Goal: Task Accomplishment & Management: Complete application form

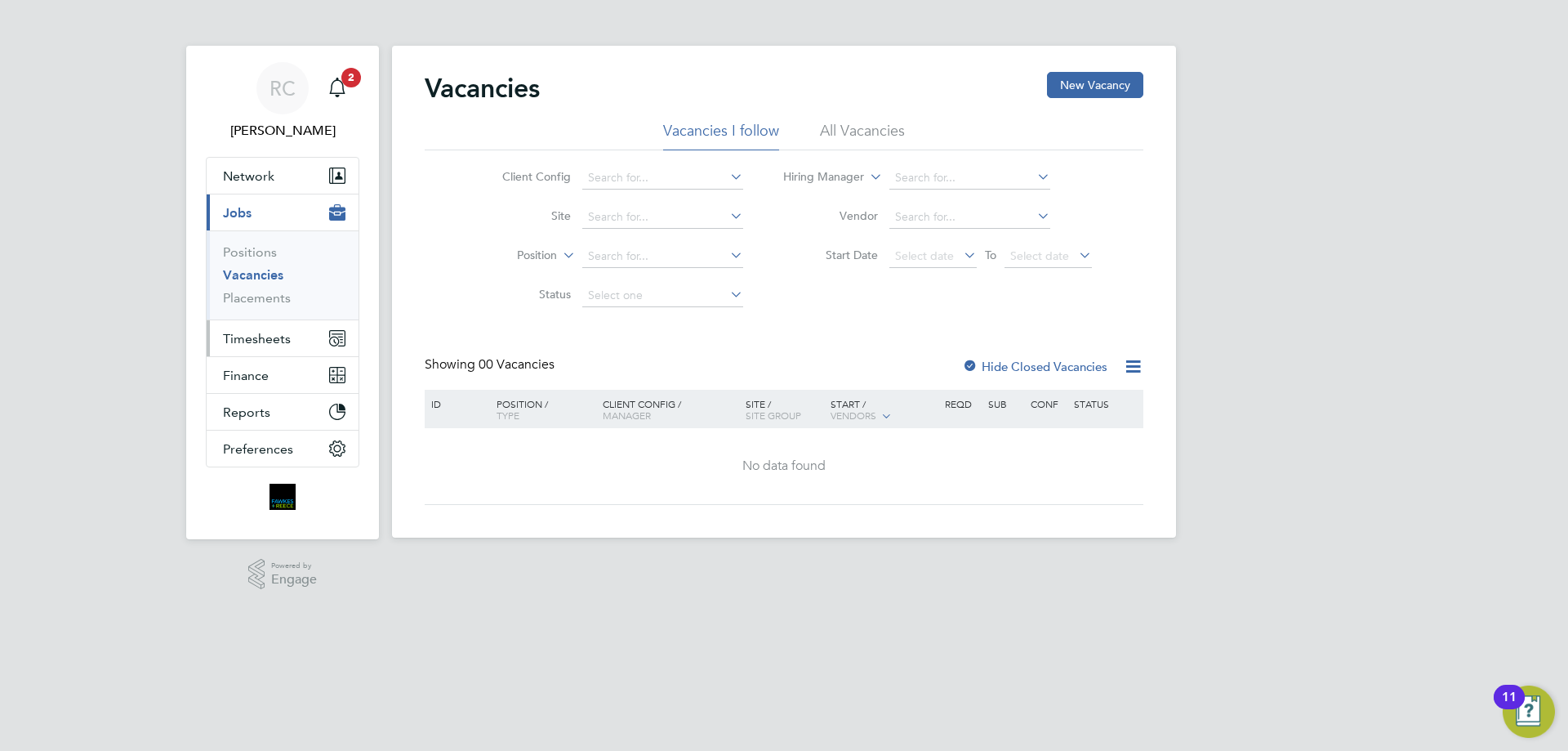
click at [248, 333] on span "Timesheets" at bounding box center [257, 338] width 68 height 15
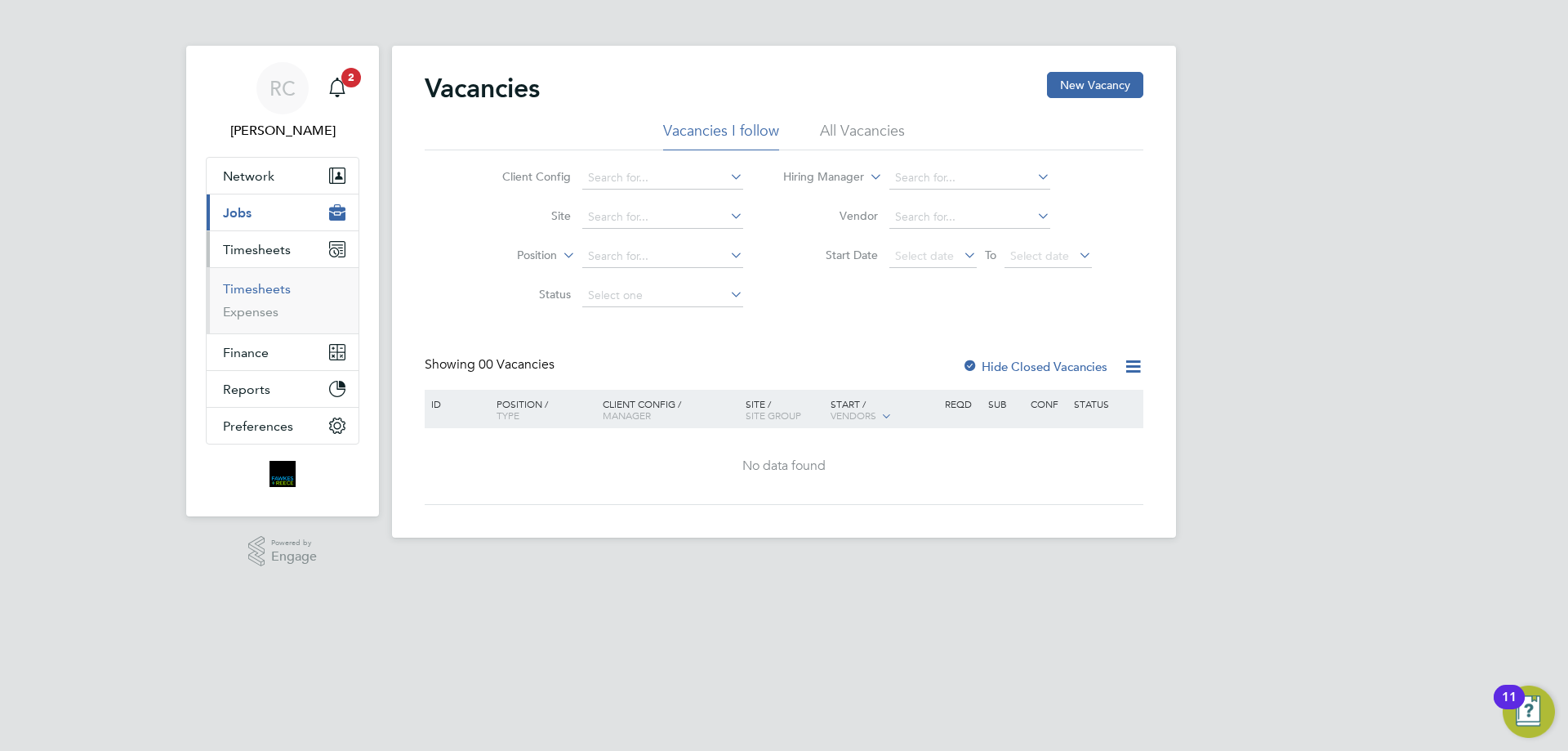
click at [267, 289] on link "Timesheets" at bounding box center [257, 288] width 68 height 15
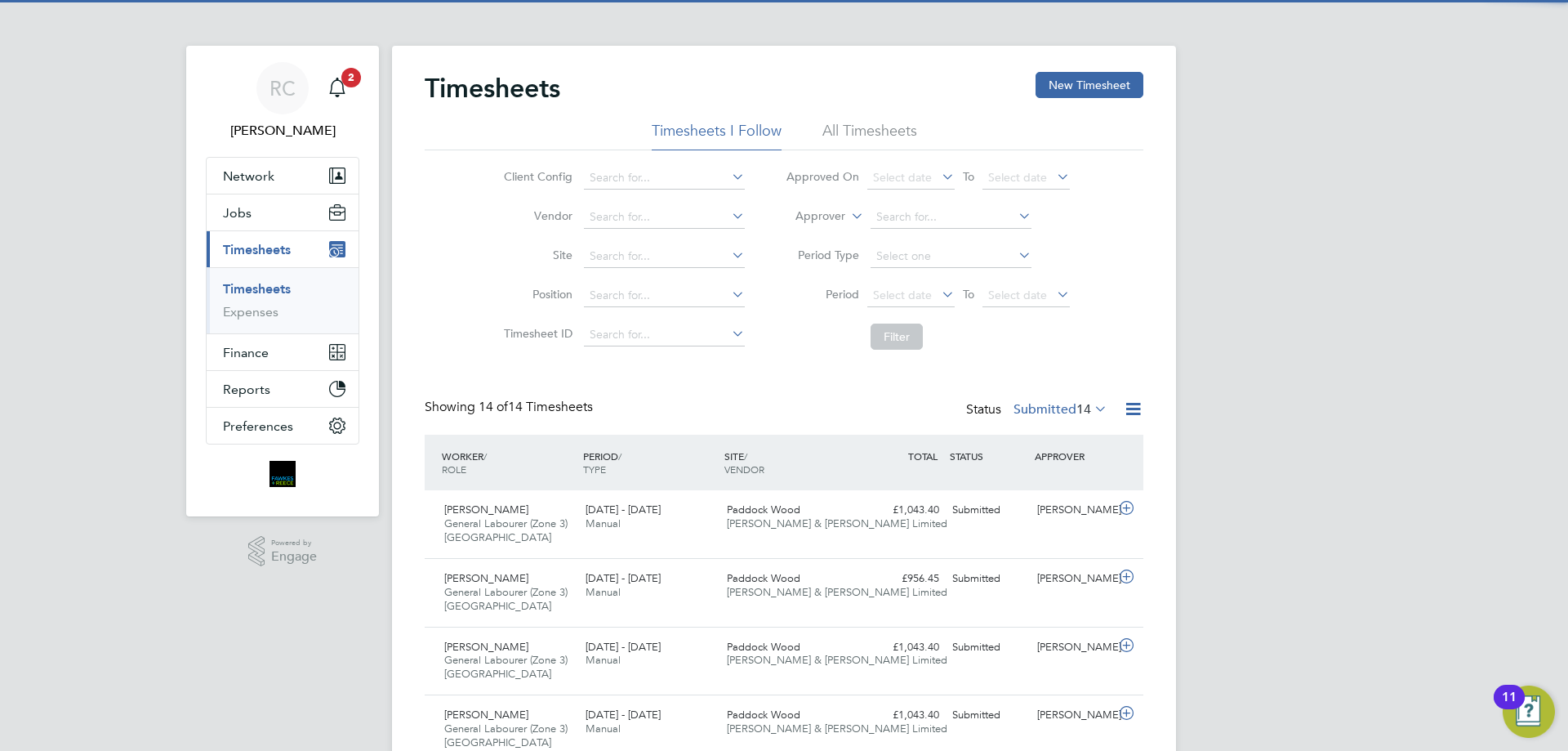
click at [858, 137] on li "All Timesheets" at bounding box center [869, 136] width 95 height 30
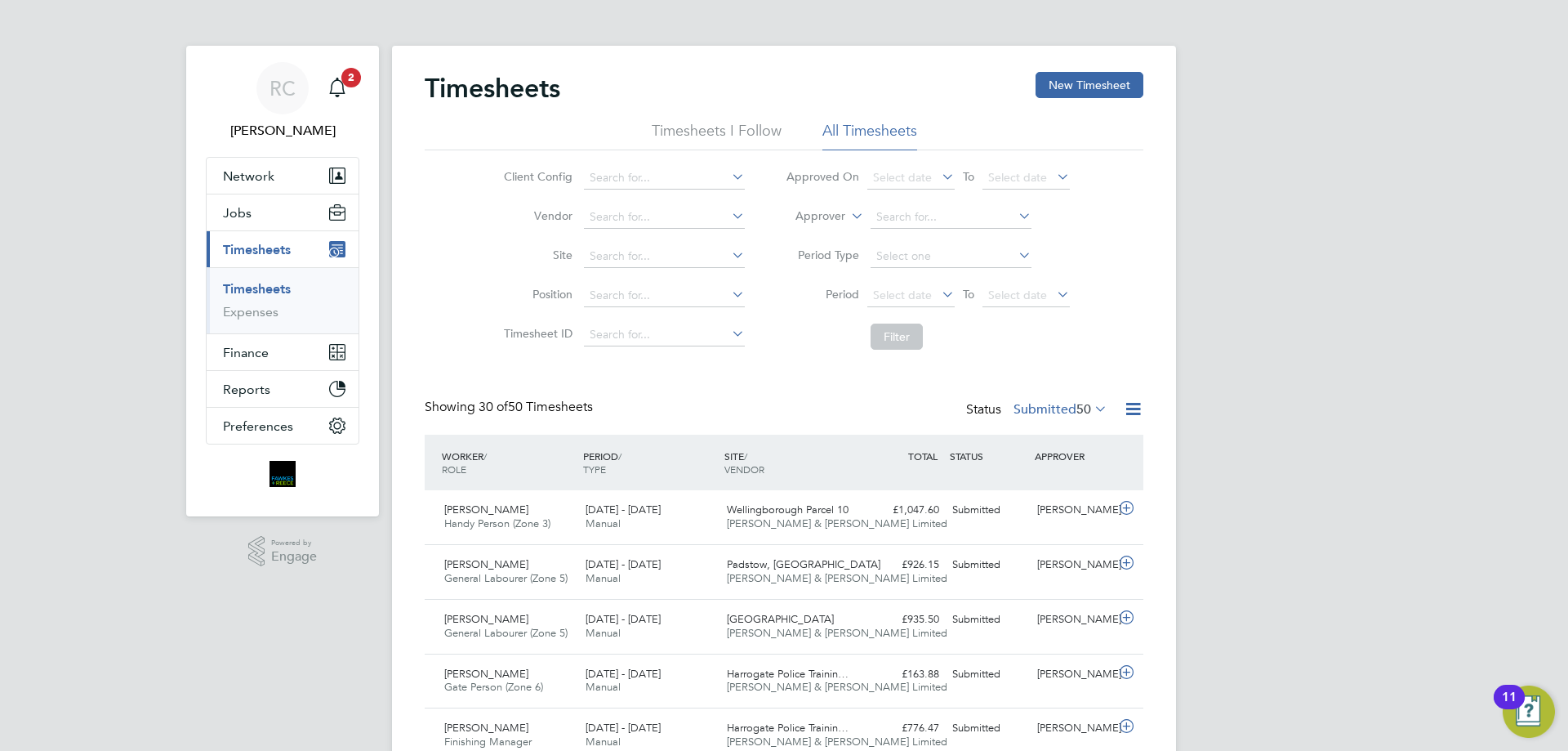
click at [1092, 74] on button "New Timesheet" at bounding box center [1088, 85] width 107 height 26
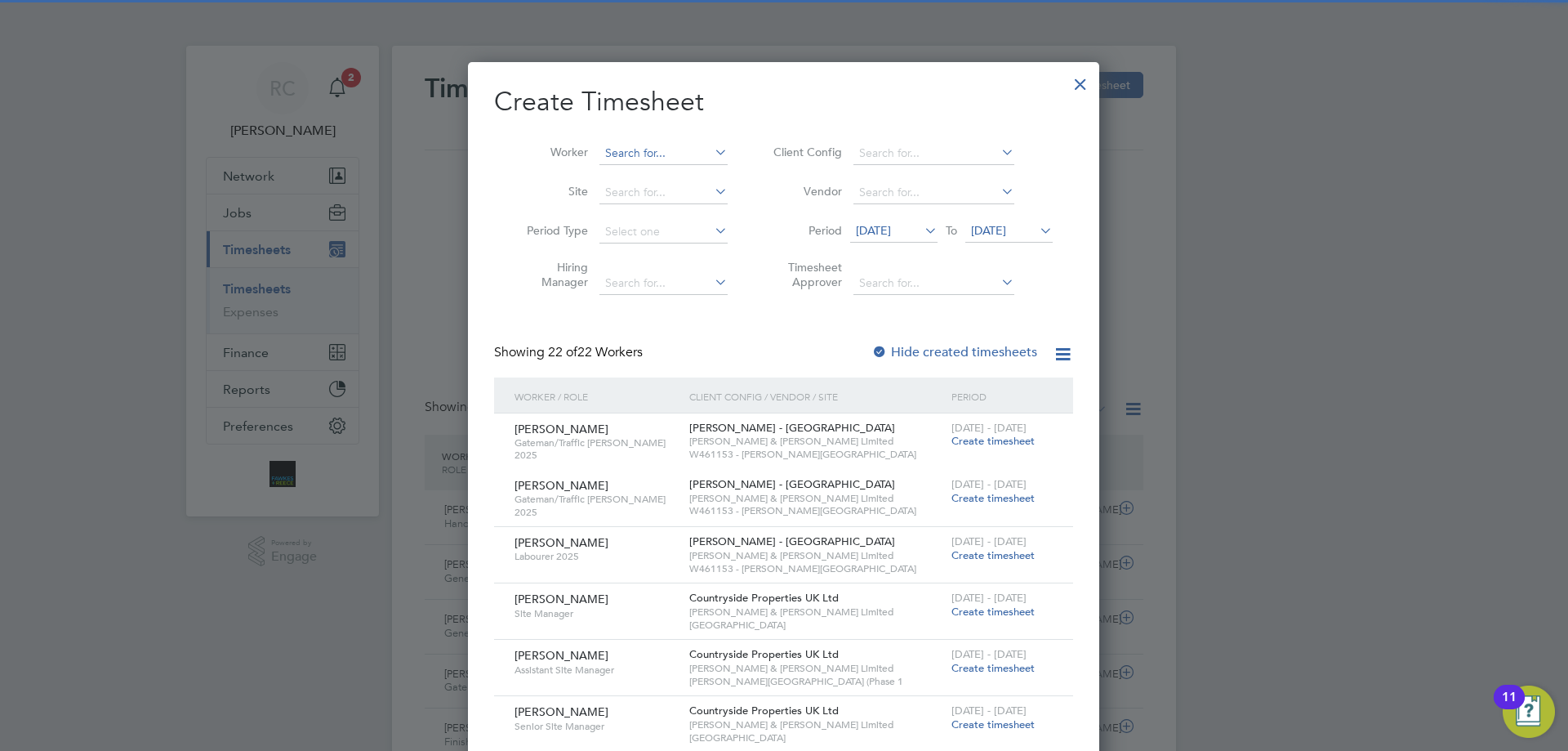
click at [631, 154] on input at bounding box center [664, 153] width 128 height 23
click at [640, 215] on li "[PERSON_NAME]" at bounding box center [681, 220] width 165 height 22
type input "[PERSON_NAME]"
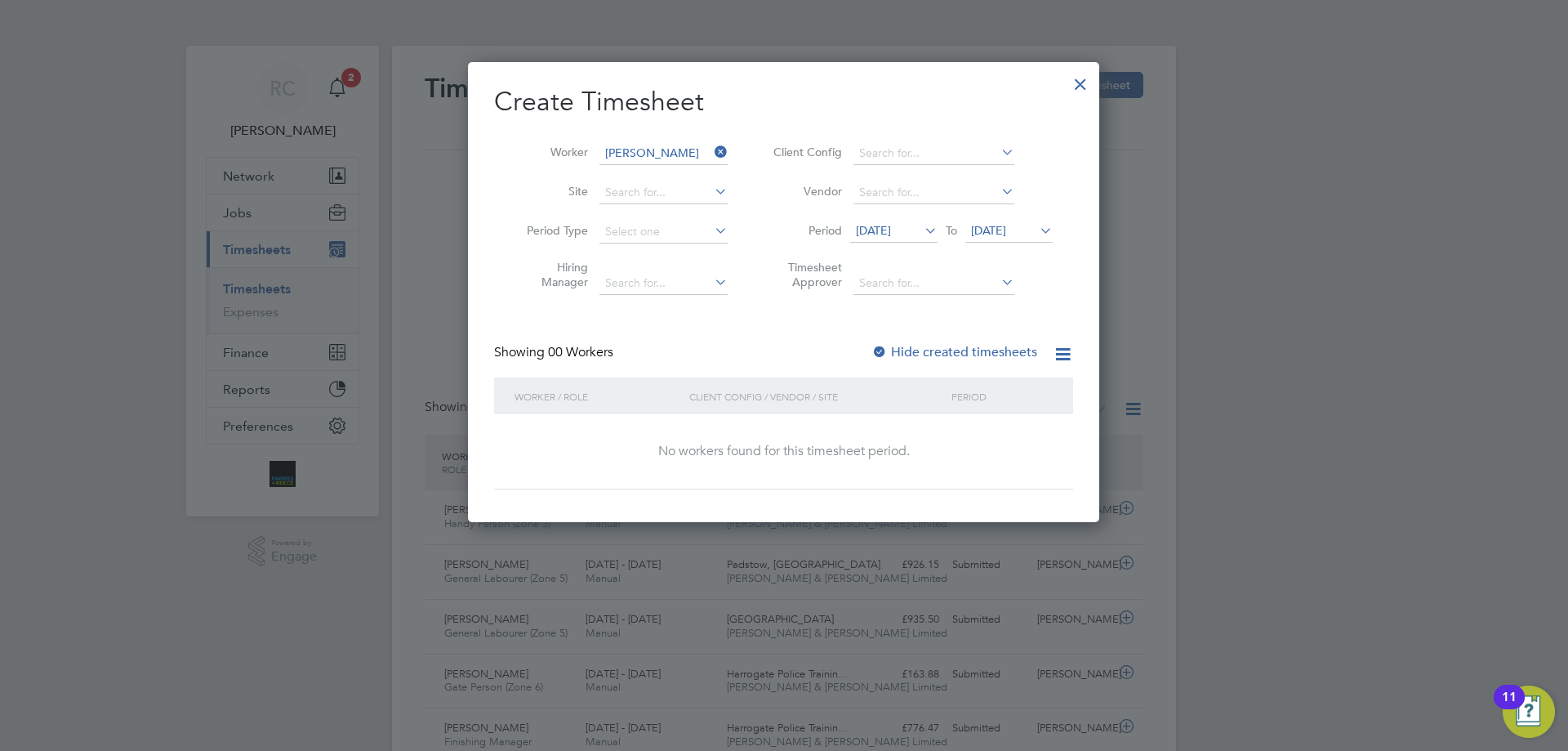
click at [1006, 225] on span "[DATE]" at bounding box center [988, 230] width 35 height 14
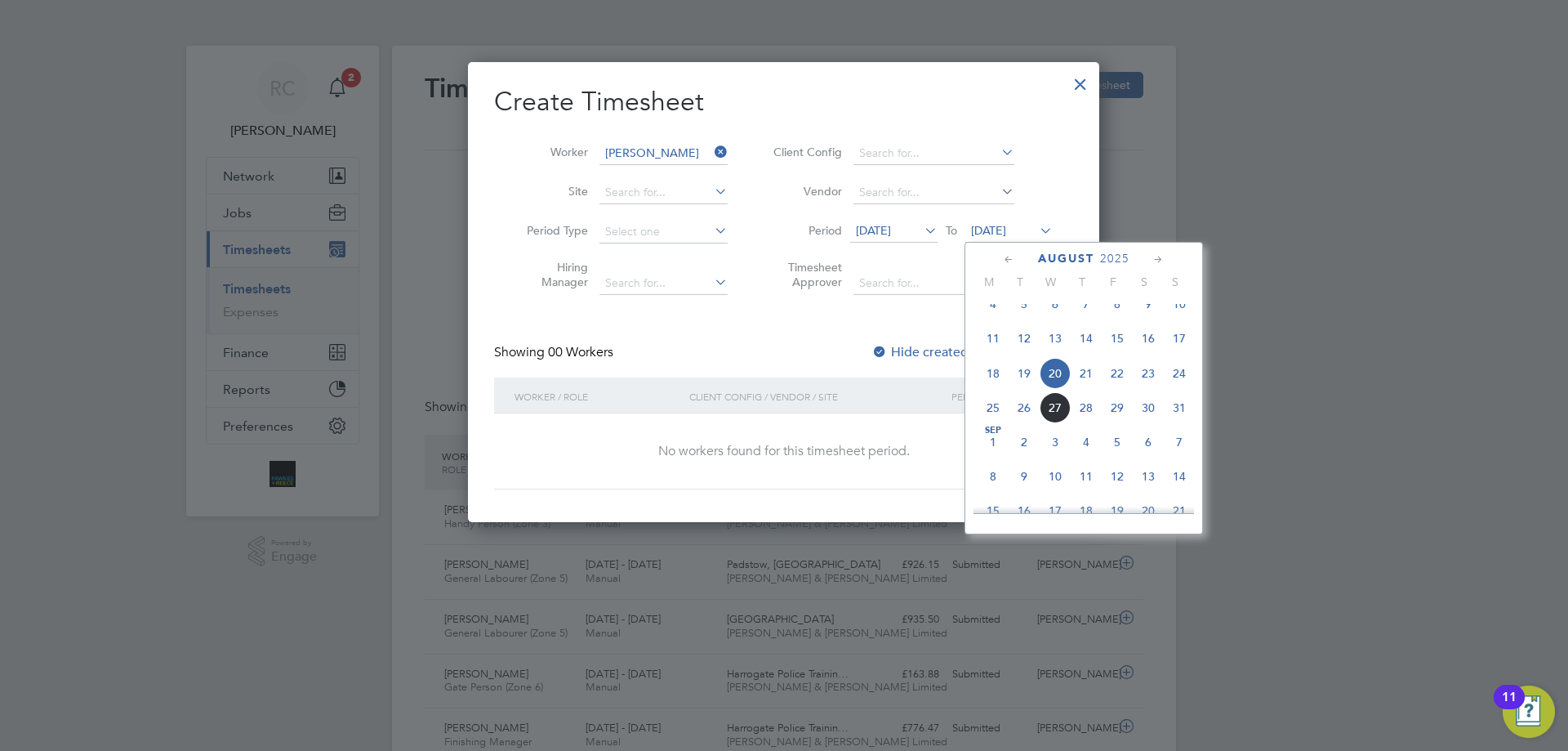
click at [1170, 384] on span "24" at bounding box center [1179, 373] width 31 height 31
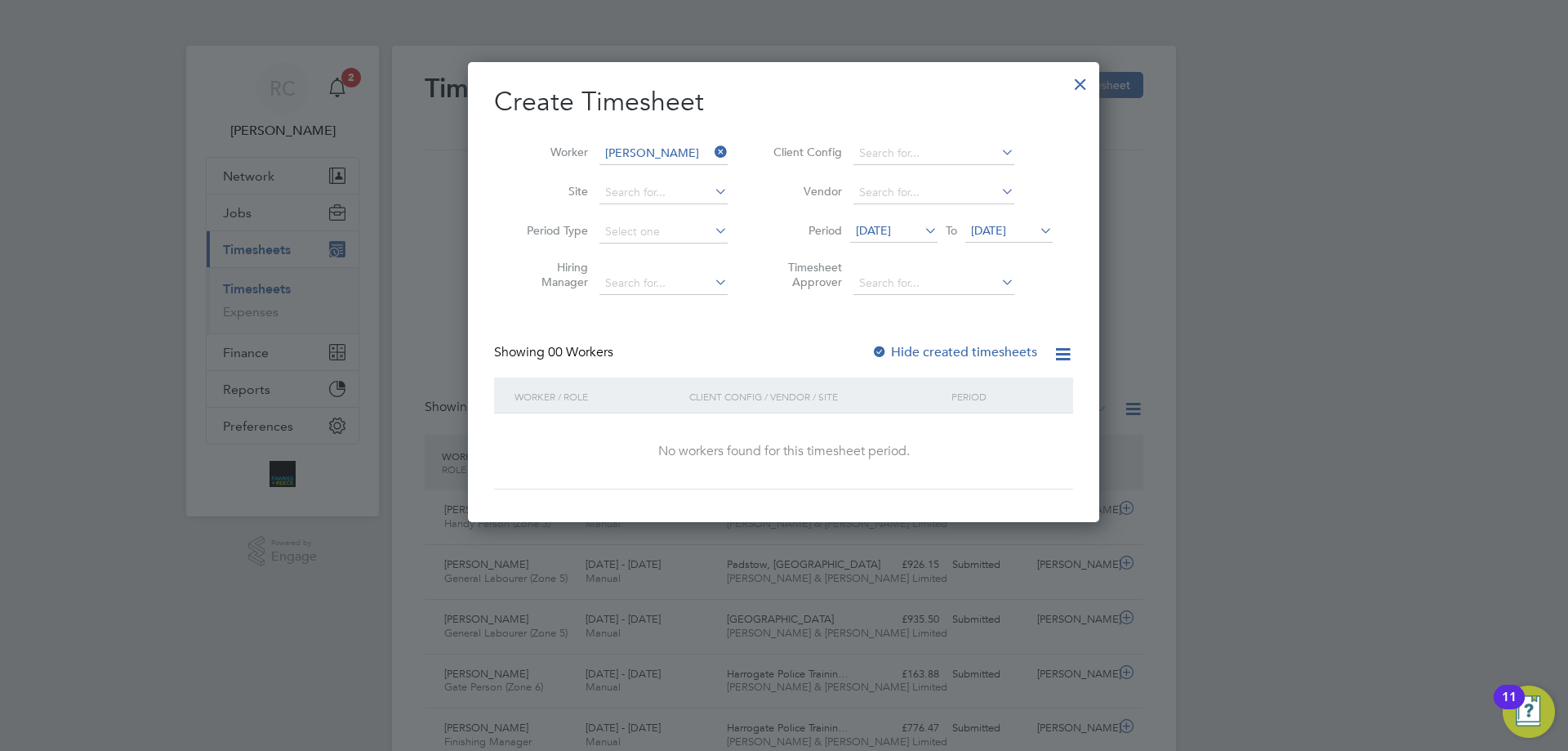
click at [888, 355] on div at bounding box center [880, 352] width 16 height 16
click at [637, 149] on input at bounding box center [664, 153] width 128 height 23
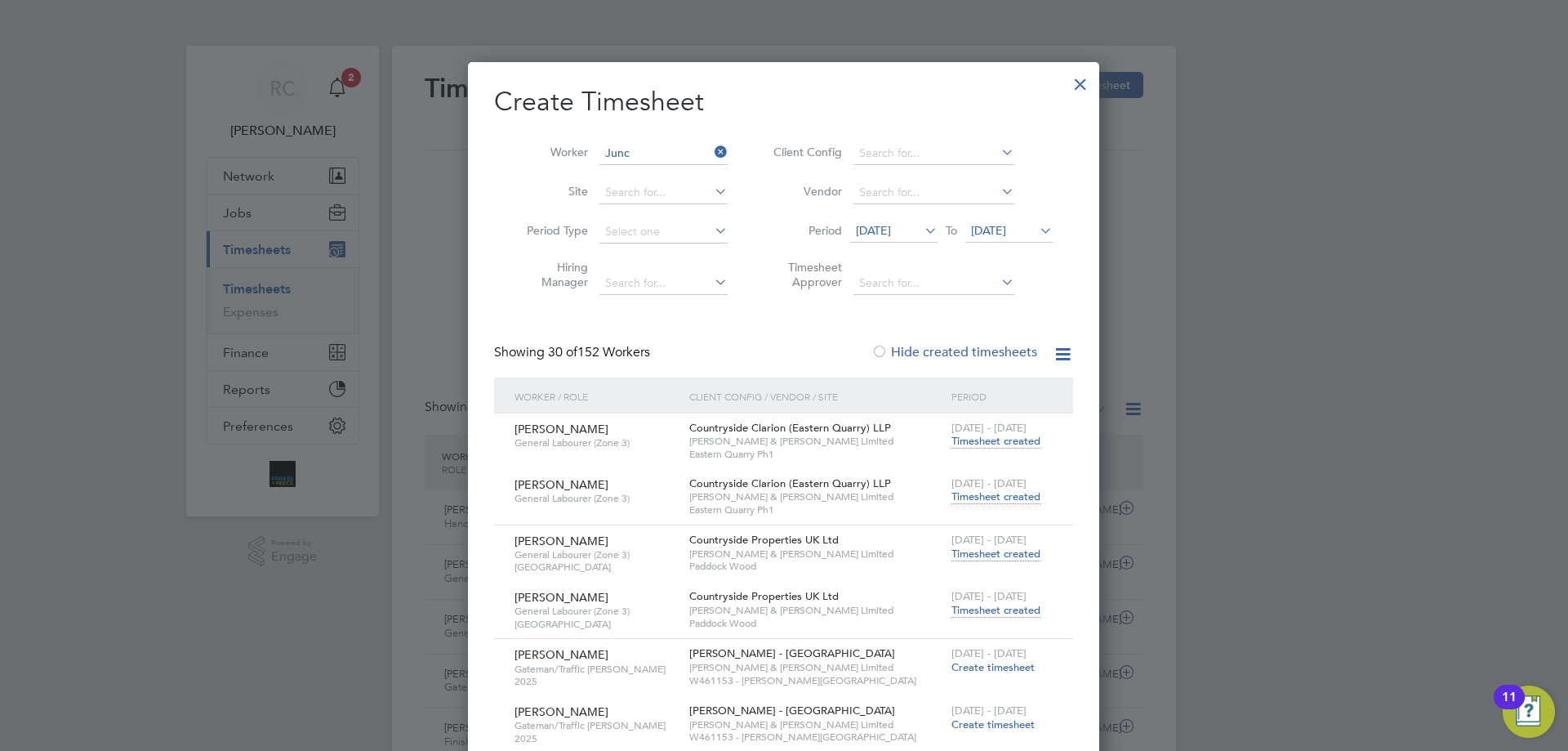
click at [626, 169] on li "[PERSON_NAME] u" at bounding box center [667, 175] width 138 height 22
type input "[PERSON_NAME]"
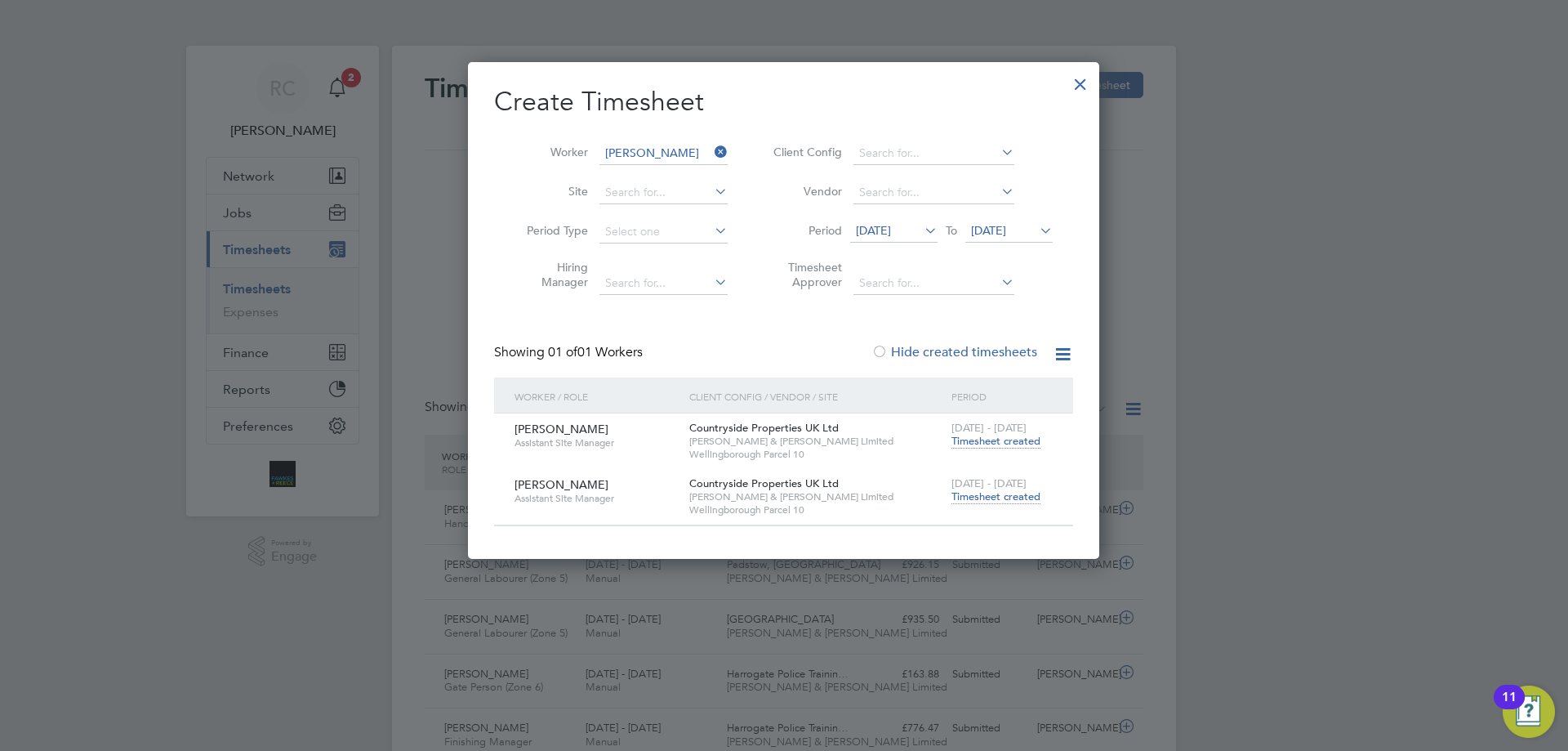
click at [994, 493] on span "Timesheet created" at bounding box center [995, 496] width 89 height 14
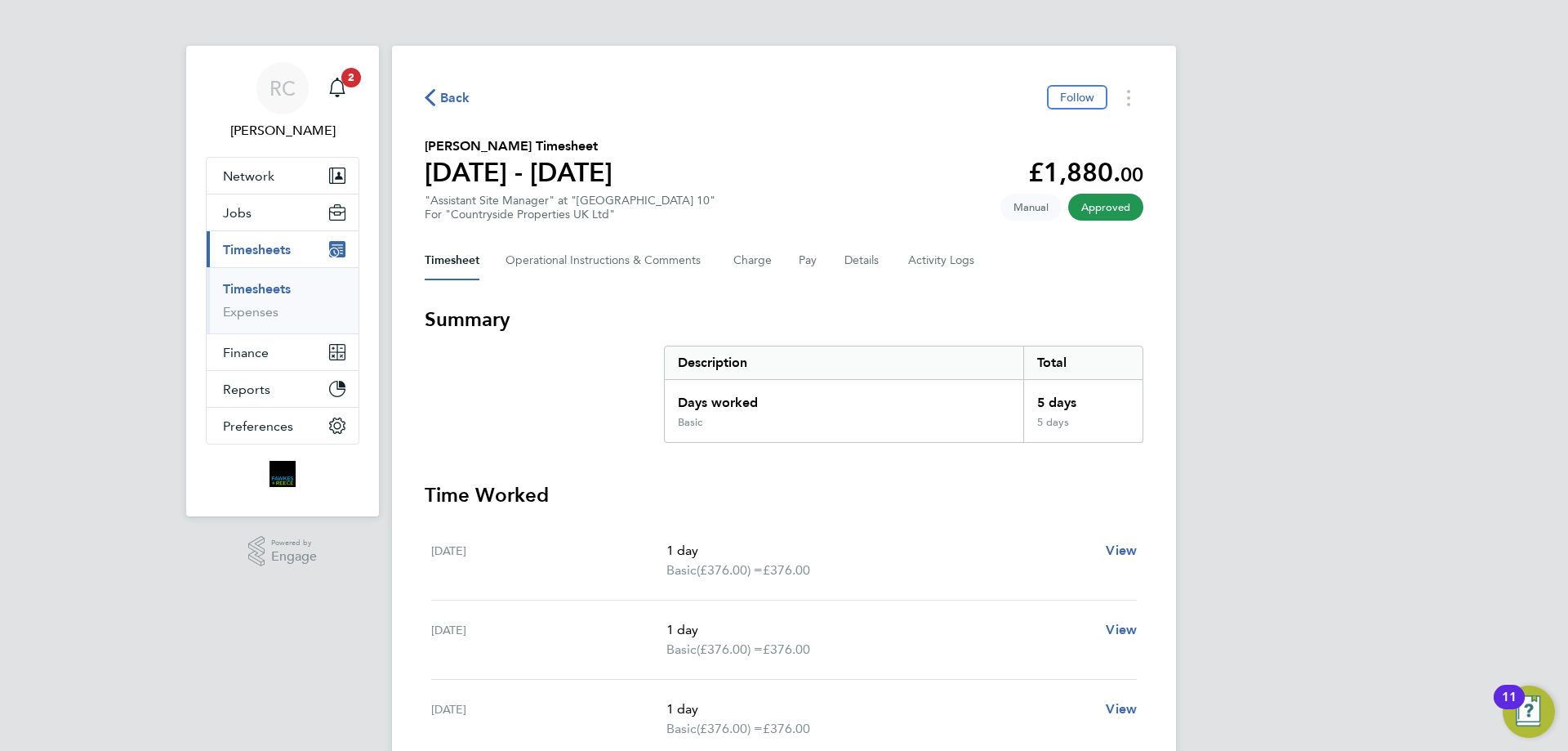
click at [260, 291] on link "Timesheets" at bounding box center [257, 288] width 68 height 15
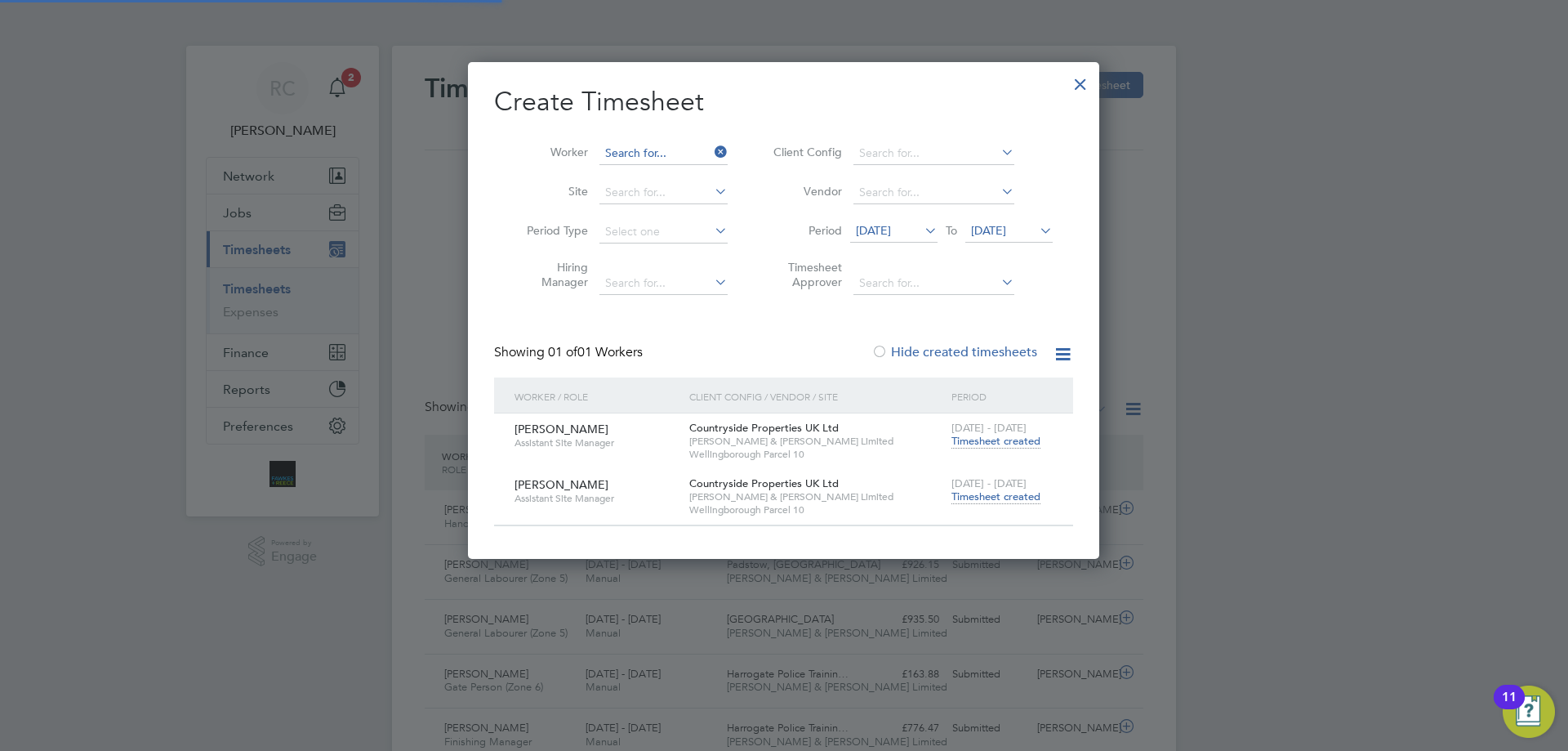
click at [624, 146] on input at bounding box center [664, 153] width 128 height 23
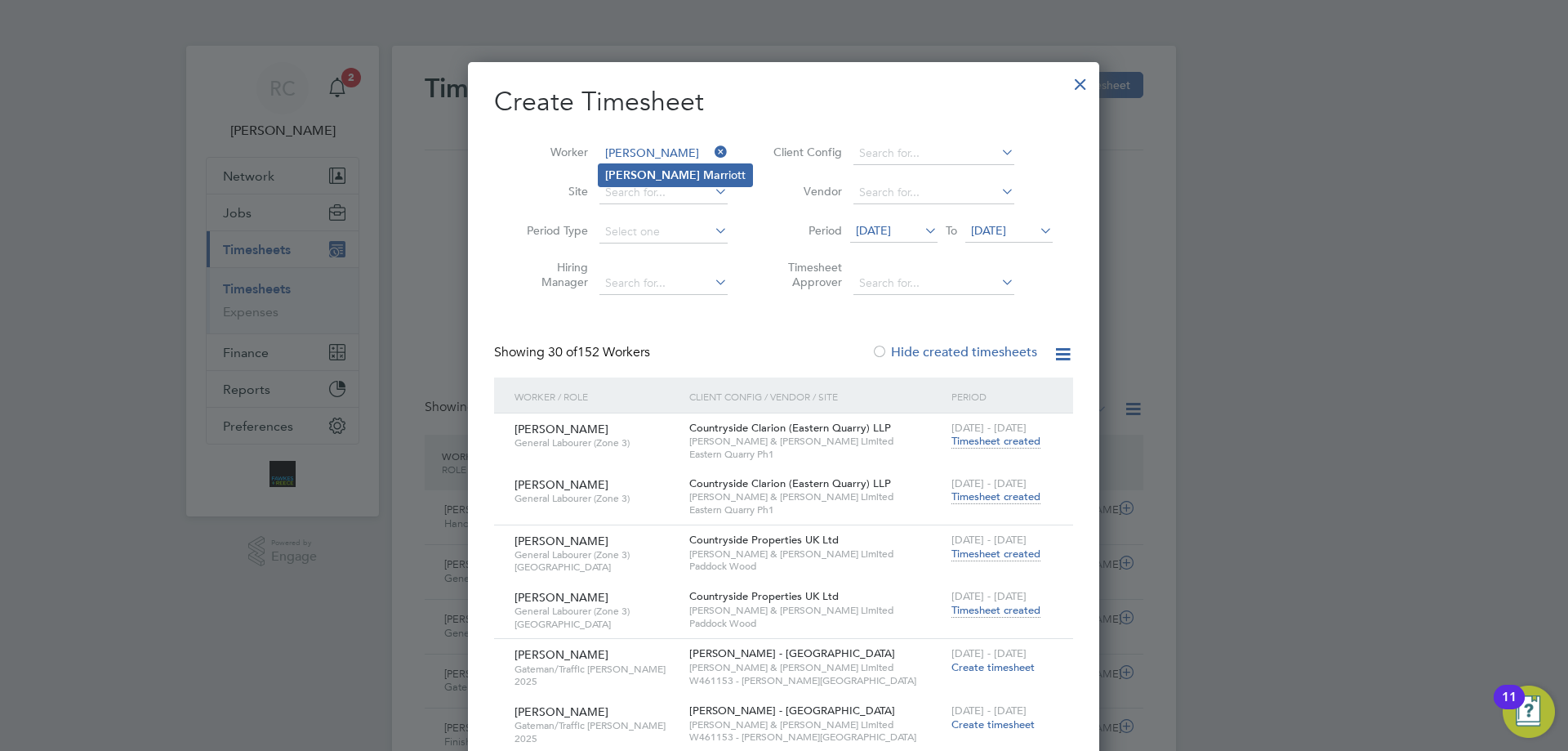
click at [703, 174] on b "Mar" at bounding box center [714, 174] width 22 height 14
type input "[PERSON_NAME]"
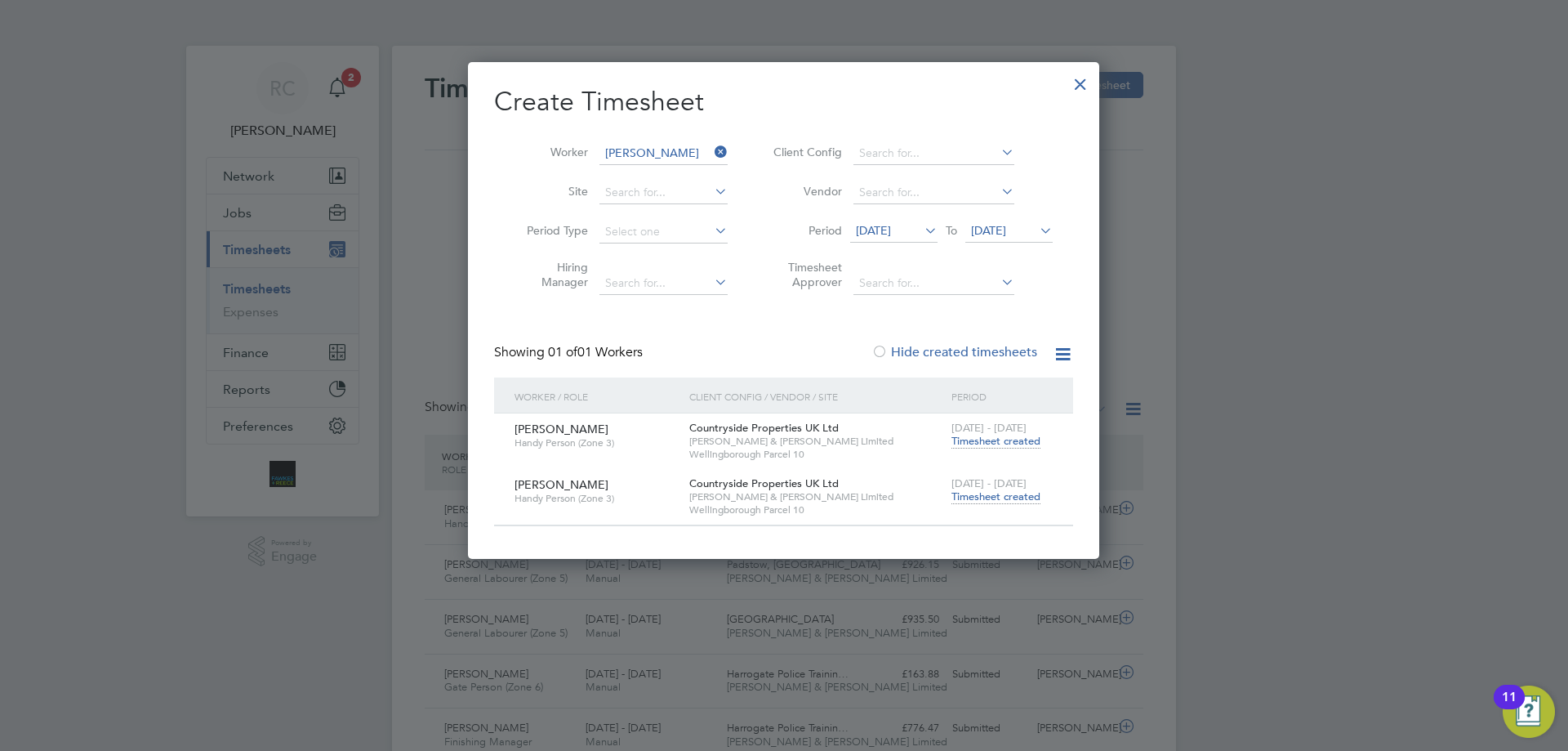
click at [995, 493] on span "Timesheet created" at bounding box center [995, 496] width 89 height 14
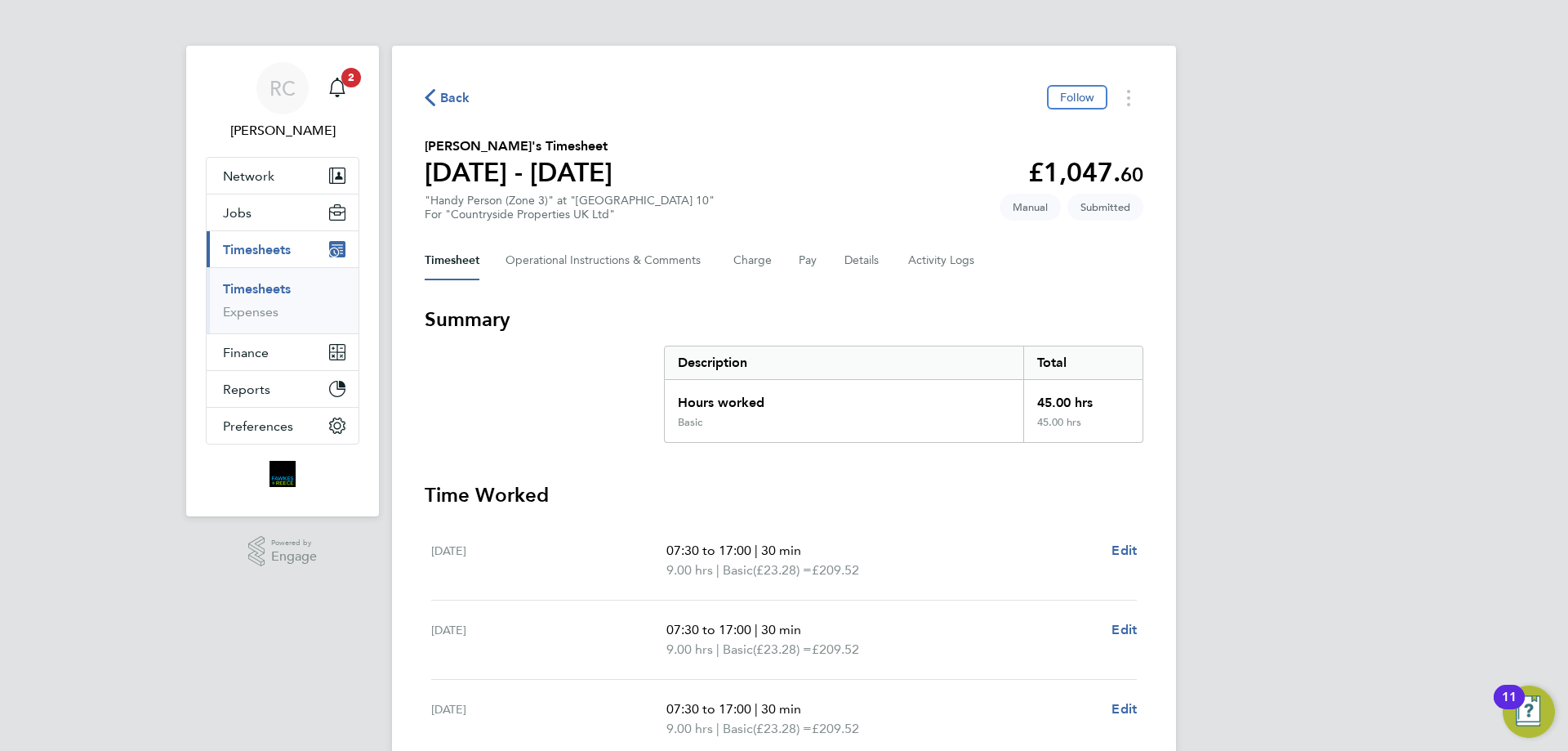
click at [273, 288] on link "Timesheets" at bounding box center [257, 288] width 68 height 15
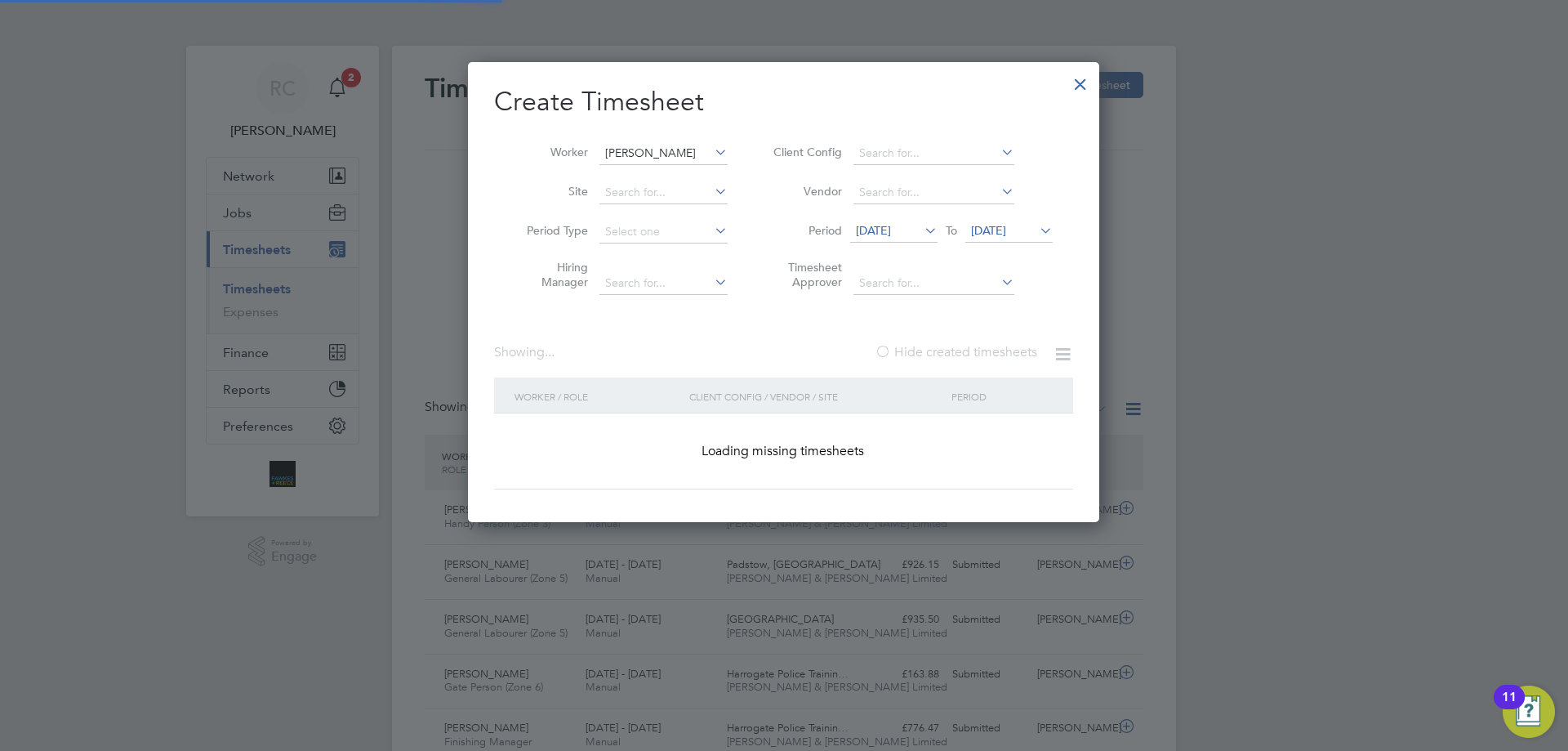
click at [631, 148] on input "[PERSON_NAME]" at bounding box center [664, 153] width 128 height 23
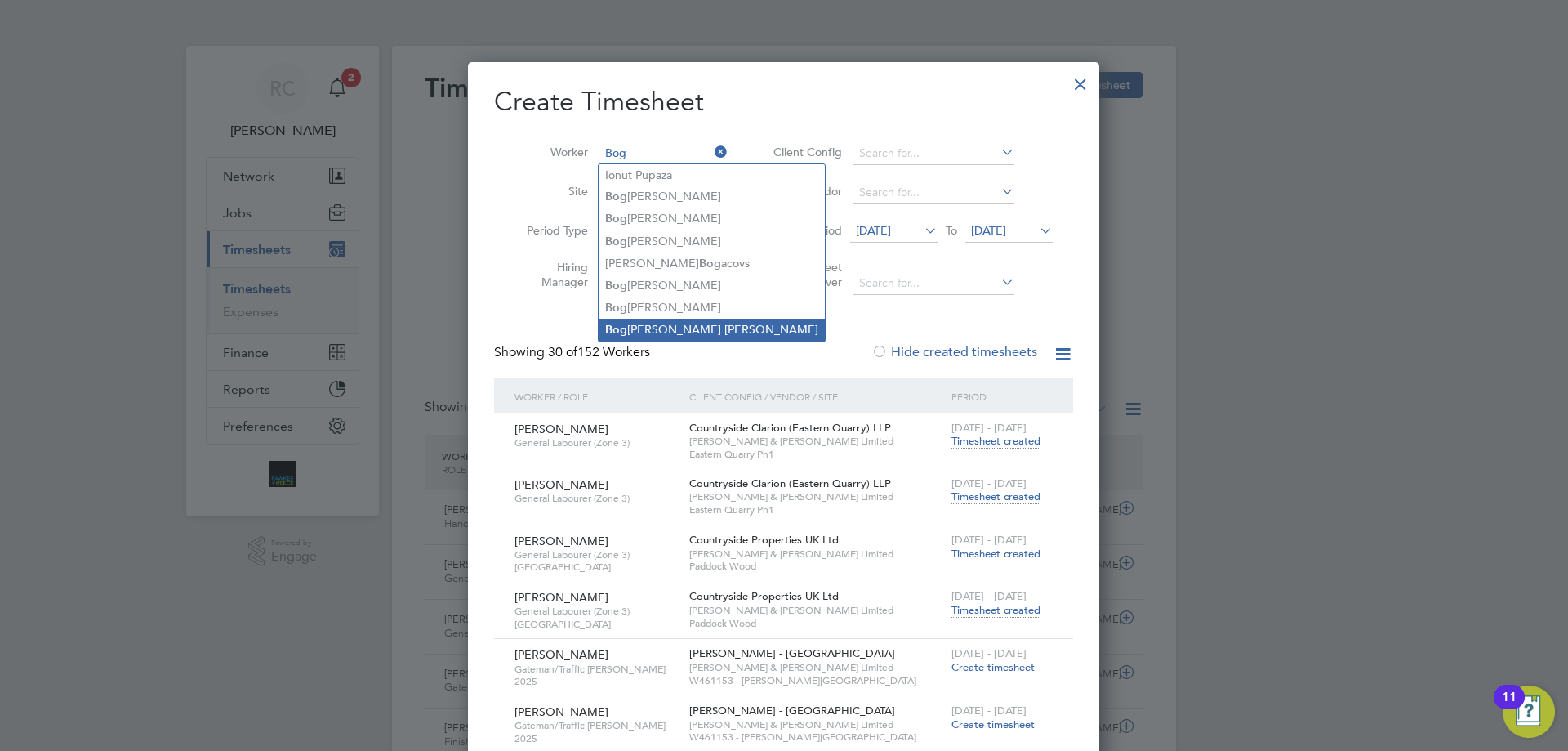
click at [722, 319] on li "Bog [PERSON_NAME] [PERSON_NAME]" at bounding box center [712, 330] width 226 height 22
type input "[PERSON_NAME] [PERSON_NAME]"
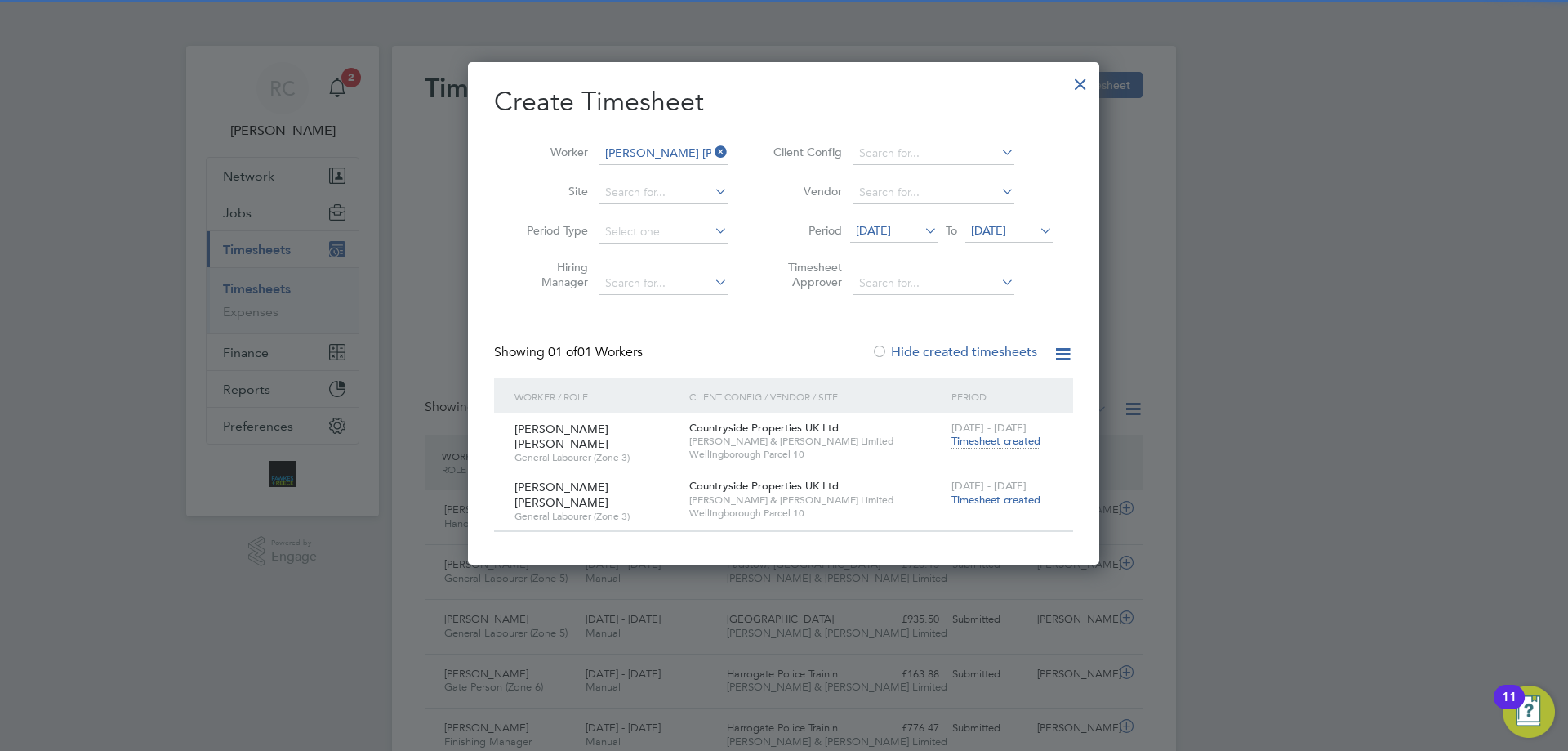
click at [982, 497] on span "Timesheet created" at bounding box center [995, 500] width 89 height 14
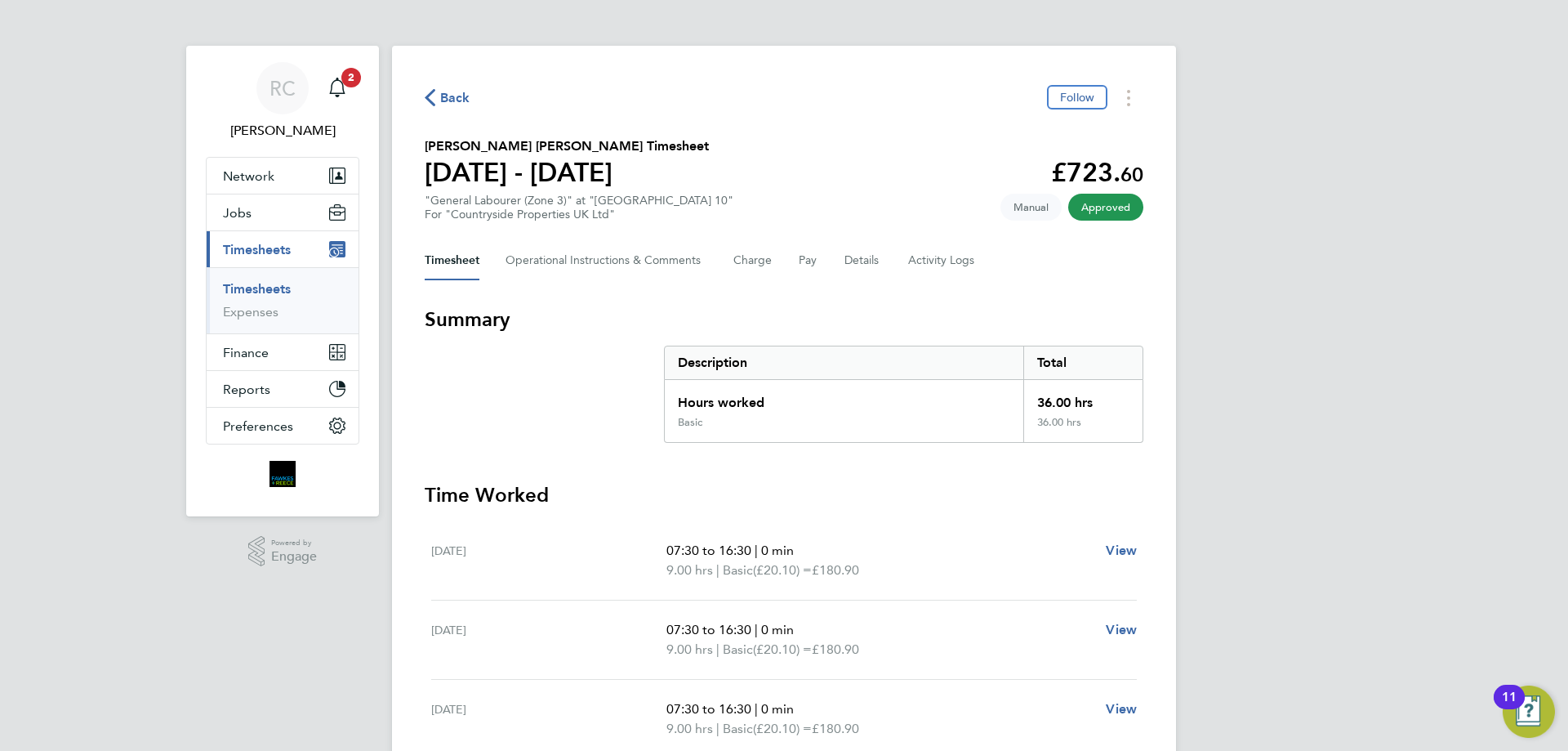
click at [278, 294] on link "Timesheets" at bounding box center [257, 288] width 68 height 15
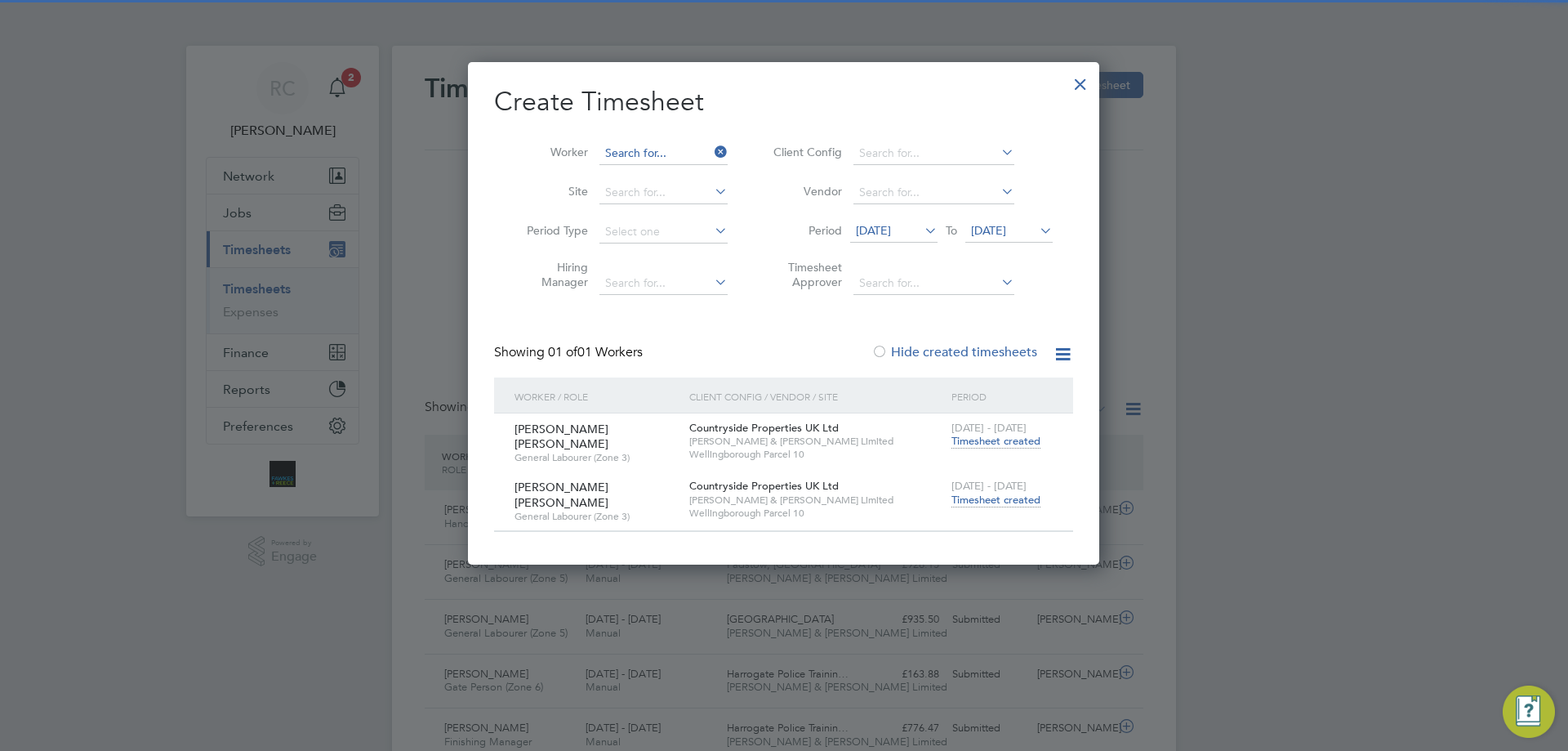
click at [657, 151] on input at bounding box center [664, 153] width 128 height 23
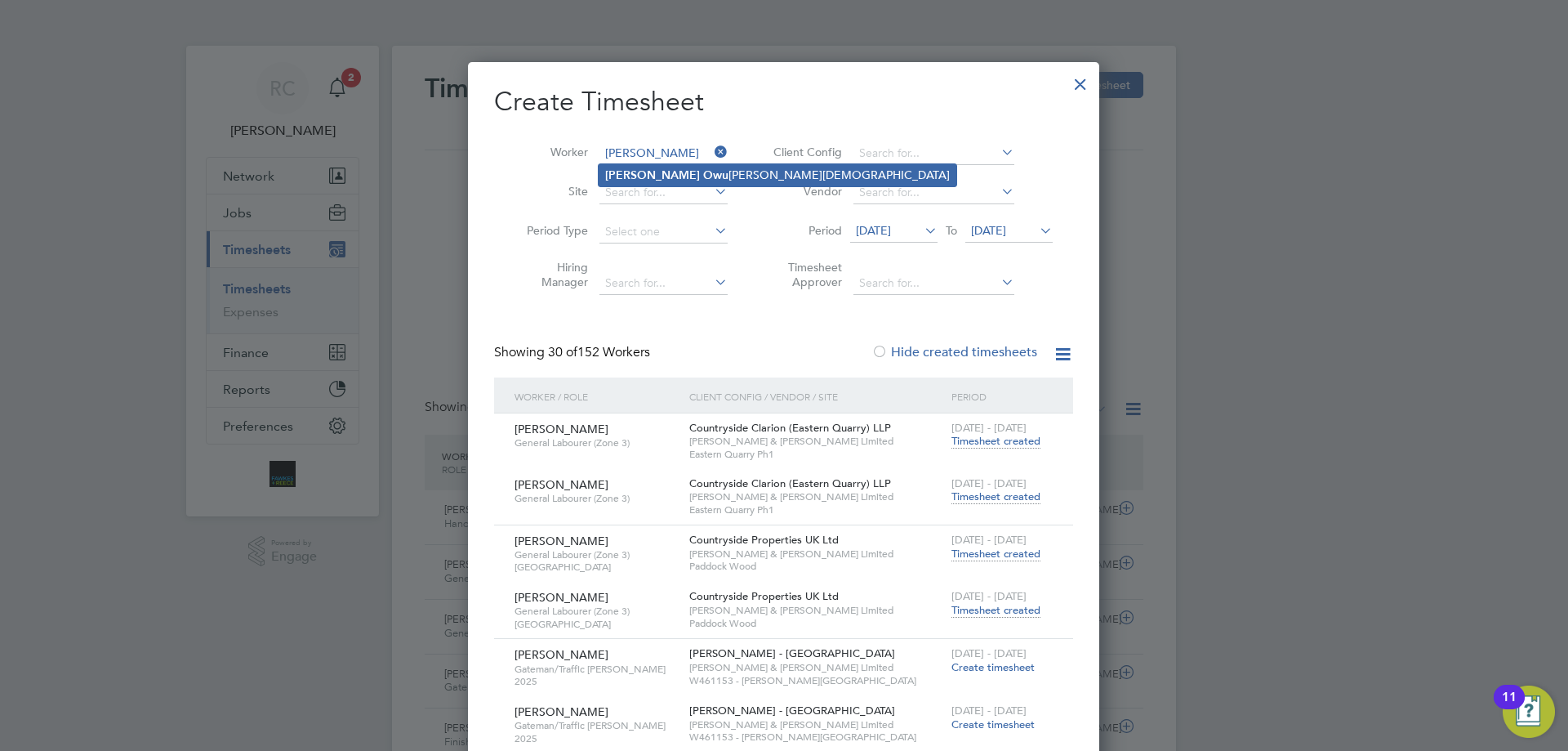
click at [703, 170] on b "Owu" at bounding box center [715, 174] width 25 height 14
type input "[PERSON_NAME]"
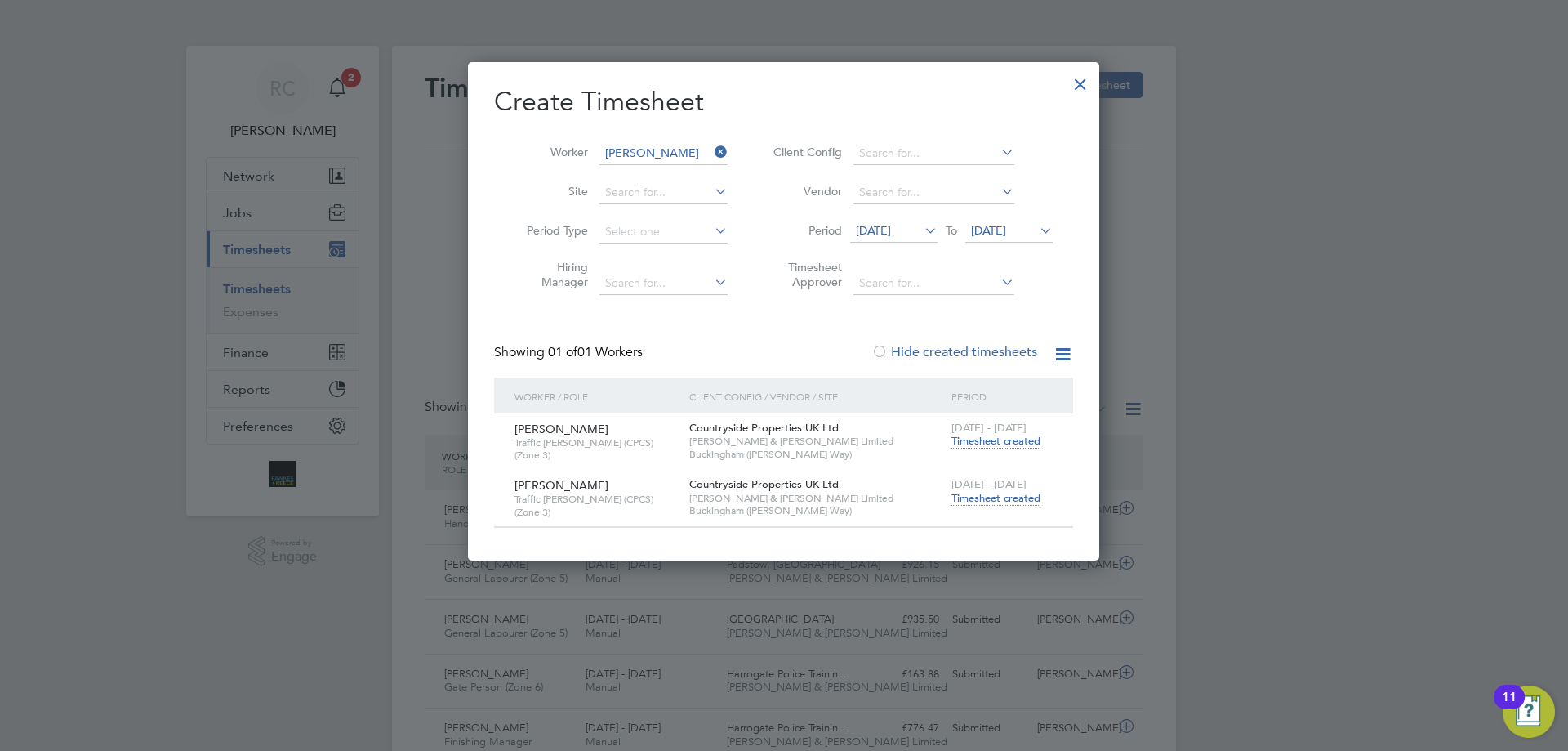
click at [1013, 493] on span "Timesheet created" at bounding box center [995, 498] width 89 height 14
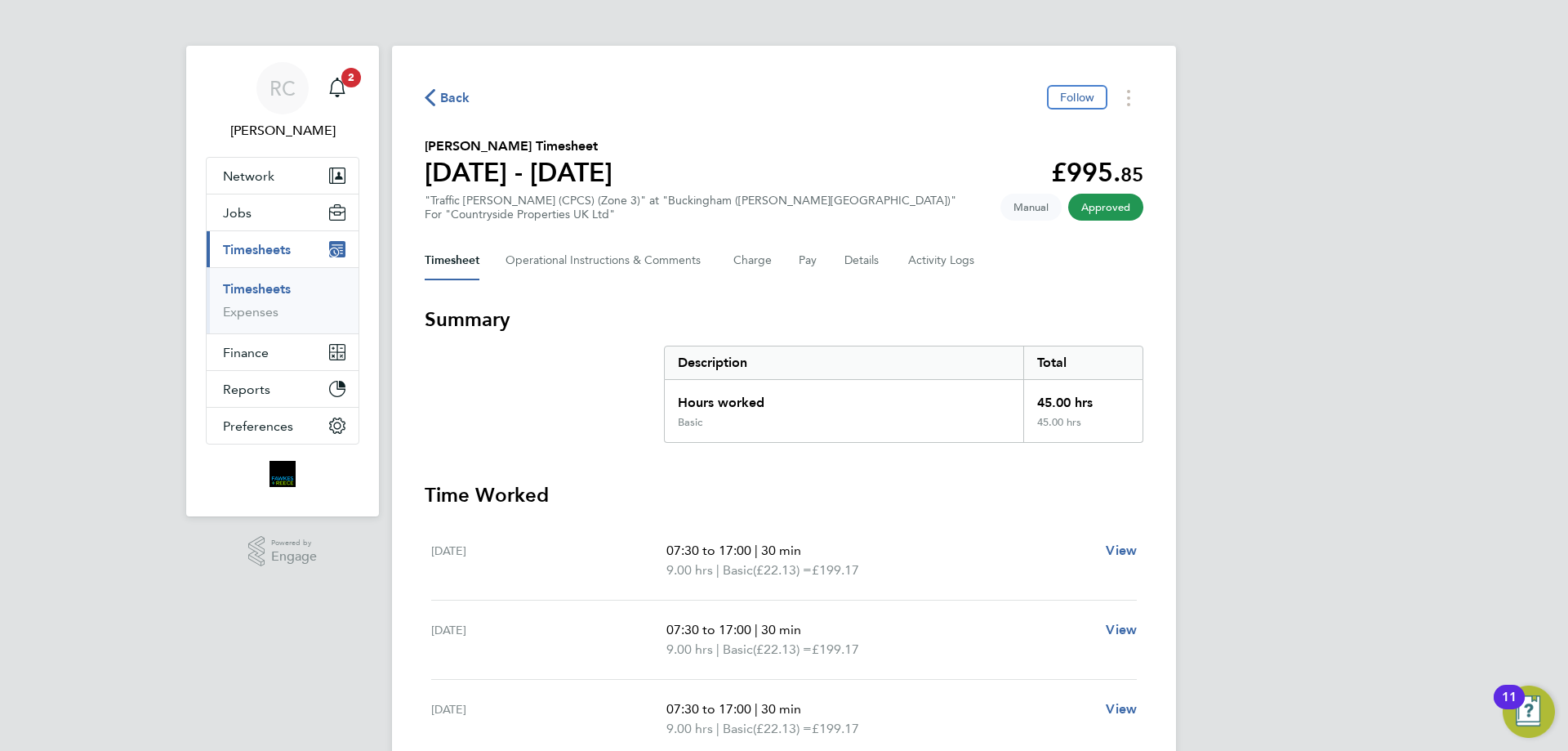
click at [266, 291] on link "Timesheets" at bounding box center [257, 288] width 68 height 15
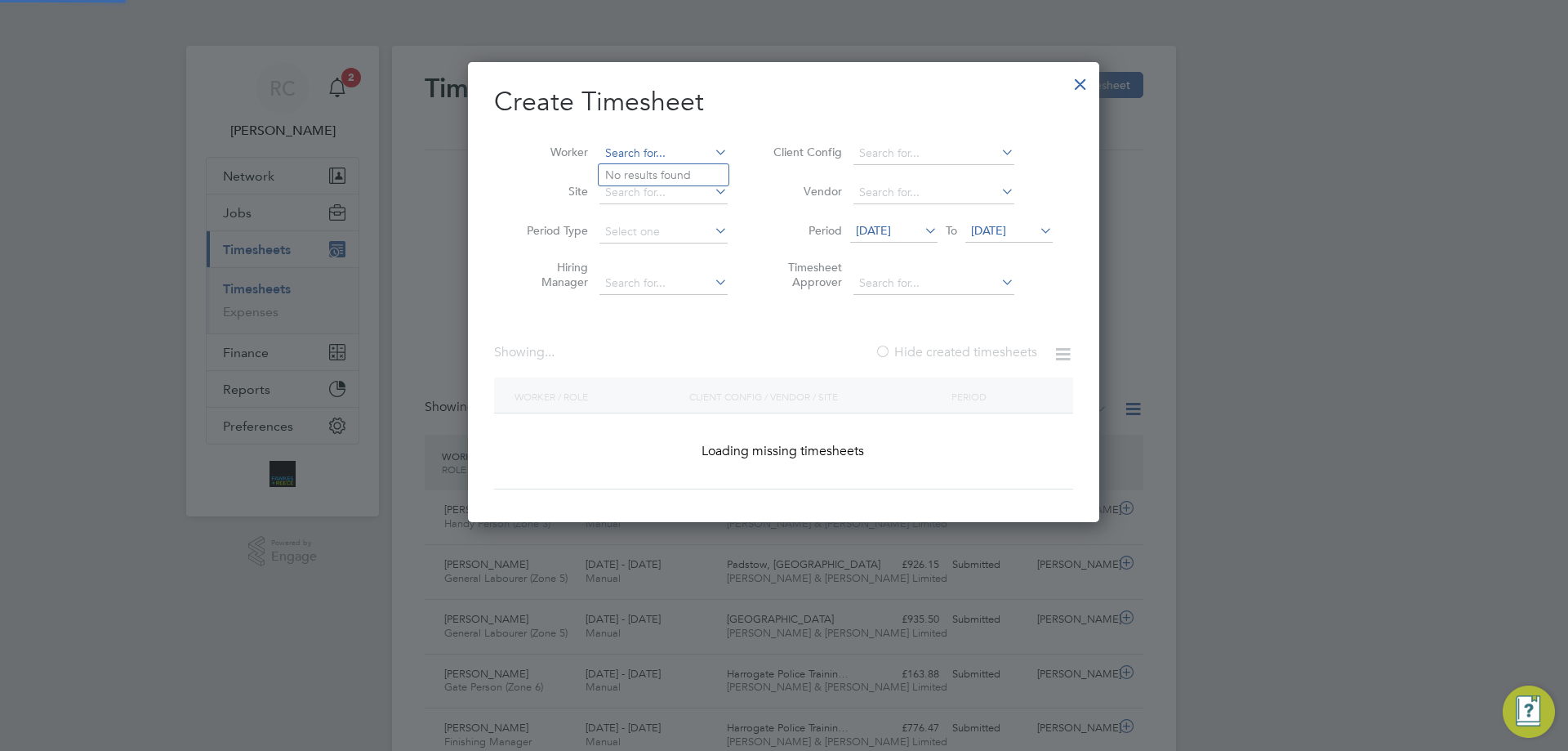
click at [637, 143] on input at bounding box center [664, 153] width 128 height 23
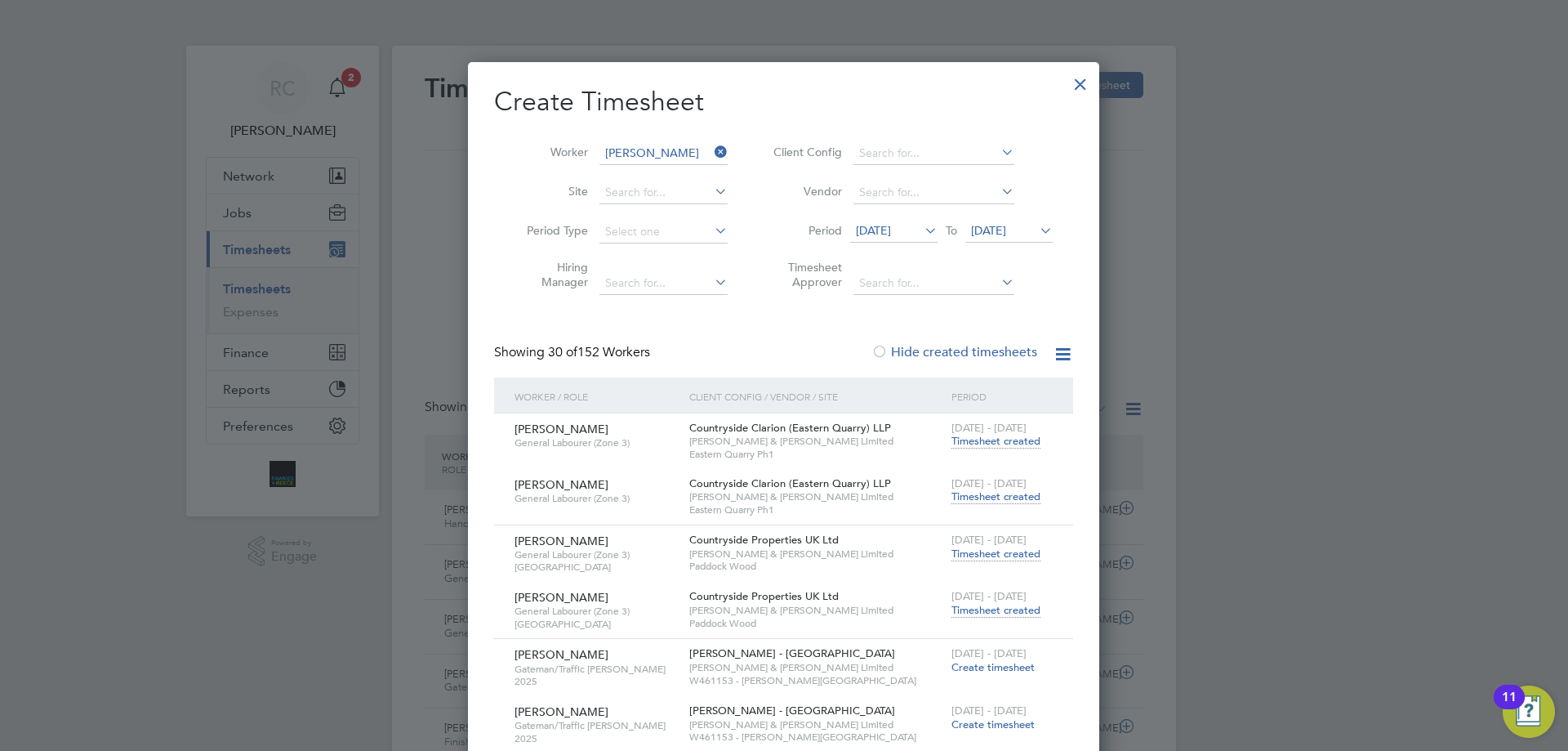
click at [630, 255] on li "[PERSON_NAME]" at bounding box center [701, 263] width 205 height 22
type input "[PERSON_NAME]"
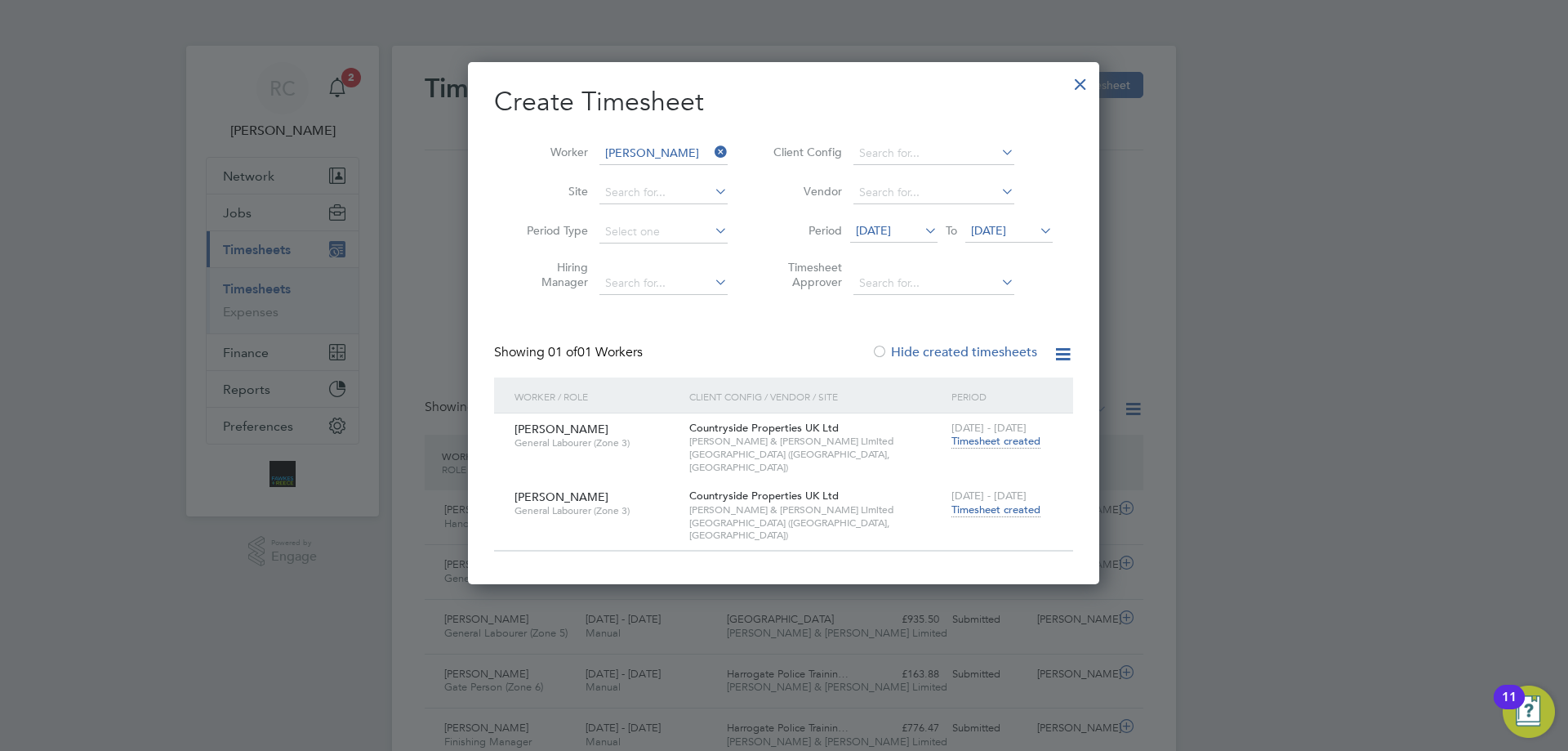
click at [998, 502] on span "Timesheet created" at bounding box center [995, 510] width 89 height 14
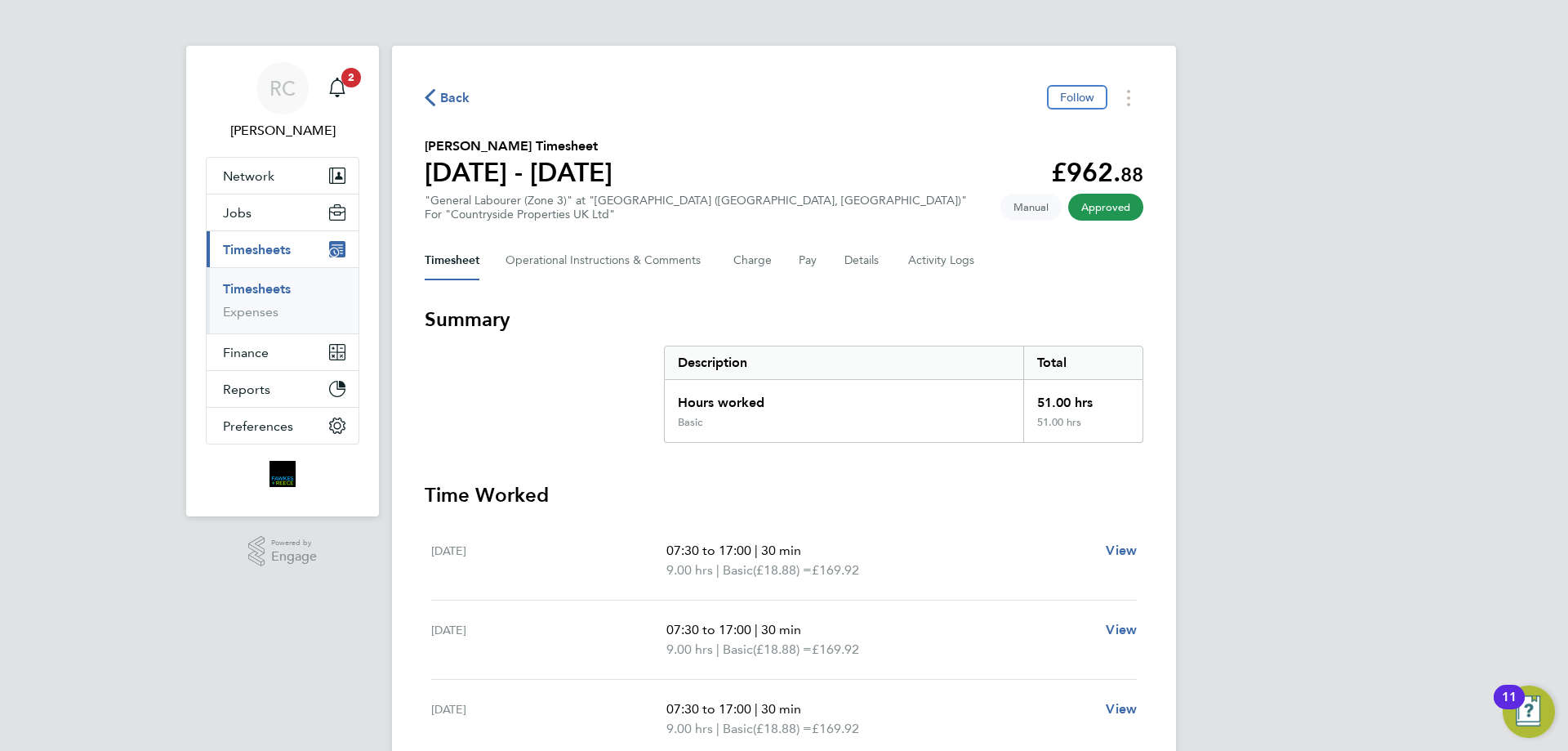
click at [260, 286] on link "Timesheets" at bounding box center [257, 288] width 68 height 15
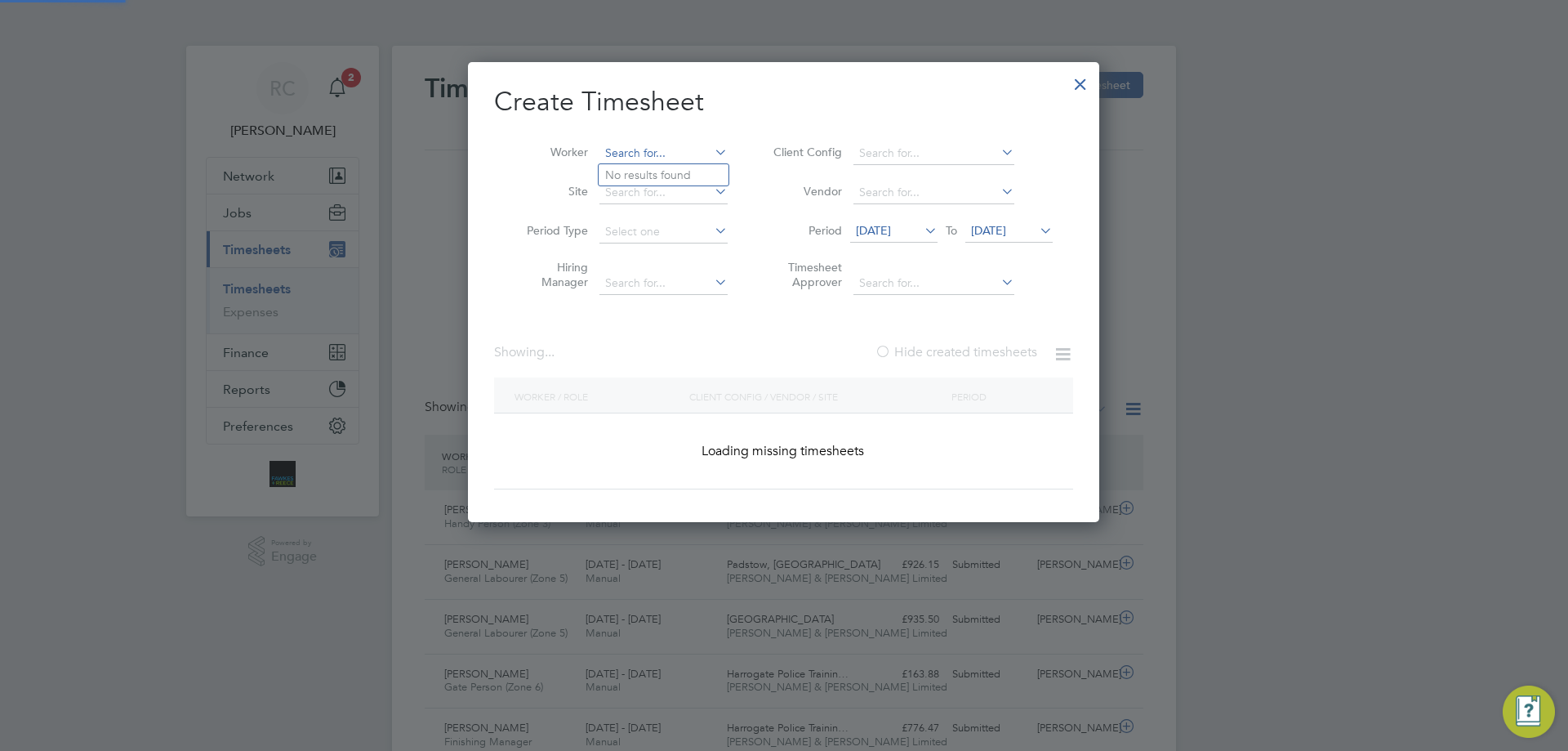
click at [650, 148] on input at bounding box center [664, 153] width 128 height 23
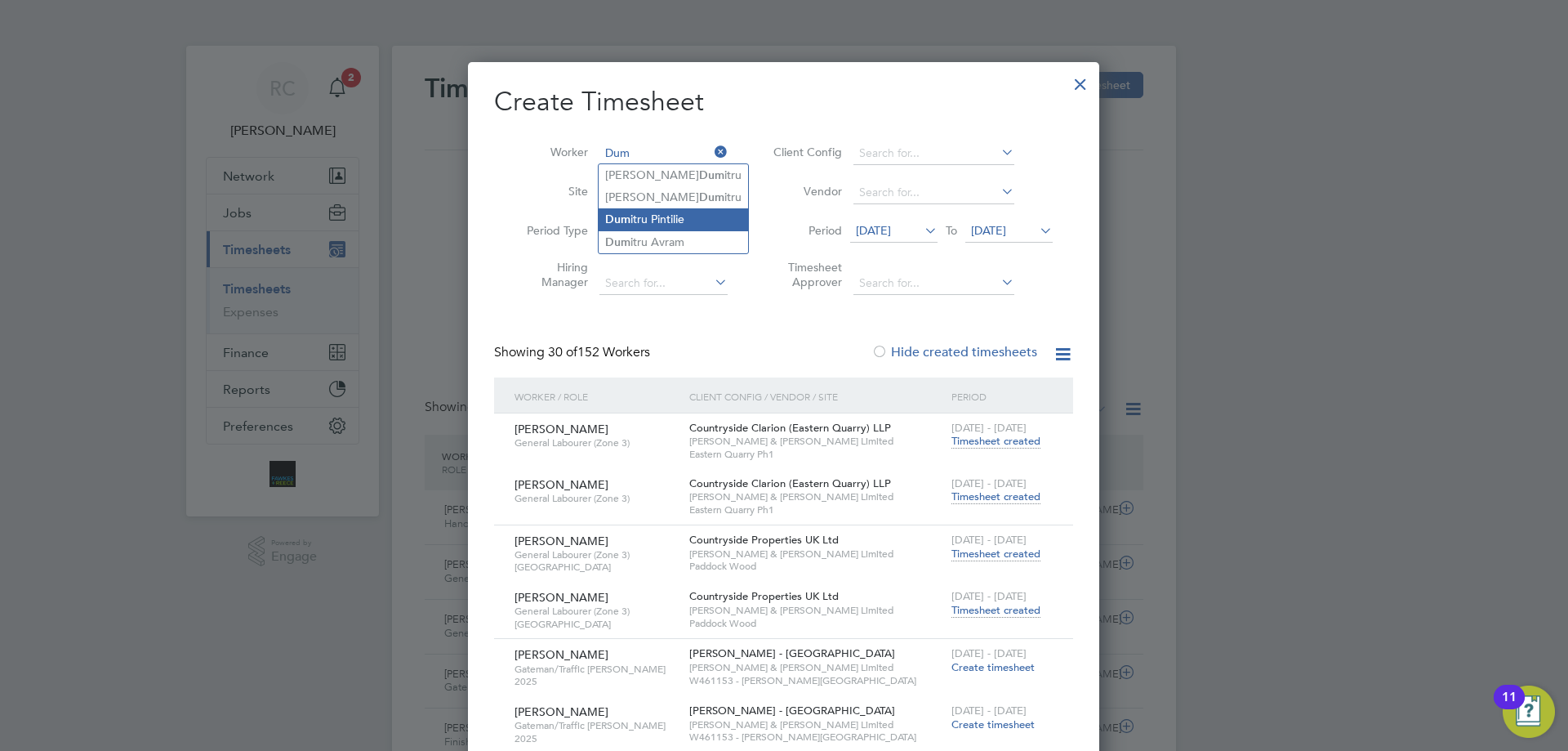
click at [653, 219] on li "Dum itru Pintilie" at bounding box center [673, 220] width 149 height 22
type input "[PERSON_NAME]"
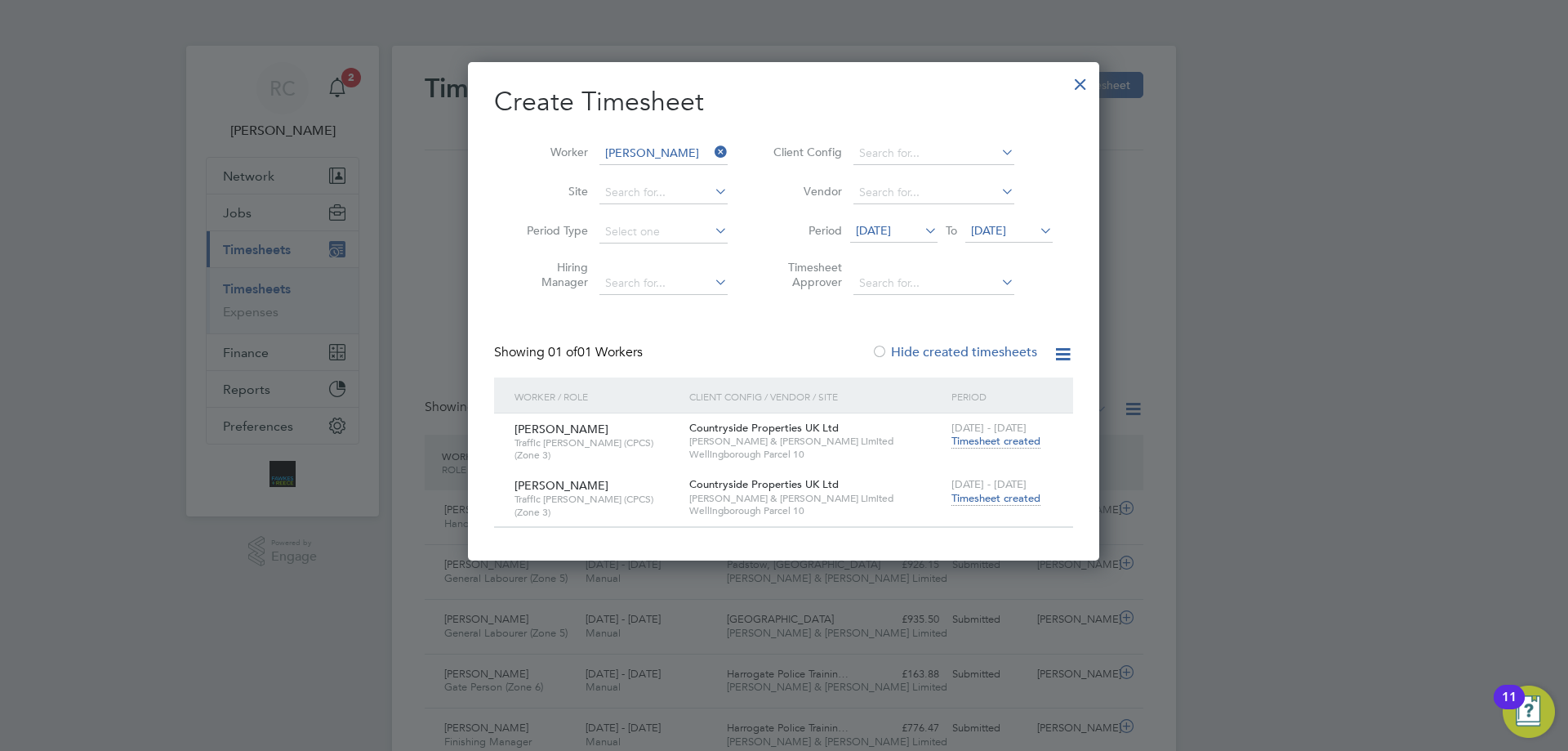
click at [1007, 493] on span "Timesheet created" at bounding box center [995, 498] width 89 height 14
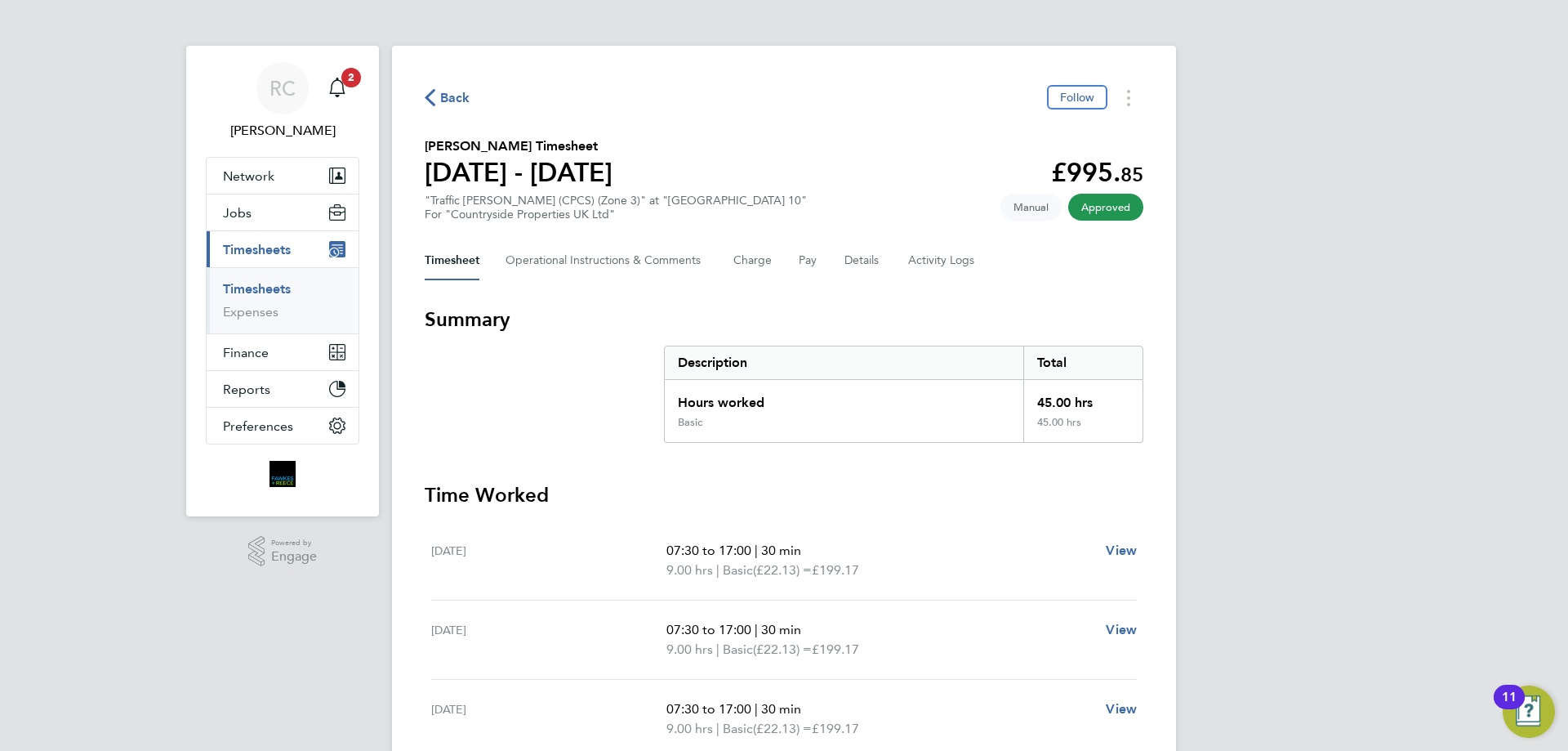
drag, startPoint x: 253, startPoint y: 286, endPoint x: 289, endPoint y: 268, distance: 40.2
click at [253, 286] on link "Timesheets" at bounding box center [257, 288] width 68 height 15
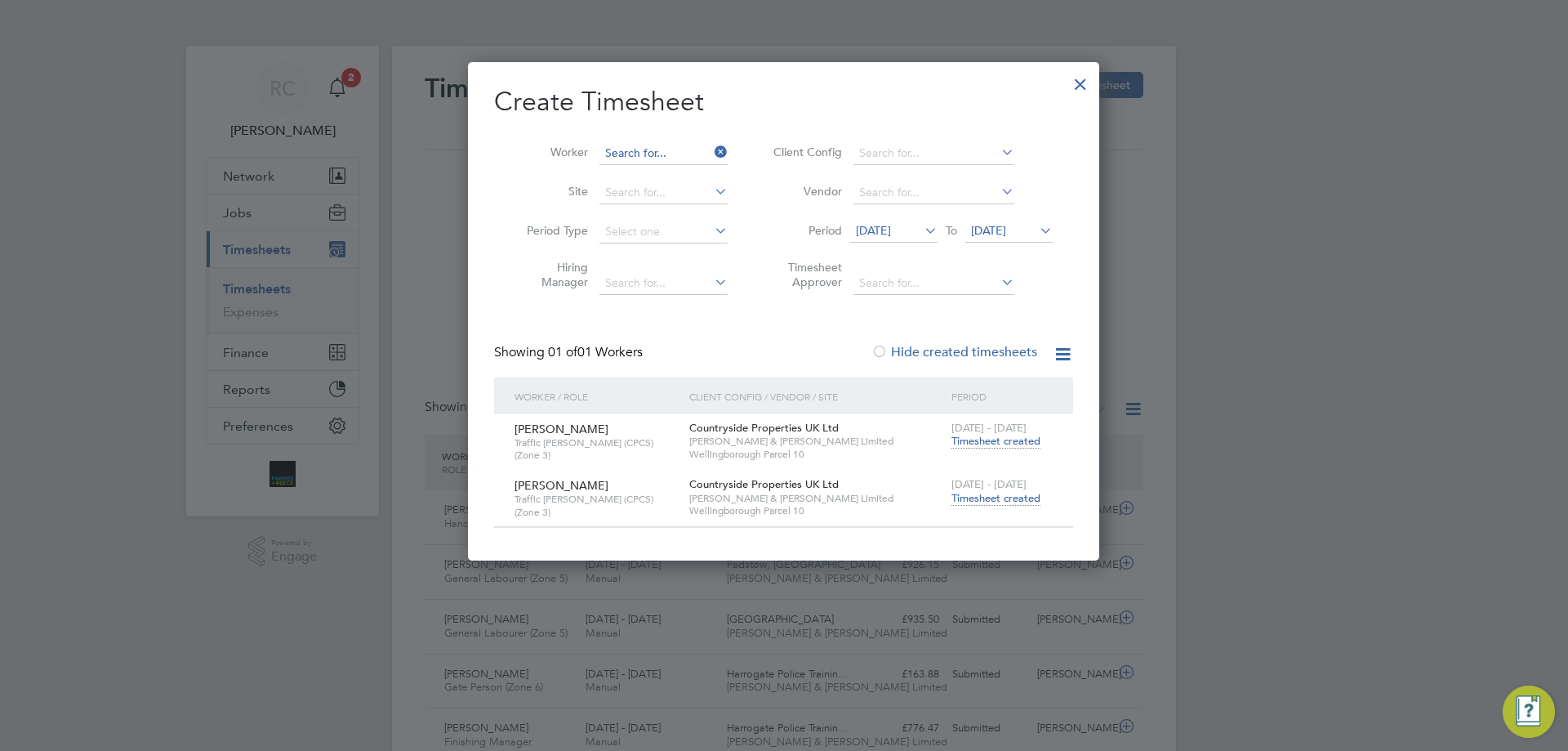
click at [647, 149] on input at bounding box center [664, 153] width 128 height 23
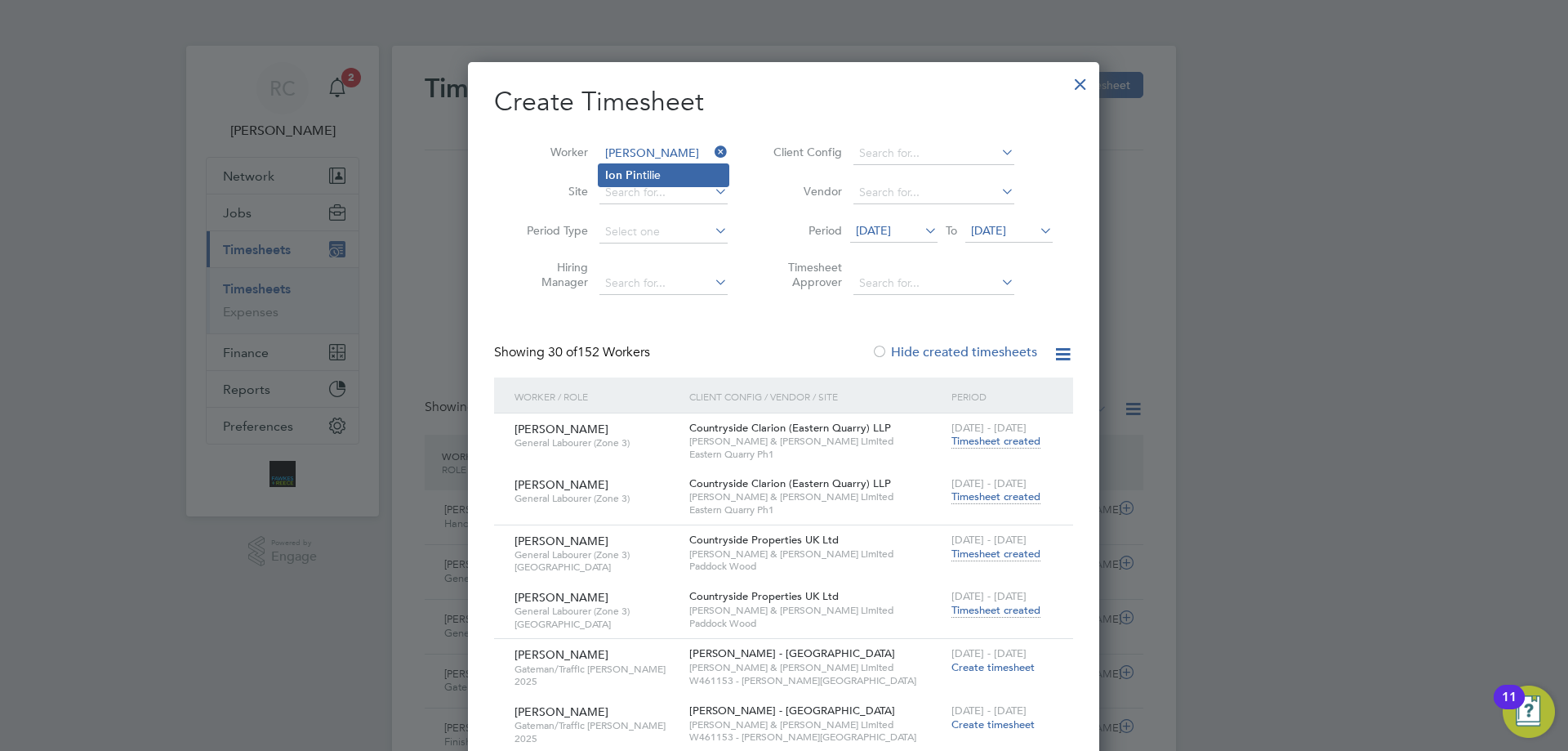
click at [648, 174] on li "Ion Pi ntilie" at bounding box center [664, 175] width 130 height 22
type input "[PERSON_NAME]"
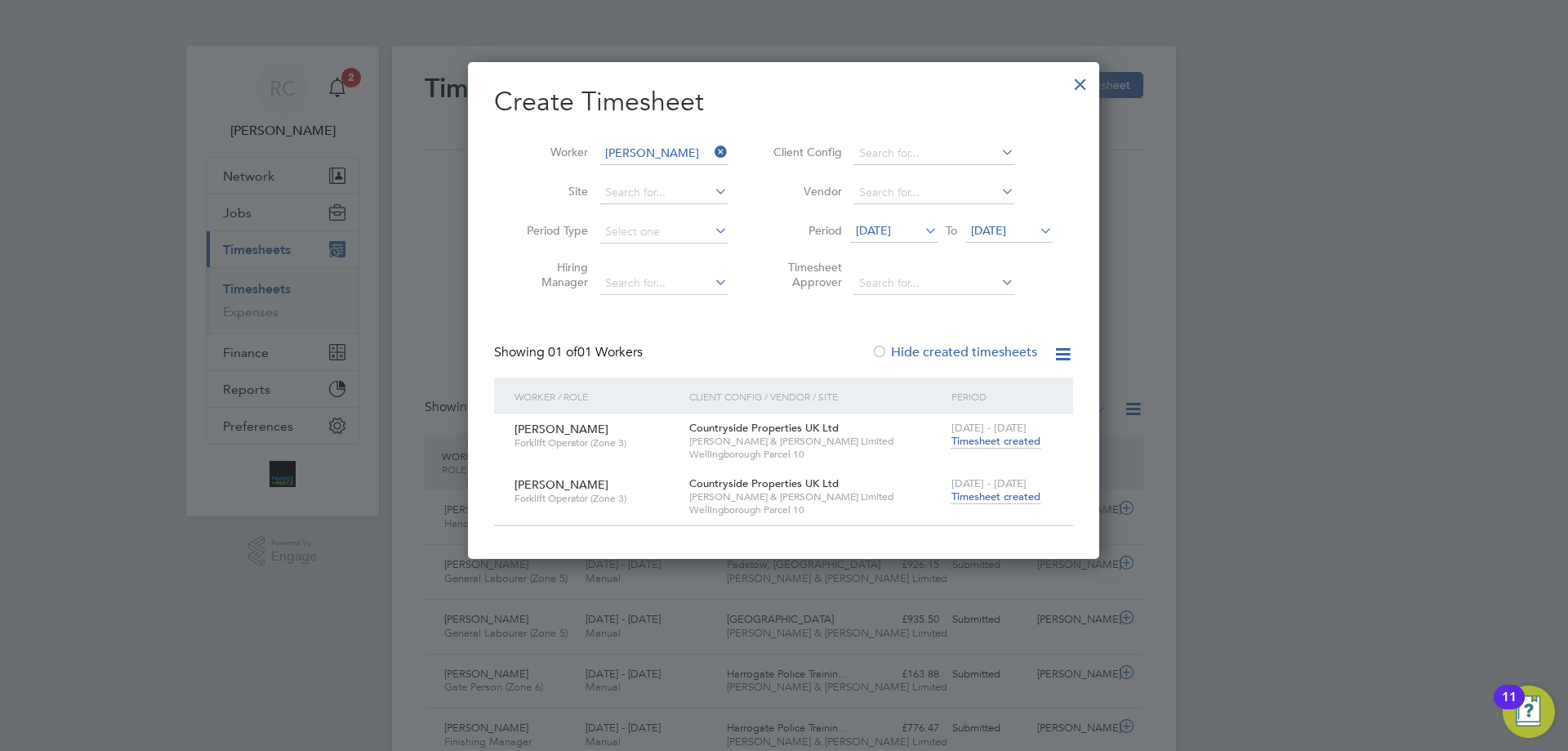
click at [996, 500] on span "Timesheet created" at bounding box center [995, 496] width 89 height 14
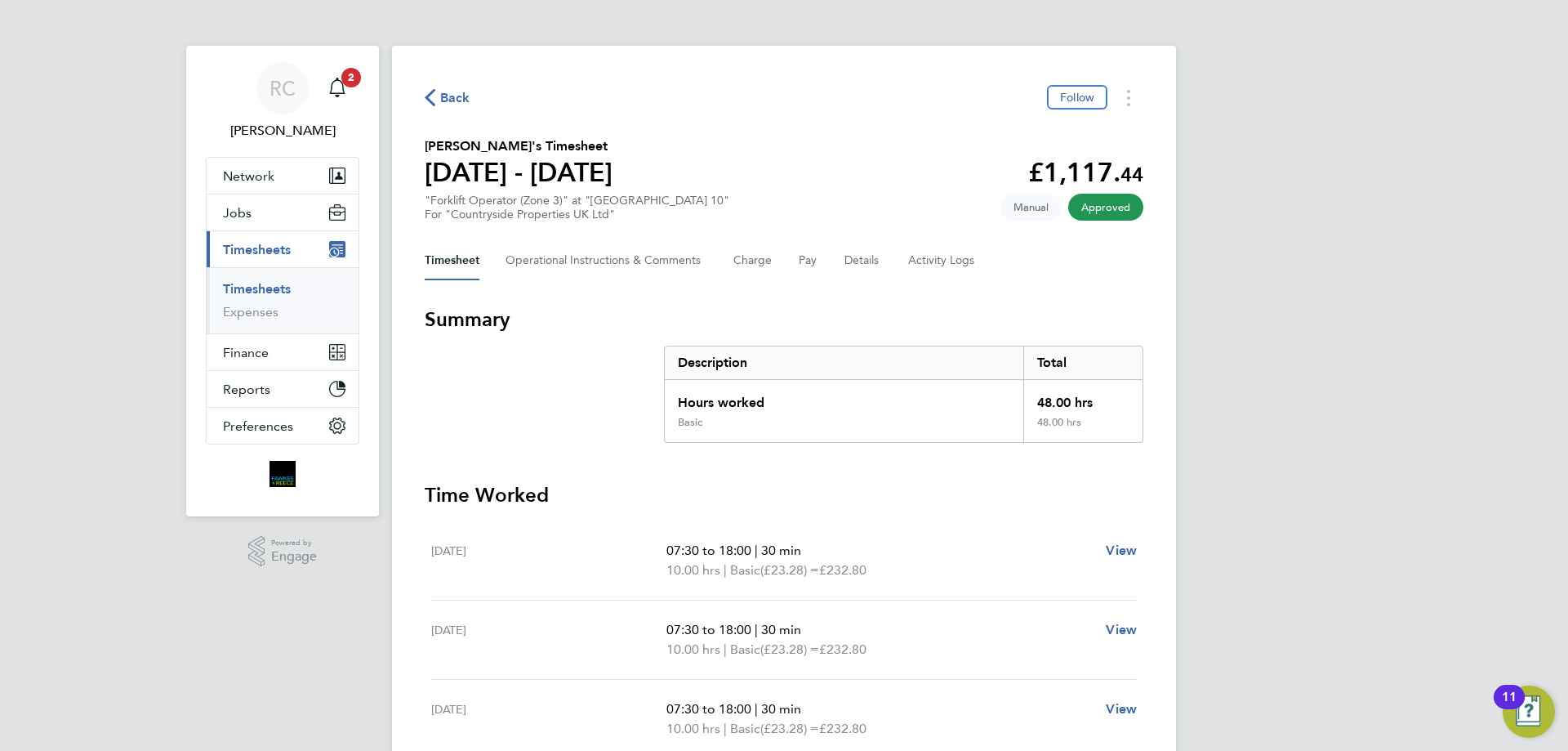
drag, startPoint x: 268, startPoint y: 289, endPoint x: 281, endPoint y: 280, distance: 15.8
click at [268, 289] on link "Timesheets" at bounding box center [257, 288] width 68 height 15
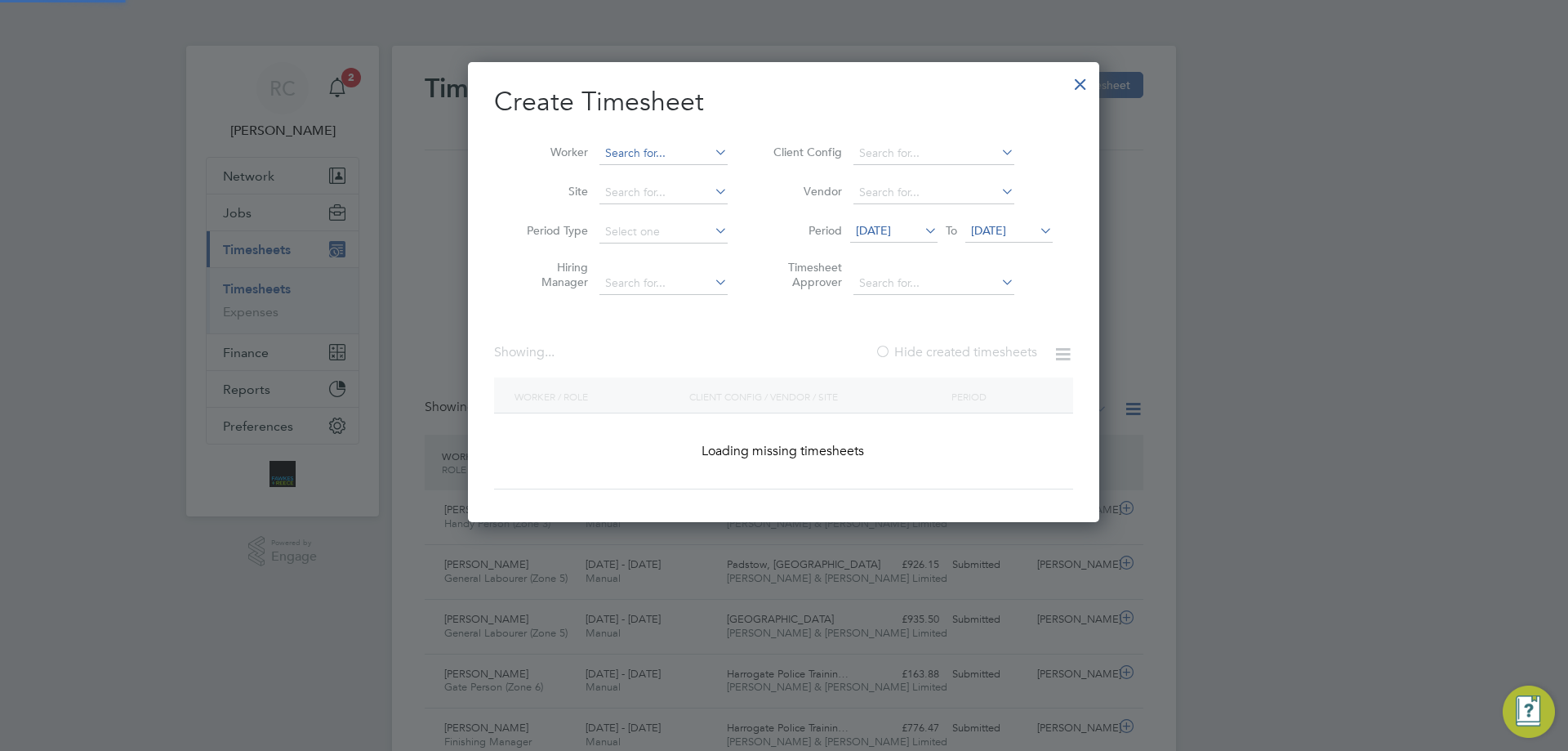
click at [625, 143] on input at bounding box center [664, 153] width 128 height 23
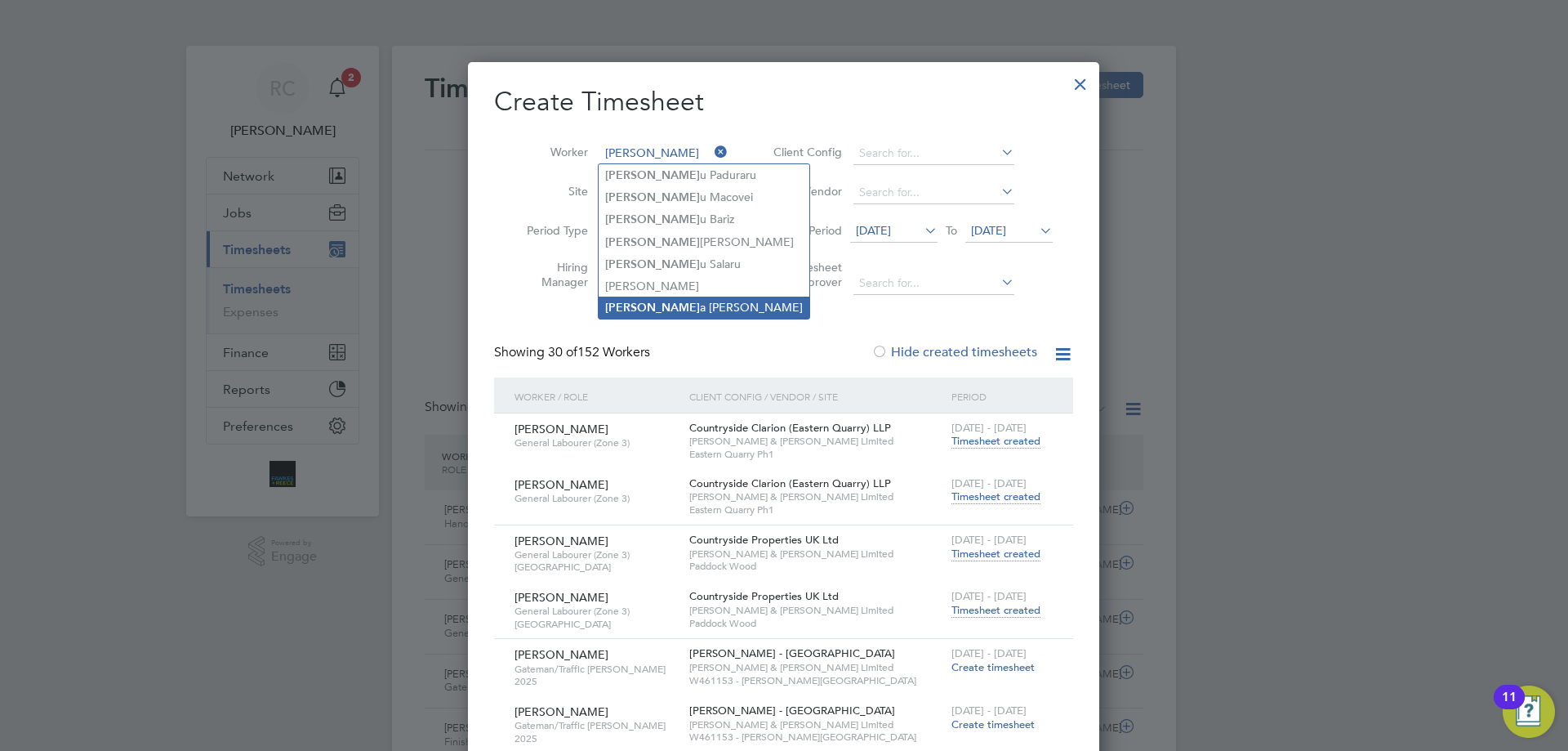
click at [658, 303] on li "[PERSON_NAME]" at bounding box center [704, 307] width 210 height 22
type input "[PERSON_NAME]"
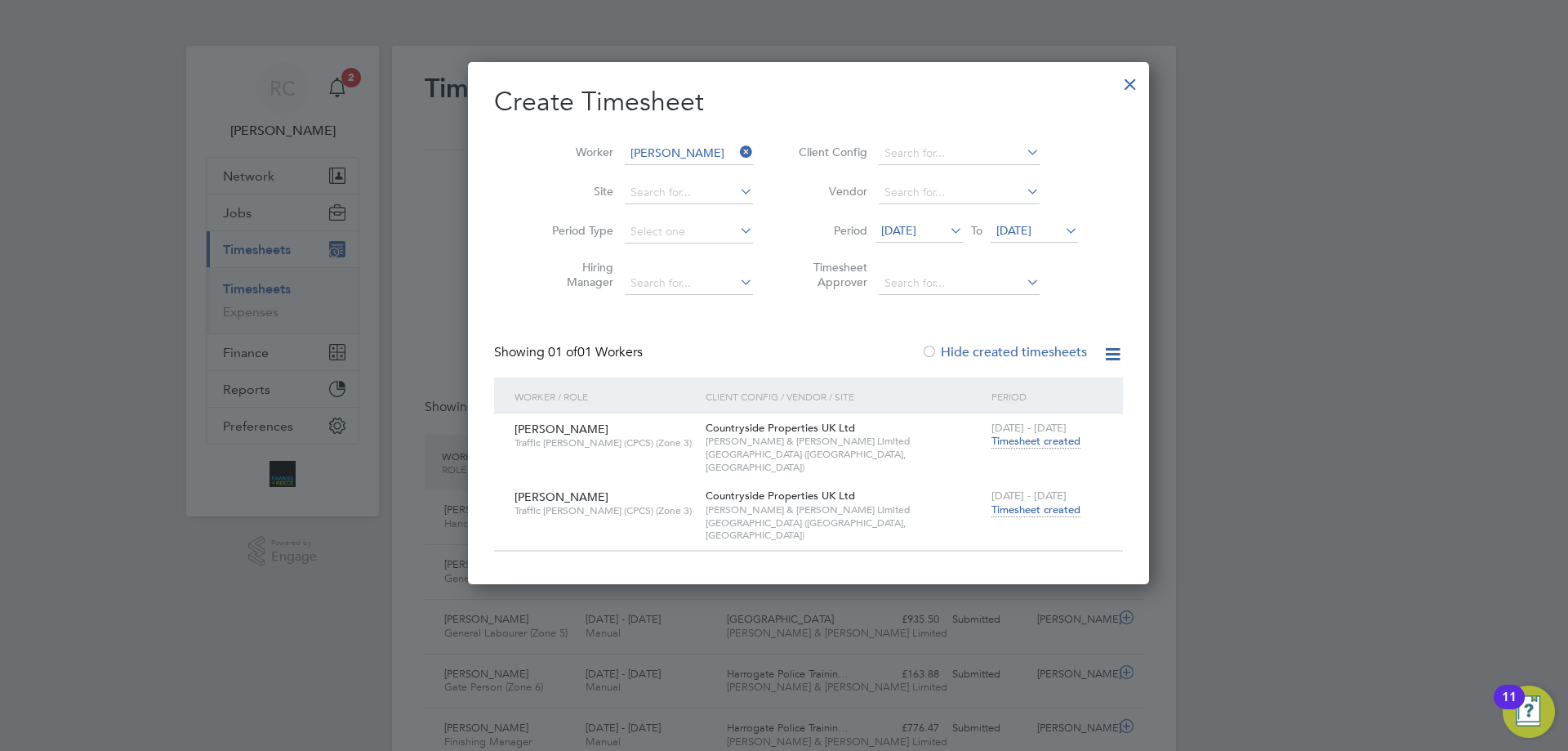
click at [1001, 502] on span "Timesheet created" at bounding box center [1035, 510] width 89 height 14
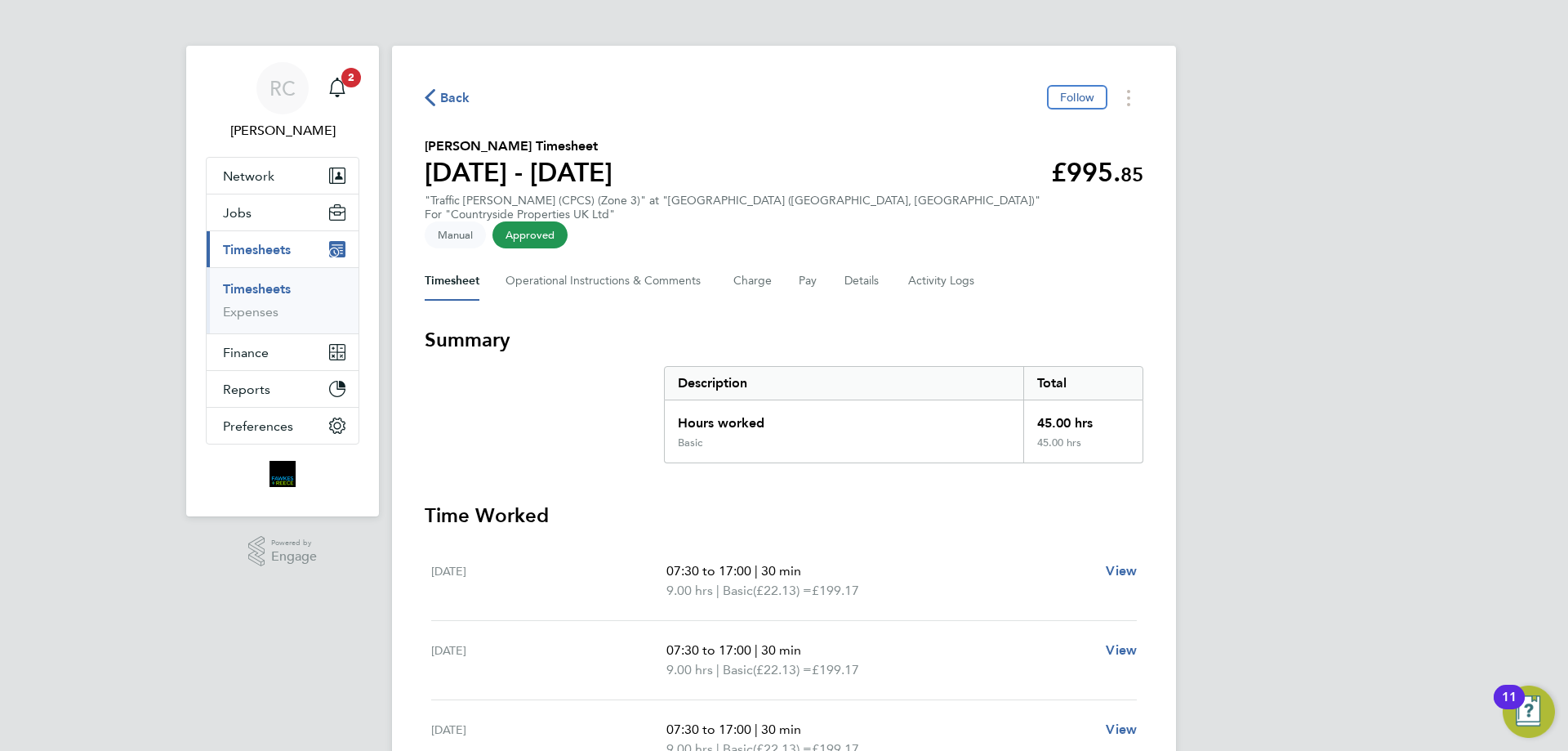
click at [251, 284] on link "Timesheets" at bounding box center [257, 288] width 68 height 15
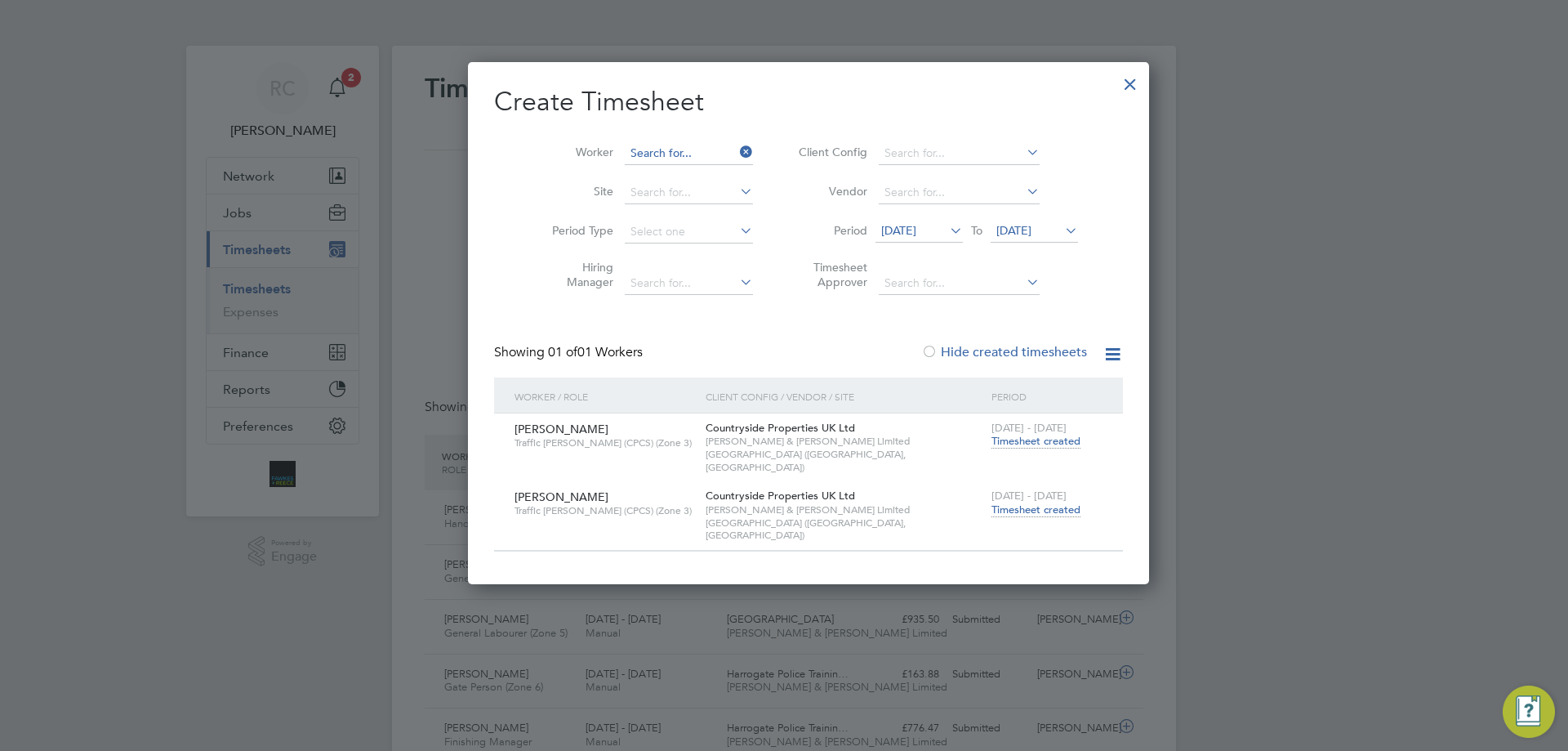
click at [645, 153] on input at bounding box center [689, 153] width 128 height 23
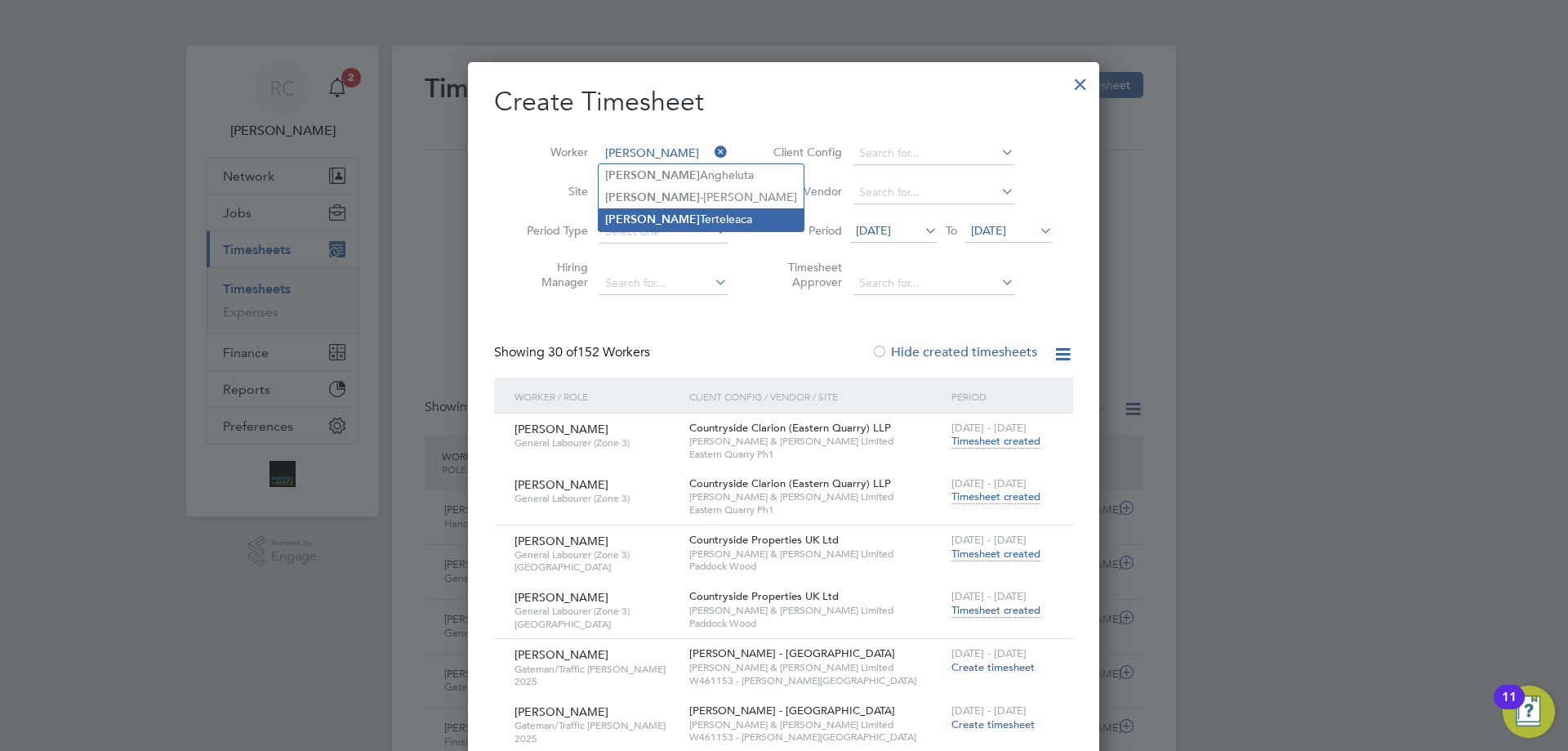
click at [655, 216] on li "[PERSON_NAME]" at bounding box center [701, 220] width 205 height 22
type input "[PERSON_NAME]"
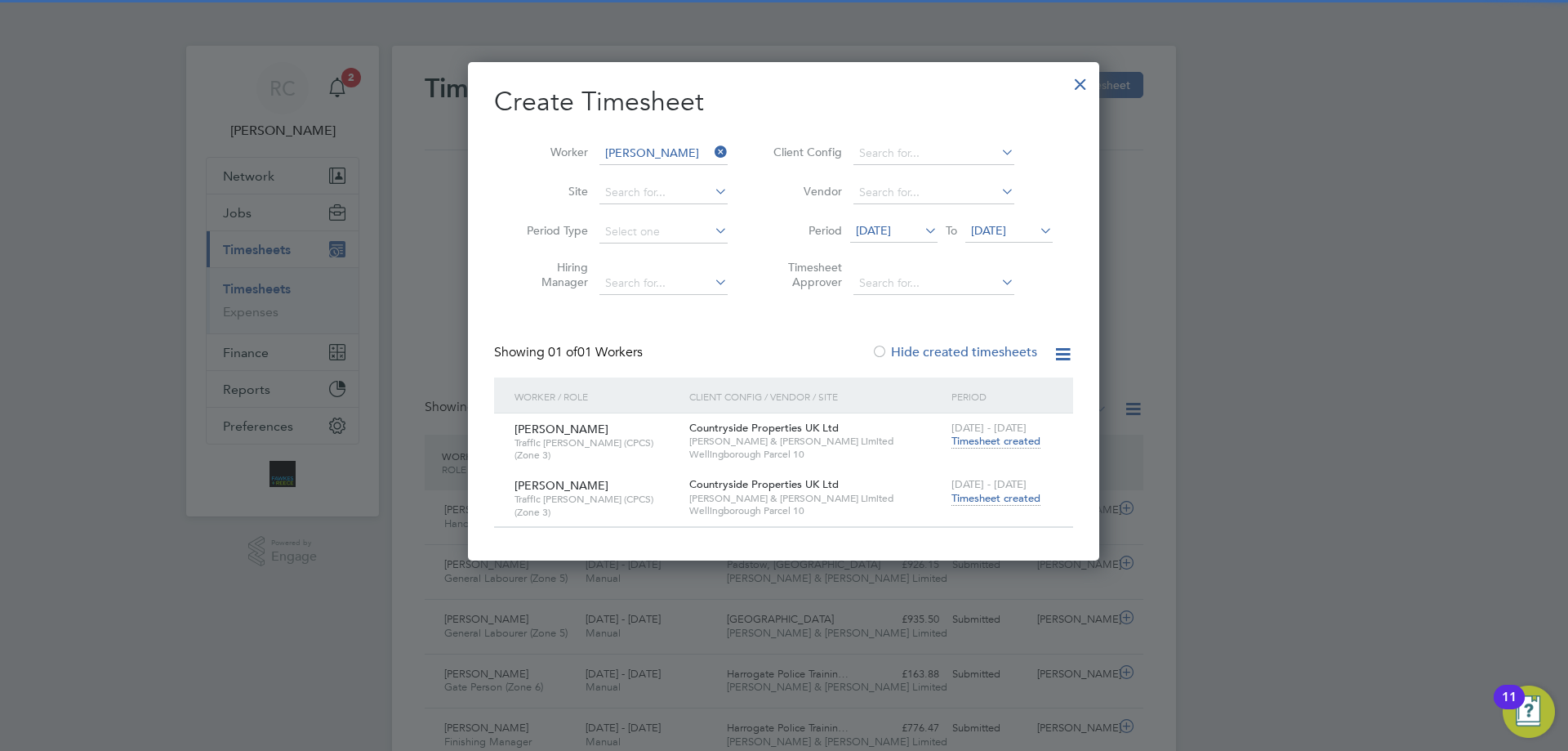
click at [1007, 500] on span "Timesheet created" at bounding box center [995, 498] width 89 height 14
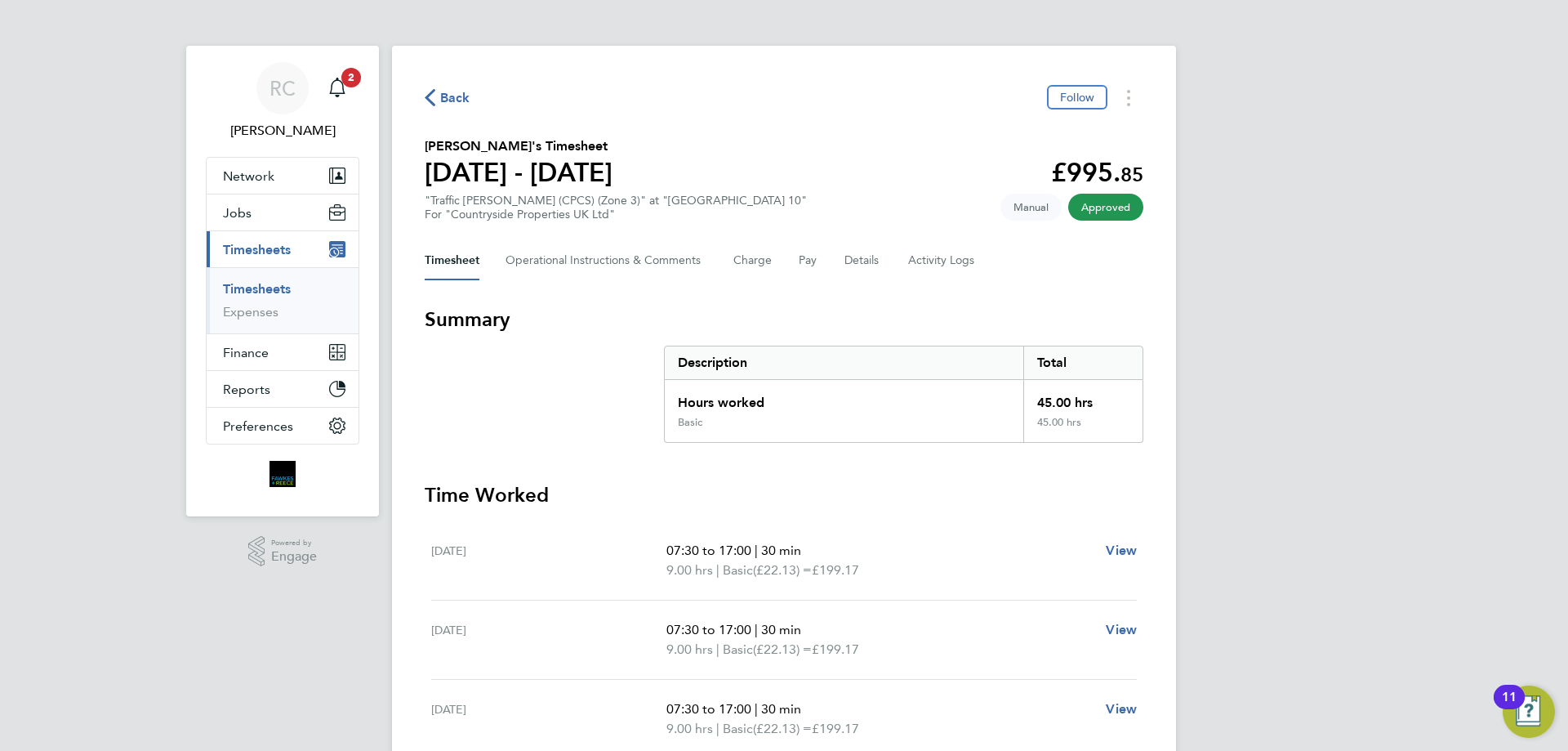
drag, startPoint x: 270, startPoint y: 289, endPoint x: 361, endPoint y: 264, distance: 94.4
click at [270, 289] on link "Timesheets" at bounding box center [257, 288] width 68 height 15
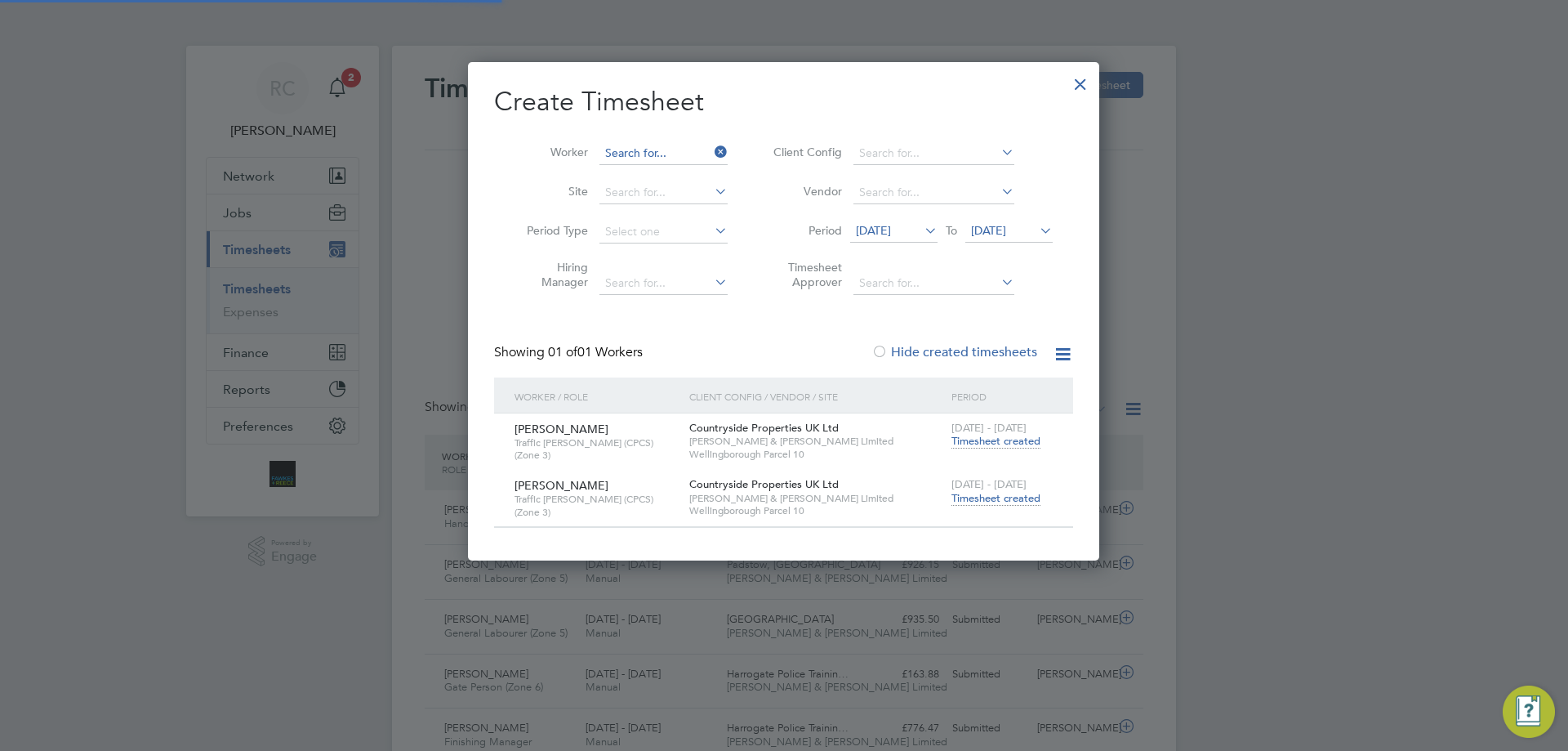
click at [630, 153] on input at bounding box center [664, 153] width 128 height 23
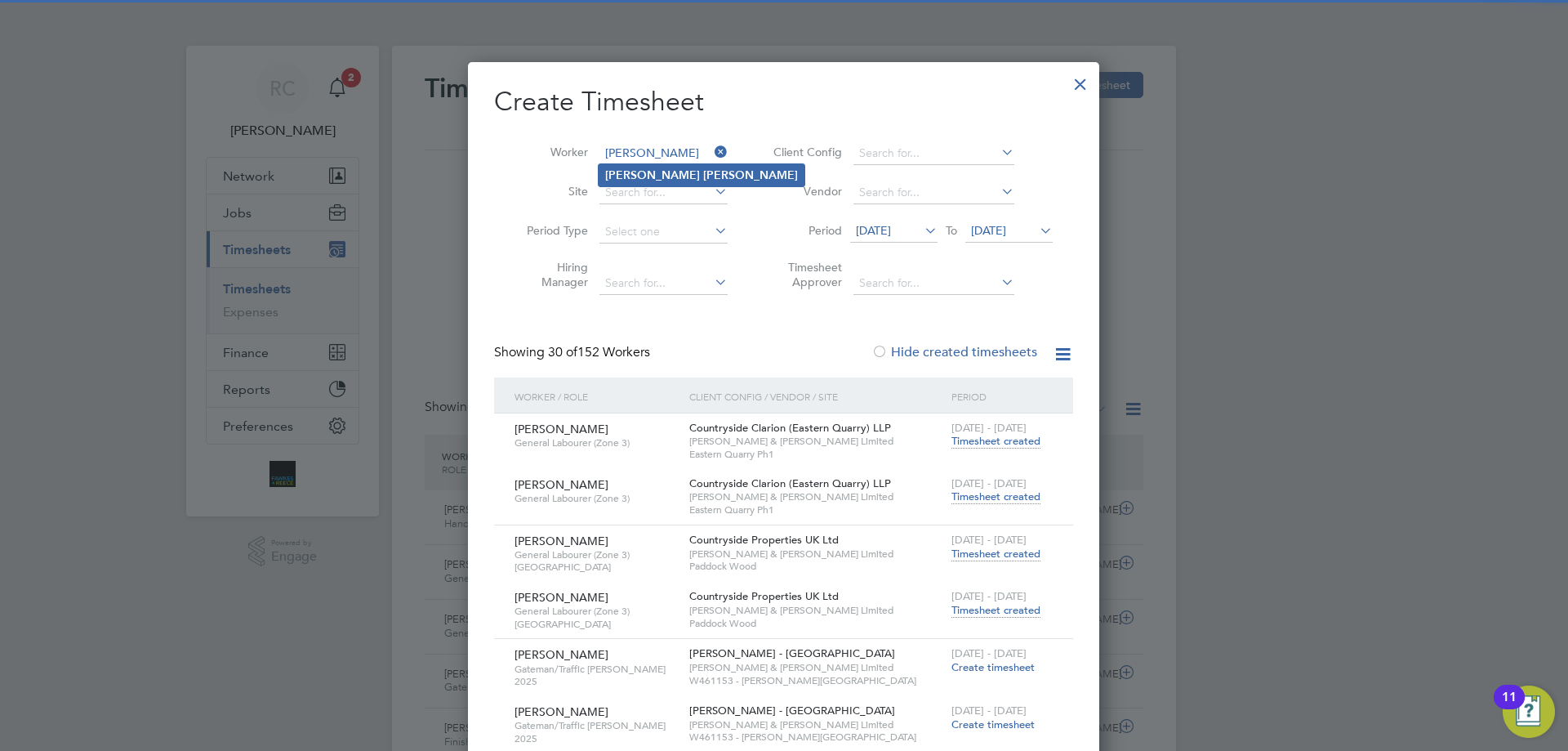
type input "[PERSON_NAME]"
click at [703, 174] on b "[PERSON_NAME]" at bounding box center [750, 174] width 95 height 14
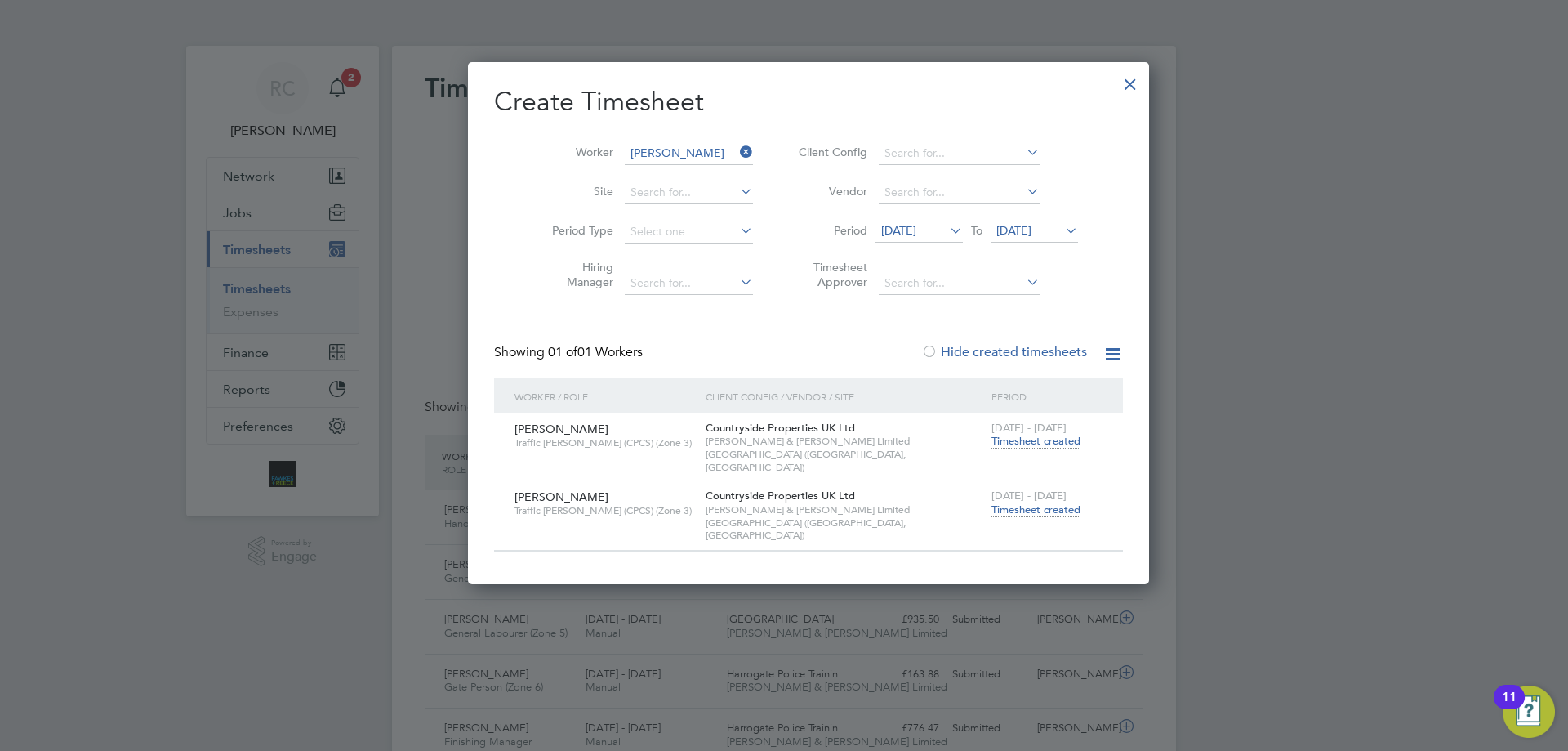
click at [991, 502] on span "Timesheet created" at bounding box center [1035, 510] width 89 height 14
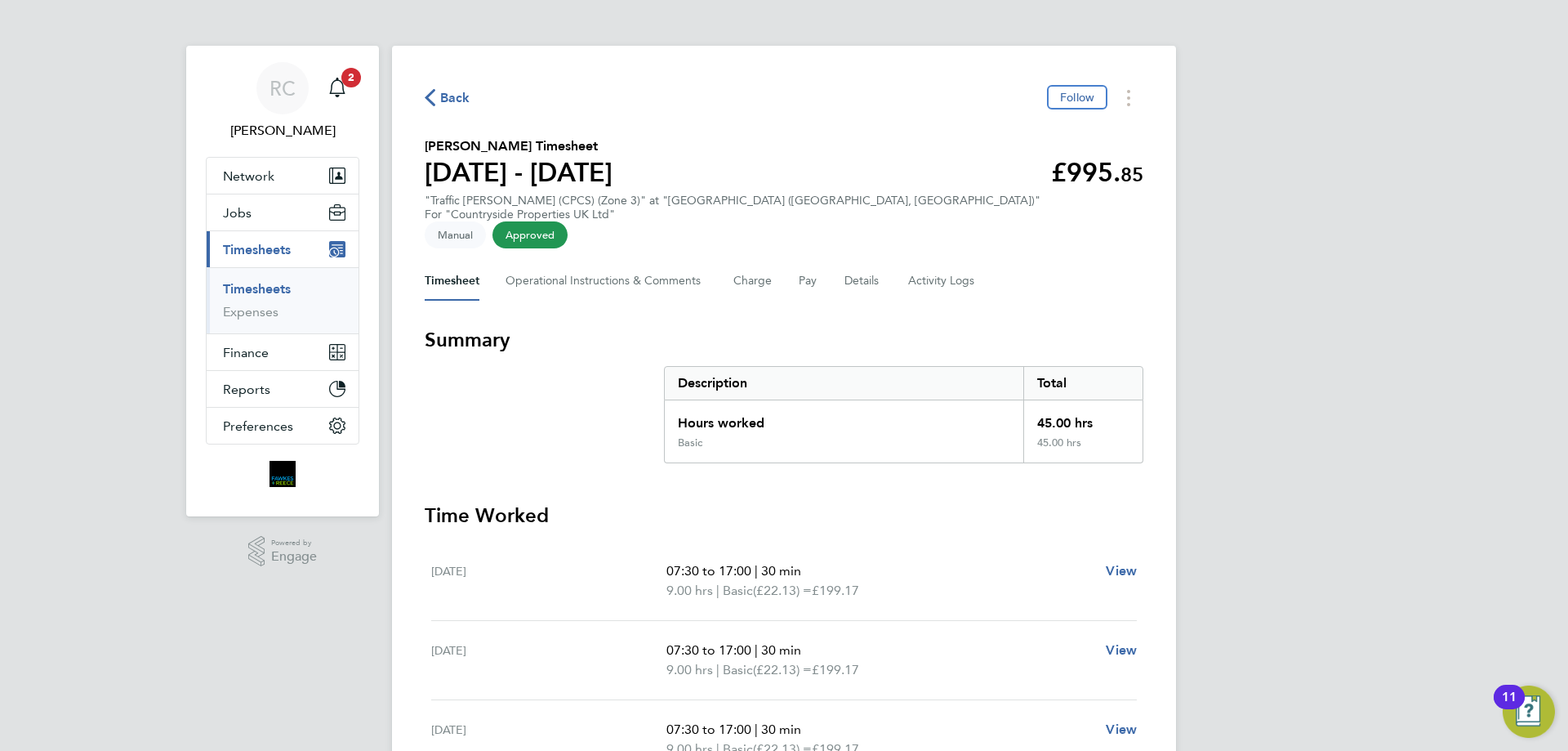
click at [261, 289] on link "Timesheets" at bounding box center [257, 288] width 68 height 15
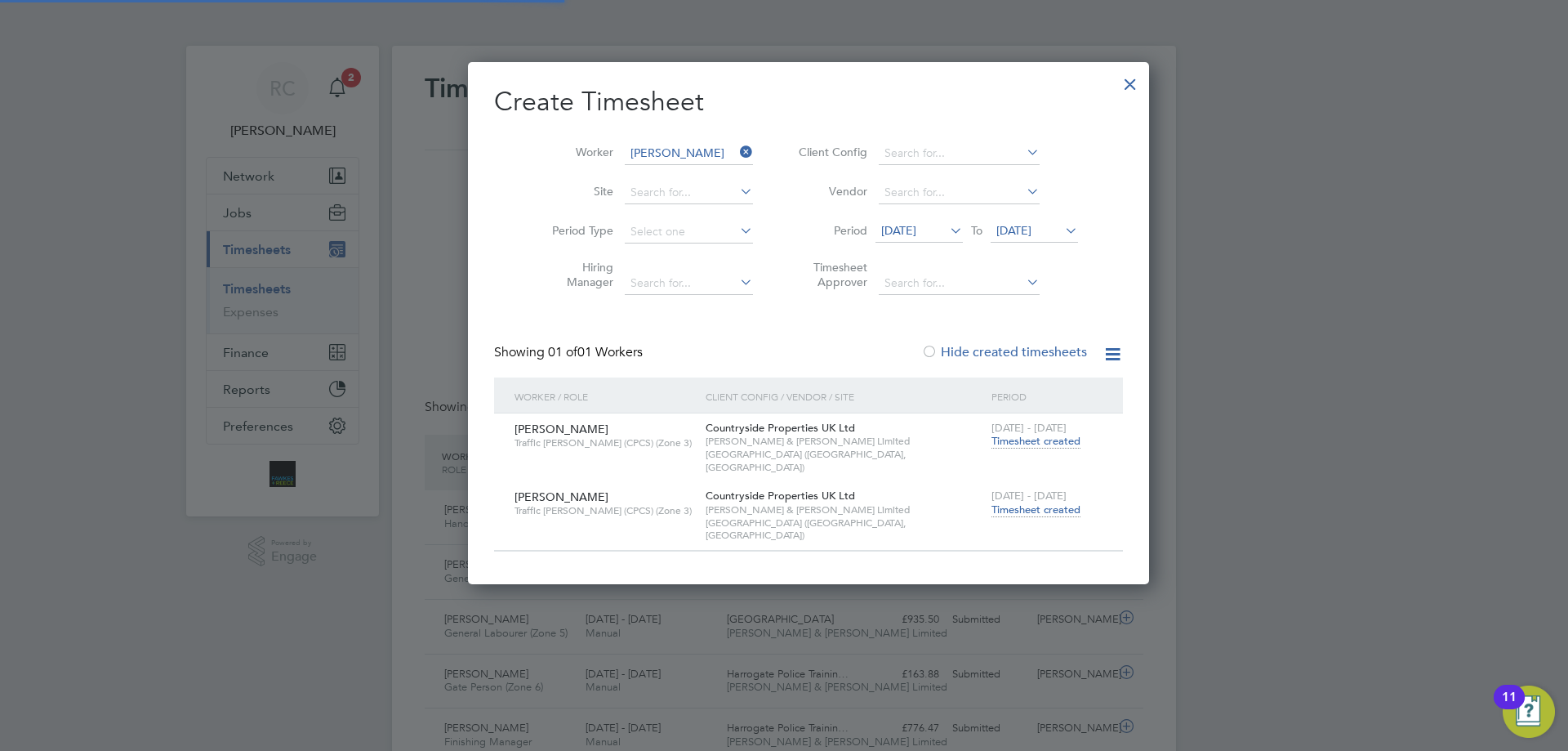
scroll to position [42, 142]
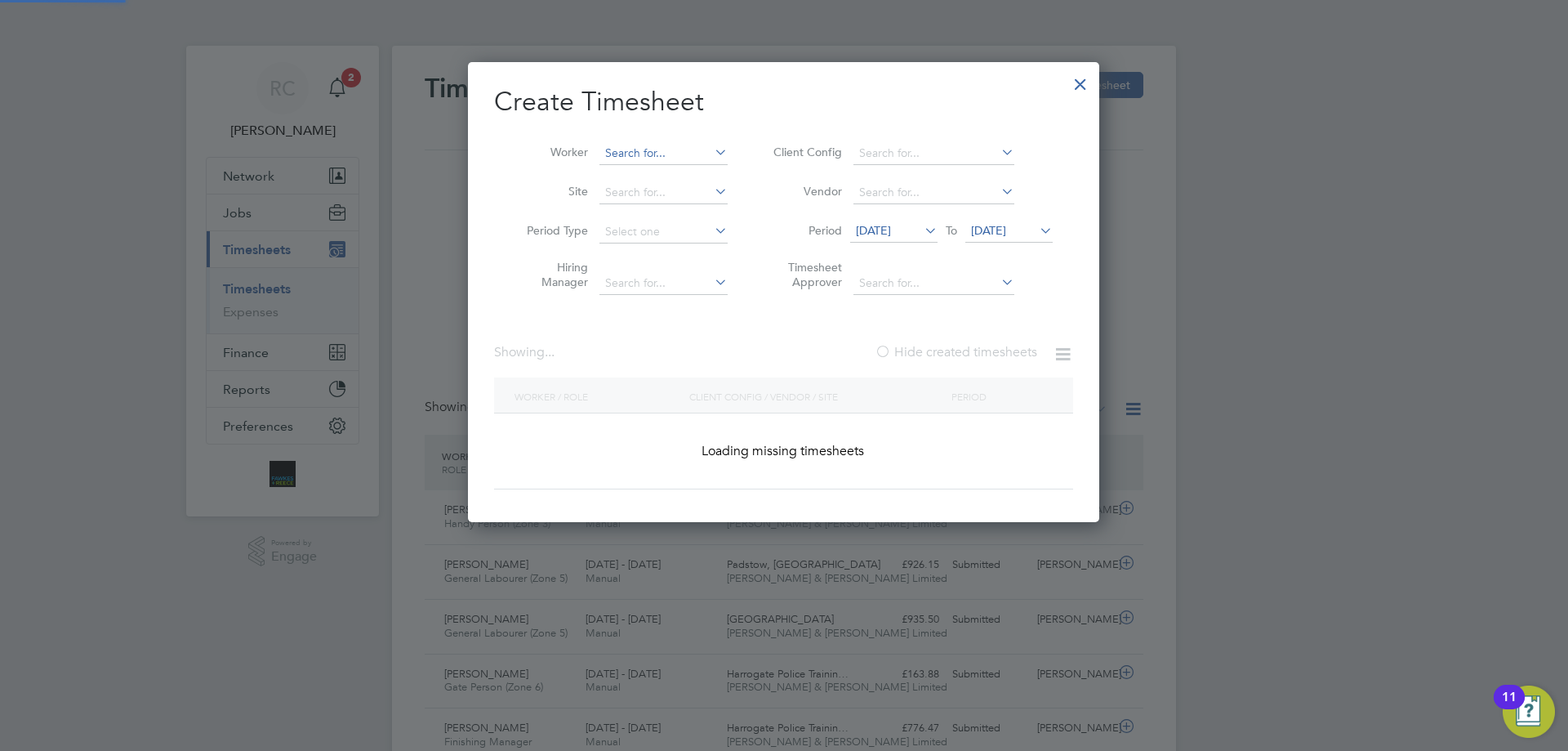
click at [623, 156] on input at bounding box center [664, 153] width 128 height 23
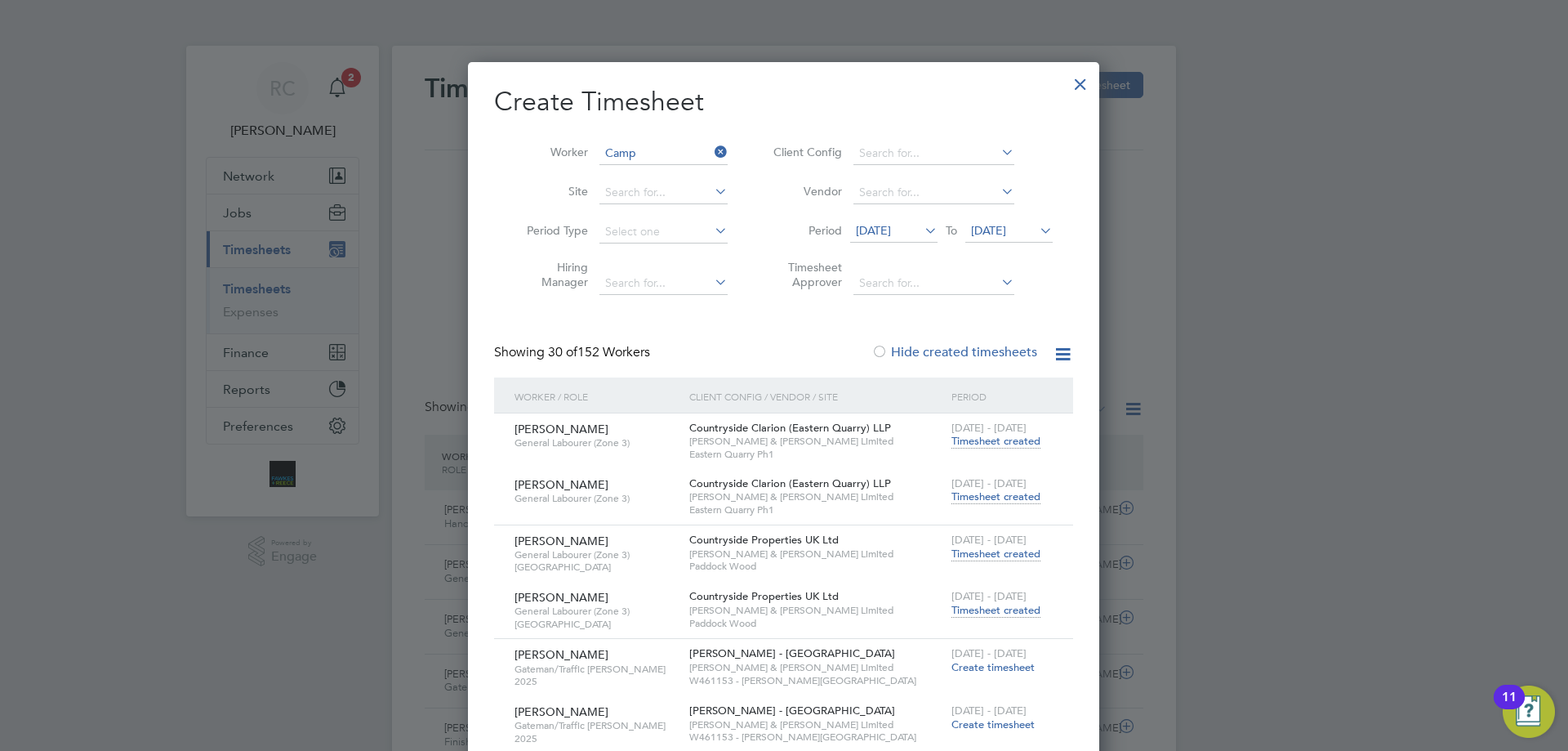
click at [667, 326] on li "[PERSON_NAME] bell" at bounding box center [677, 330] width 157 height 22
type input "[PERSON_NAME]"
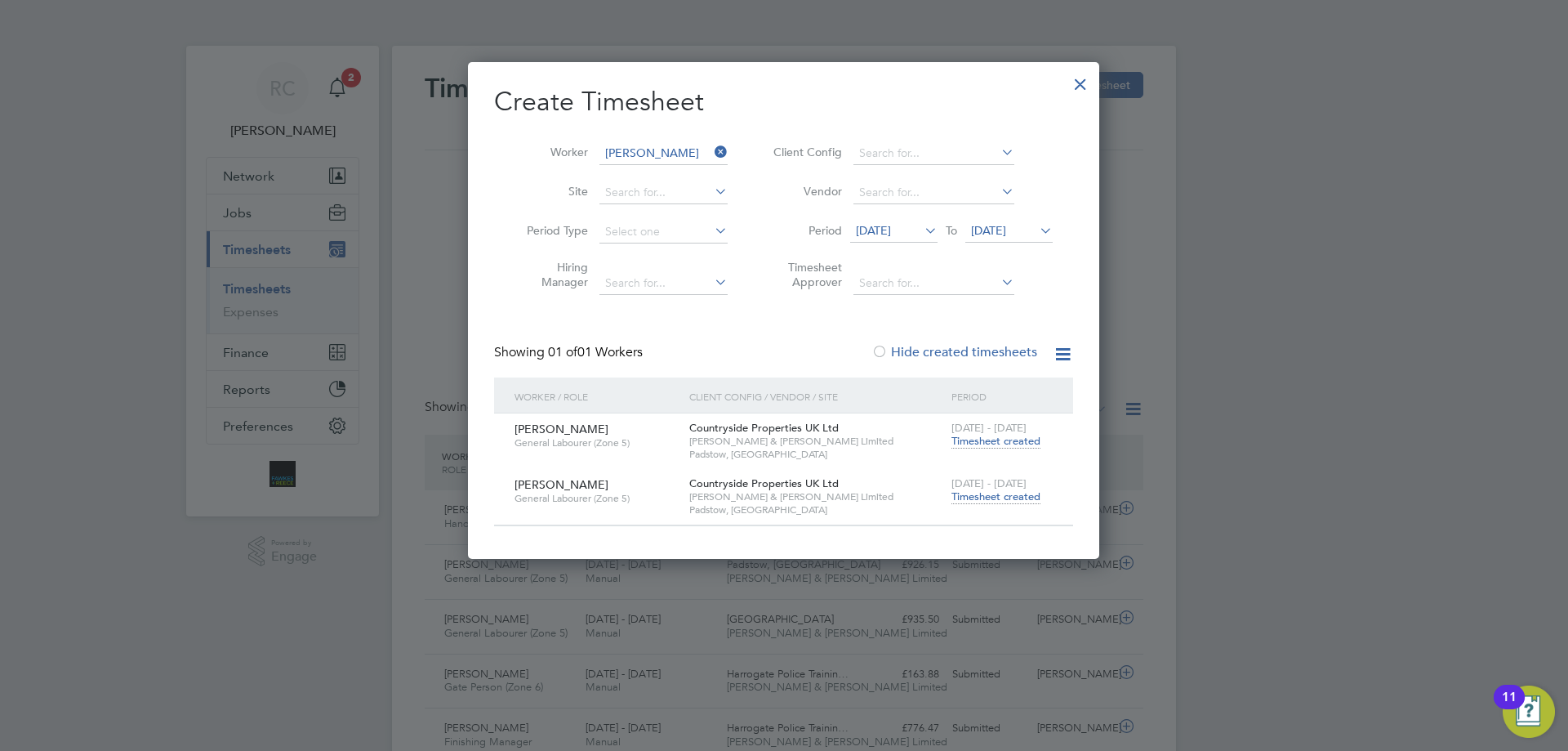
click at [994, 497] on span "Timesheet created" at bounding box center [995, 496] width 89 height 14
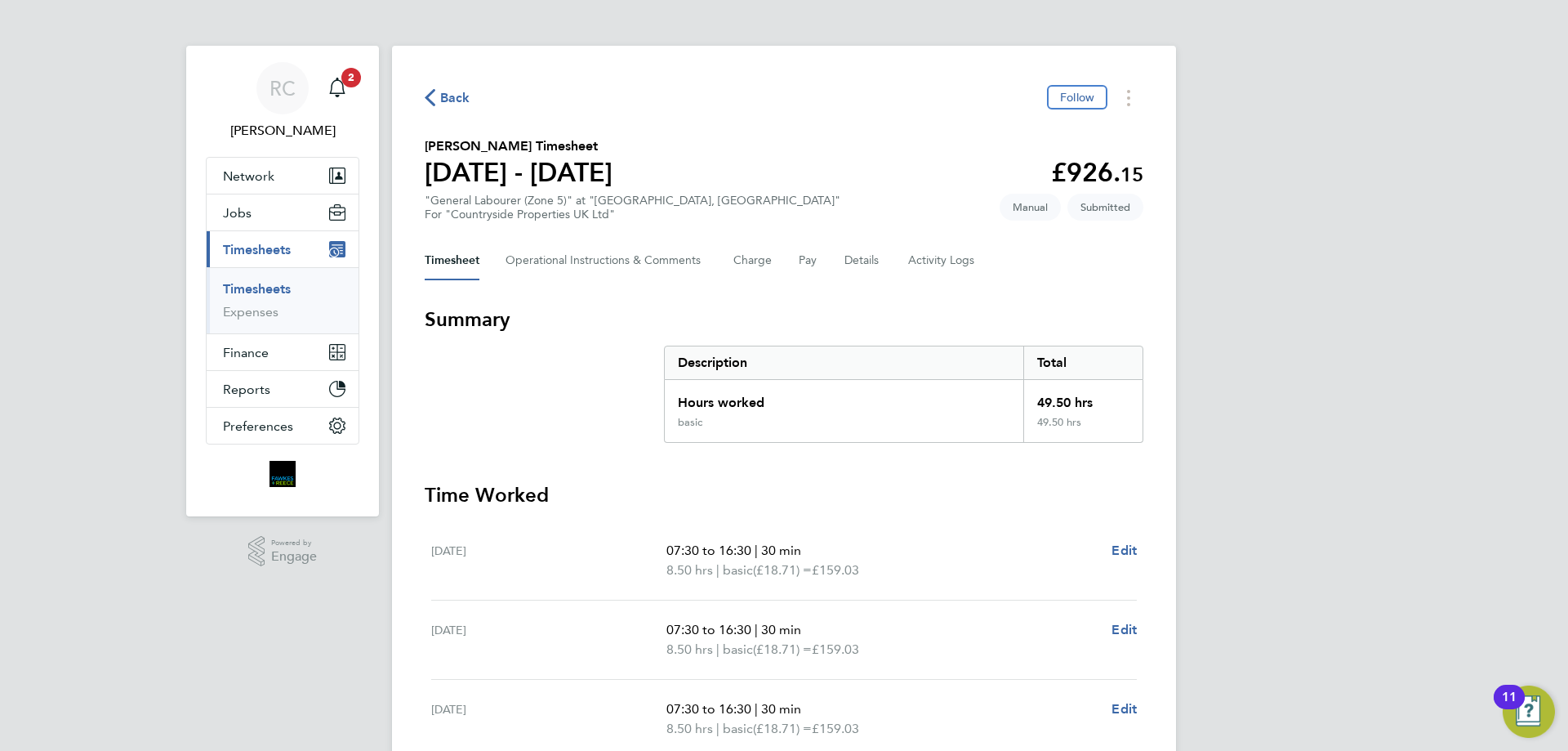
drag, startPoint x: 263, startPoint y: 288, endPoint x: 674, endPoint y: 166, distance: 428.7
click at [263, 288] on link "Timesheets" at bounding box center [257, 288] width 68 height 15
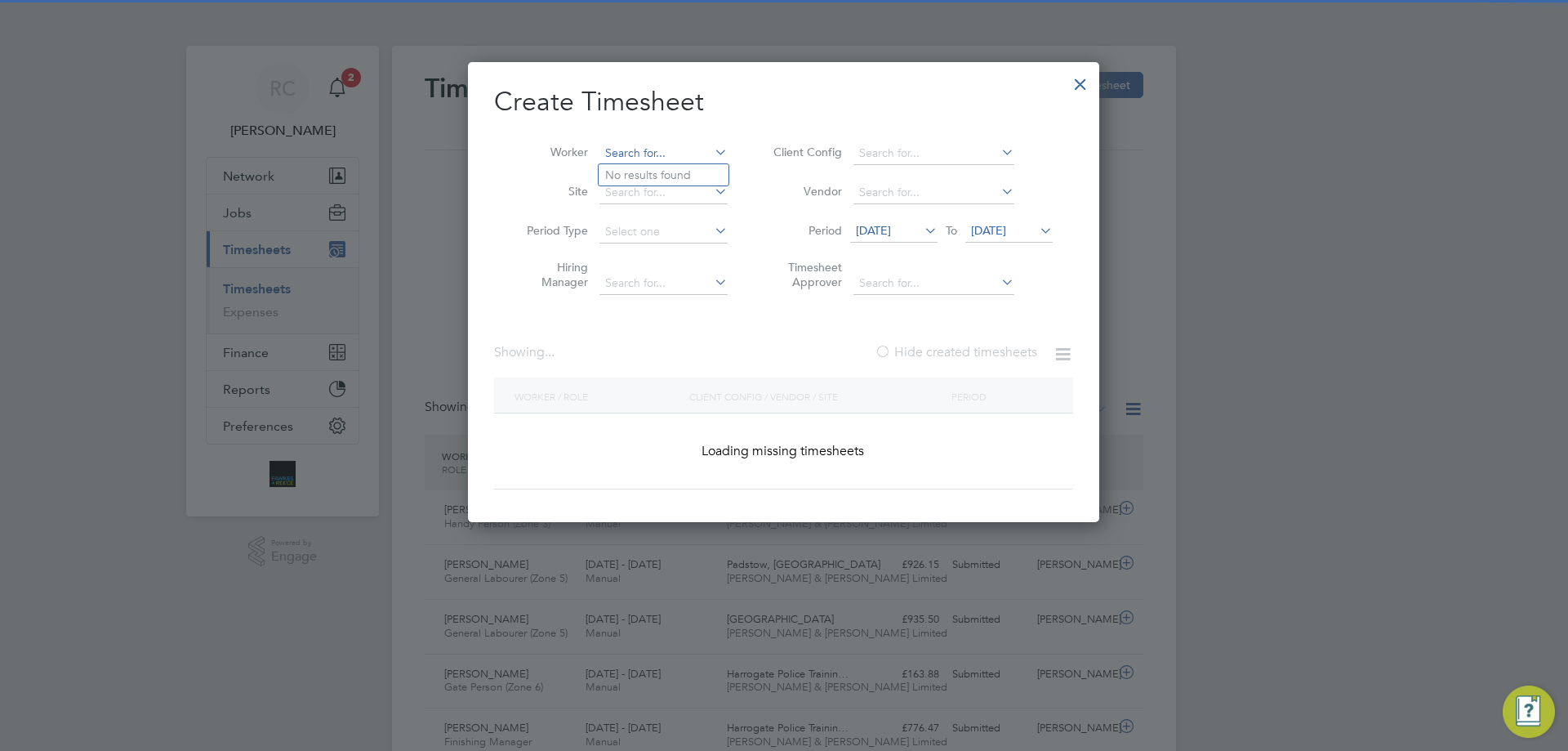
click at [662, 149] on input at bounding box center [664, 153] width 128 height 23
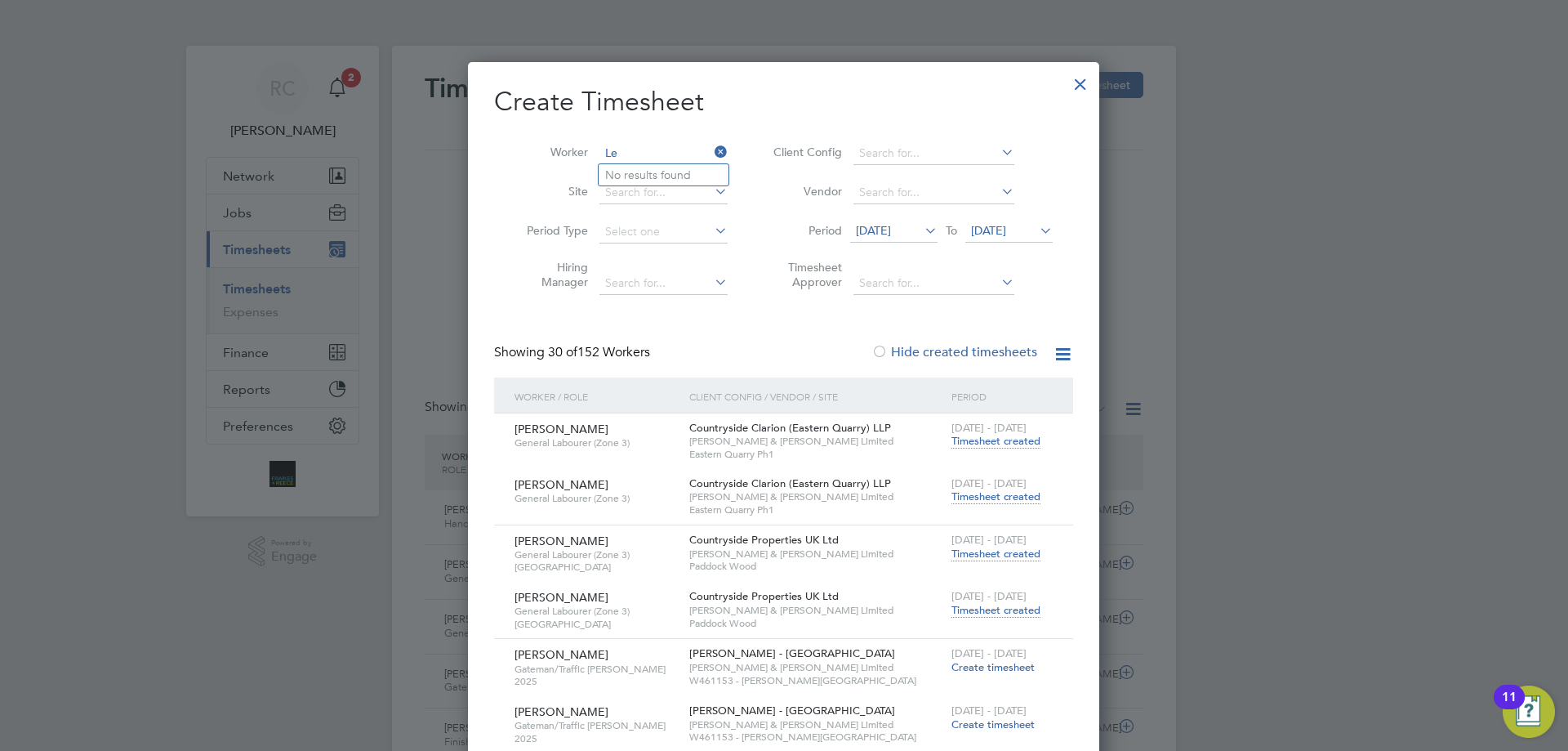
type input "L"
click at [655, 146] on input "Grant" at bounding box center [664, 153] width 128 height 23
drag, startPoint x: 643, startPoint y: 150, endPoint x: 482, endPoint y: 167, distance: 161.9
click at [518, 152] on li "Worker Grant" at bounding box center [621, 153] width 254 height 39
type input "Grant"
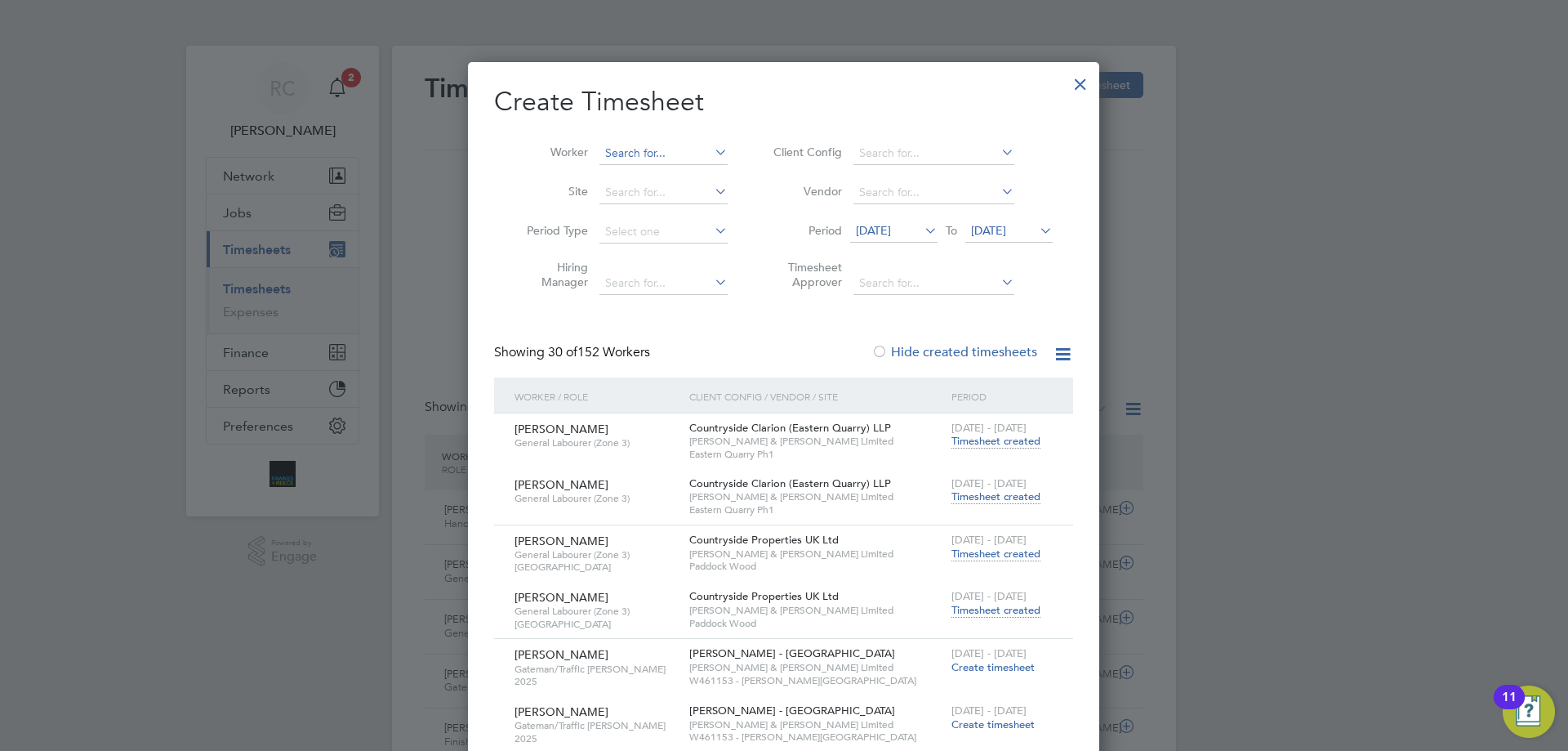
click at [608, 156] on input at bounding box center [664, 153] width 128 height 23
type input "L"
type input "G"
click at [632, 174] on b "Kieran" at bounding box center [622, 174] width 35 height 14
type input "[PERSON_NAME]"
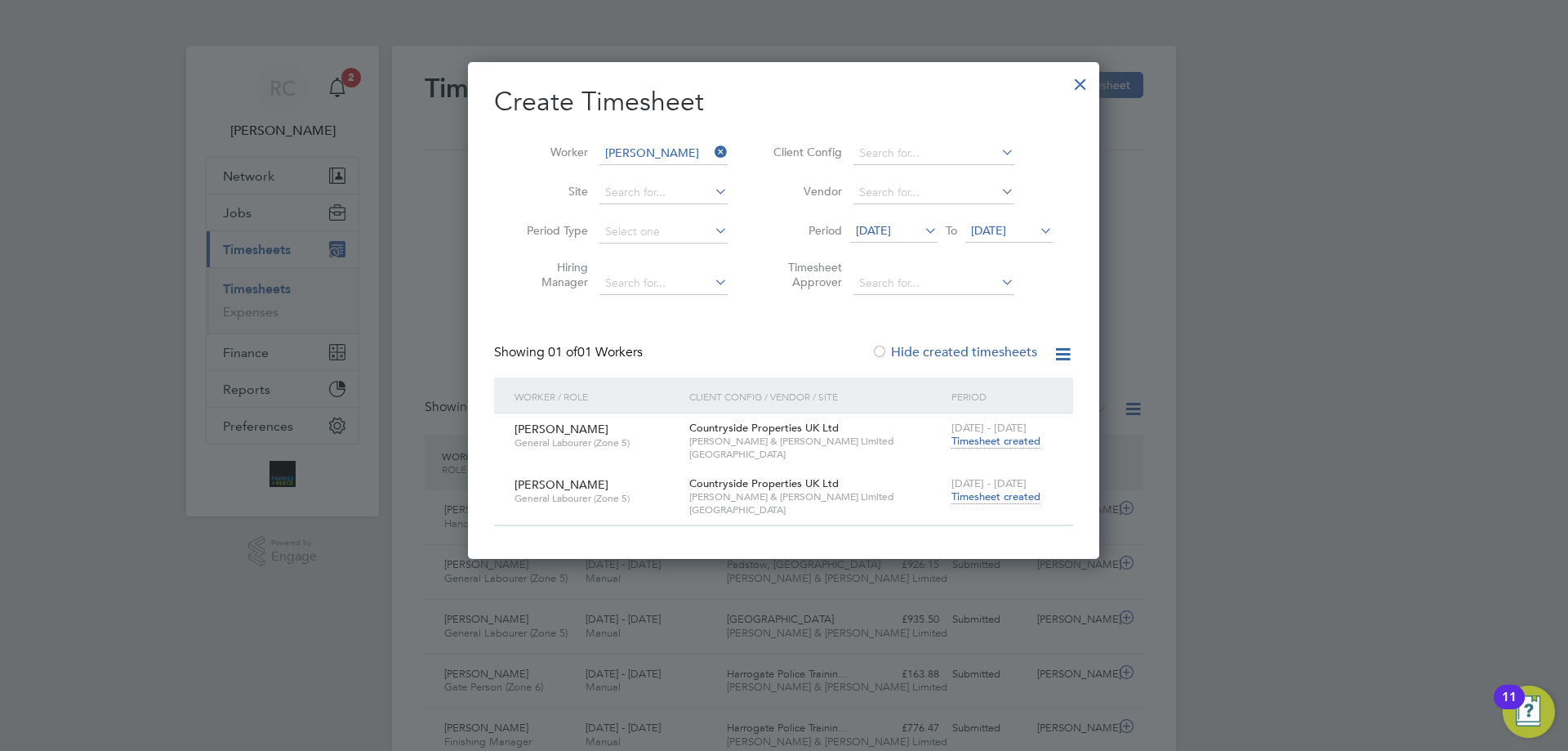
click at [1010, 486] on span "[DATE] - [DATE]" at bounding box center [988, 483] width 75 height 14
click at [1009, 500] on span "Timesheet created" at bounding box center [995, 496] width 89 height 14
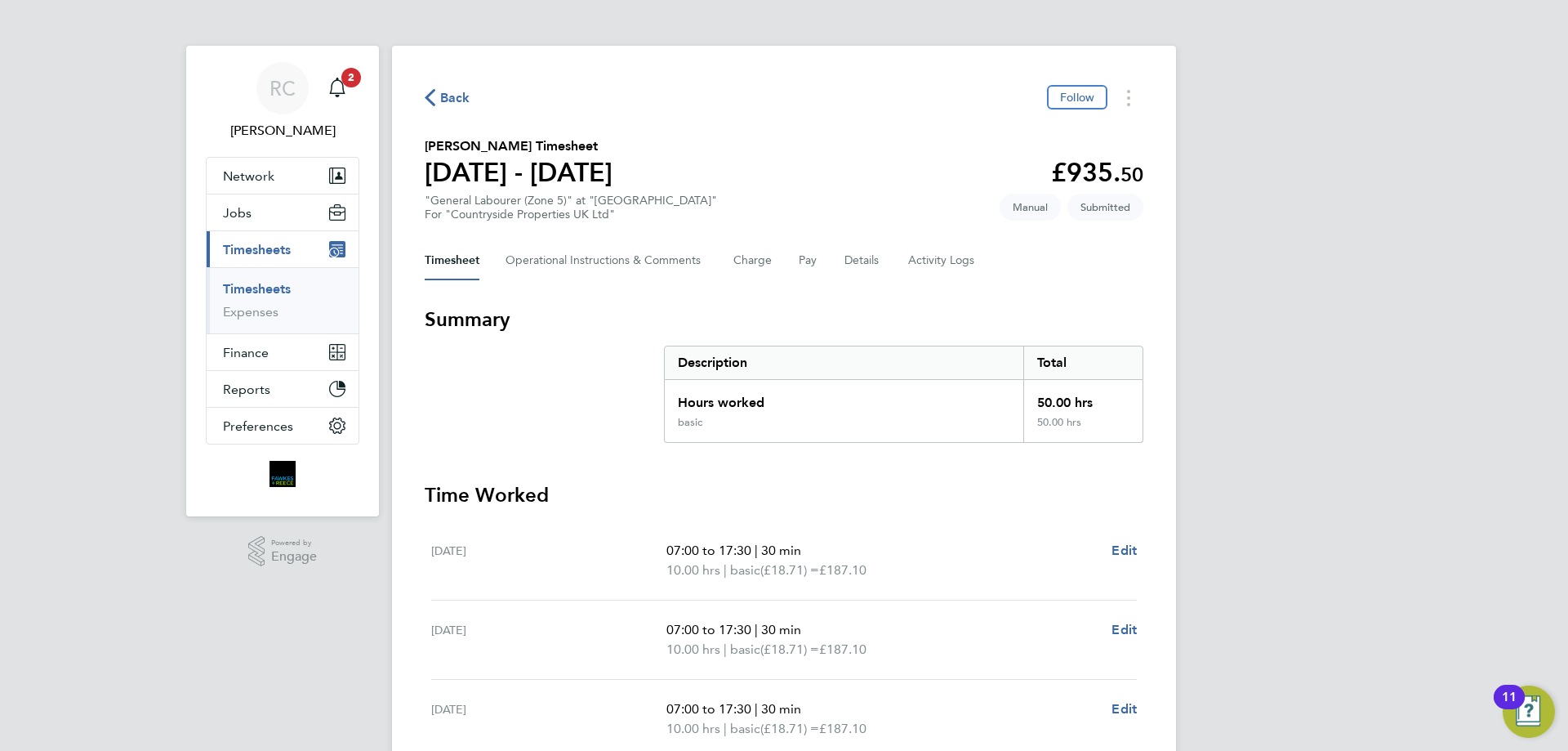
click at [258, 294] on link "Timesheets" at bounding box center [257, 288] width 68 height 15
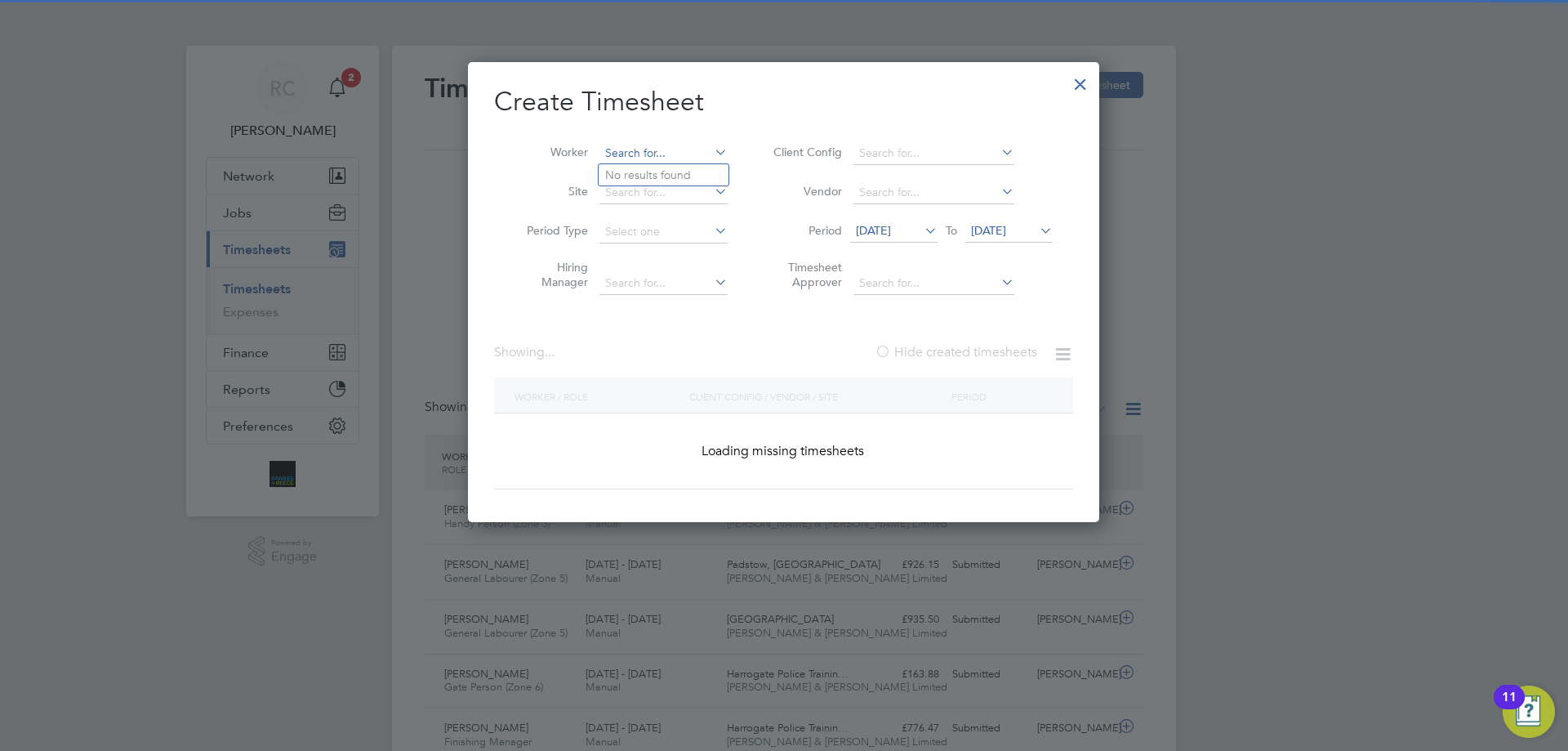
click at [653, 149] on input at bounding box center [664, 153] width 128 height 23
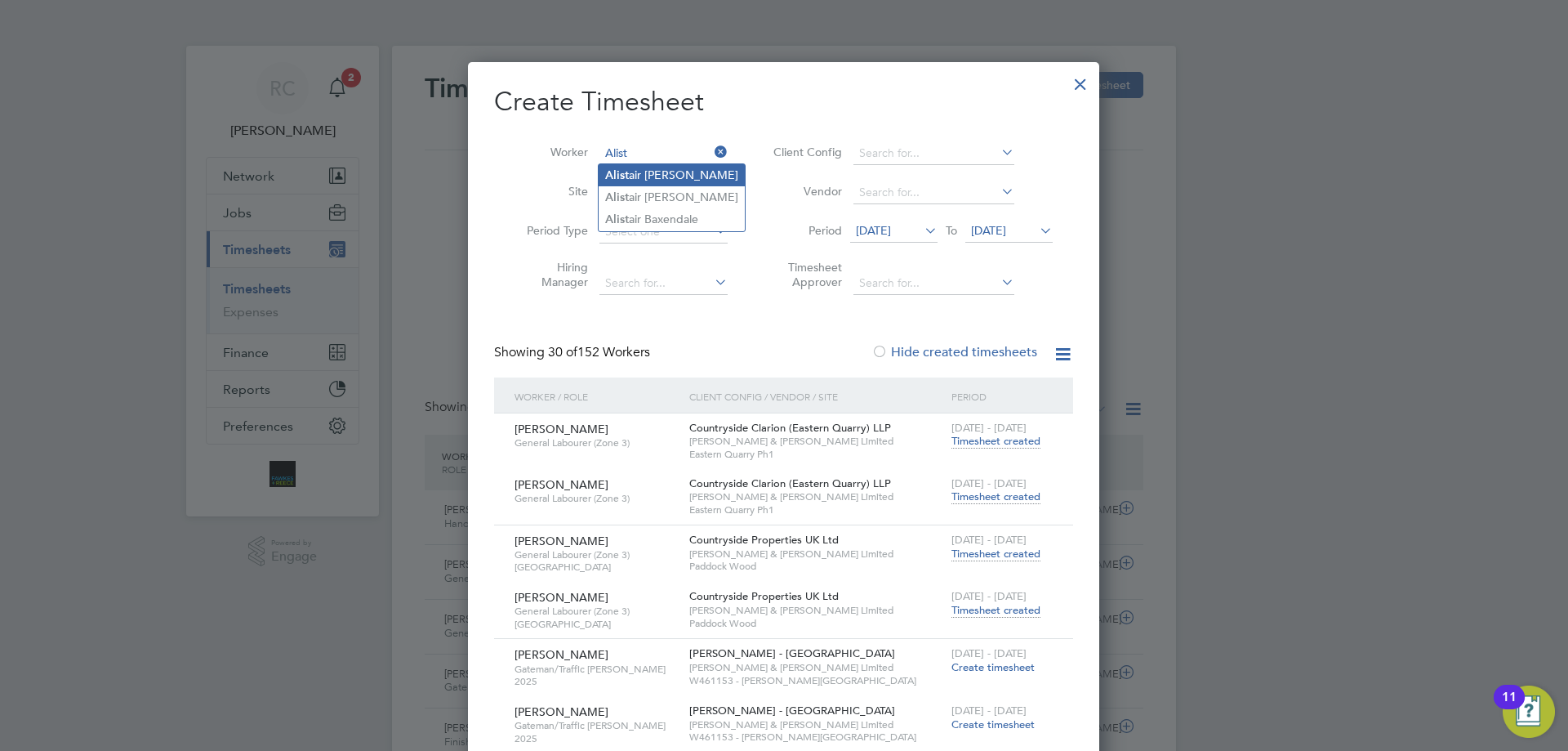
click at [674, 174] on li "Alist air [PERSON_NAME]" at bounding box center [672, 175] width 146 height 22
type input "[PERSON_NAME]"
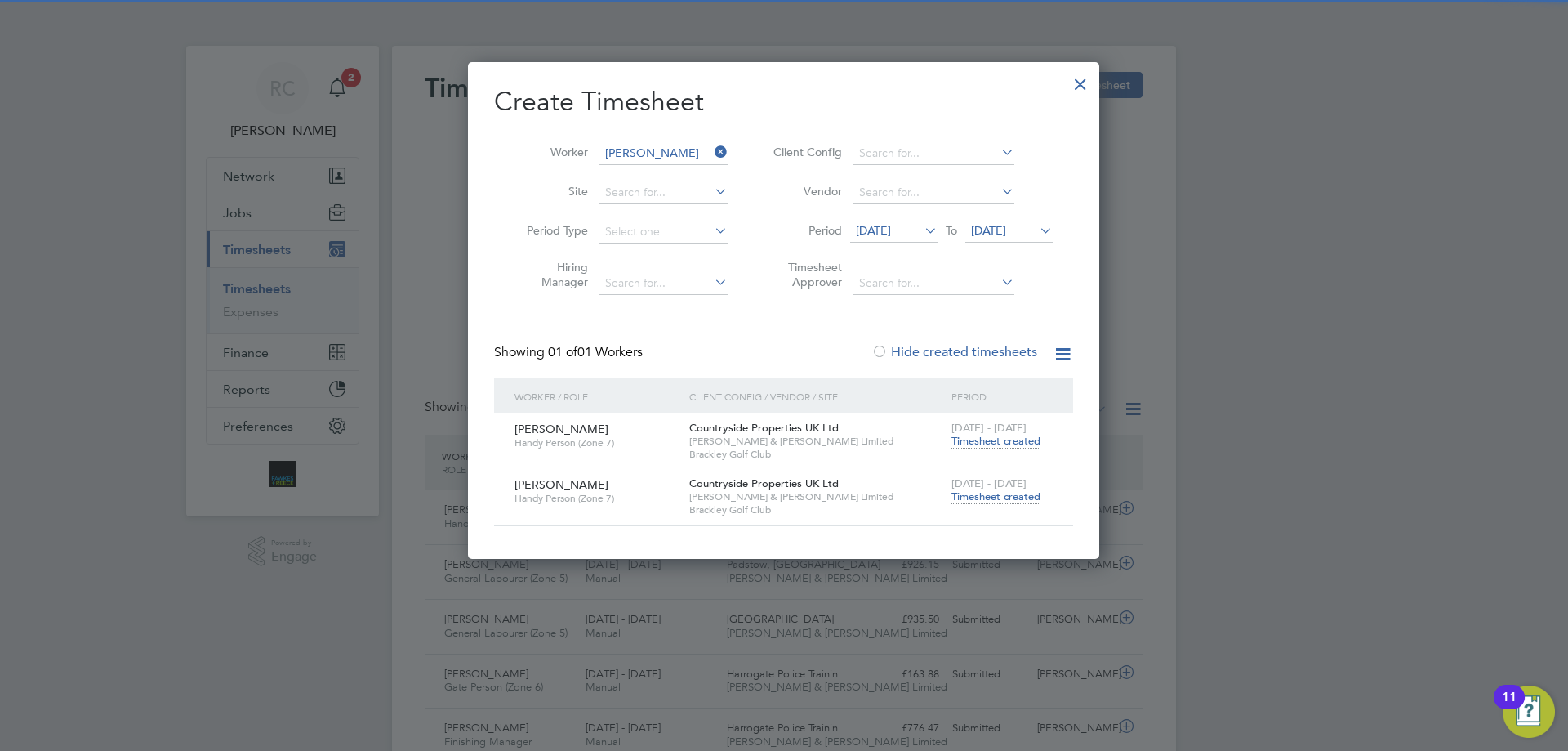
click at [1006, 501] on span "Timesheet created" at bounding box center [995, 496] width 89 height 14
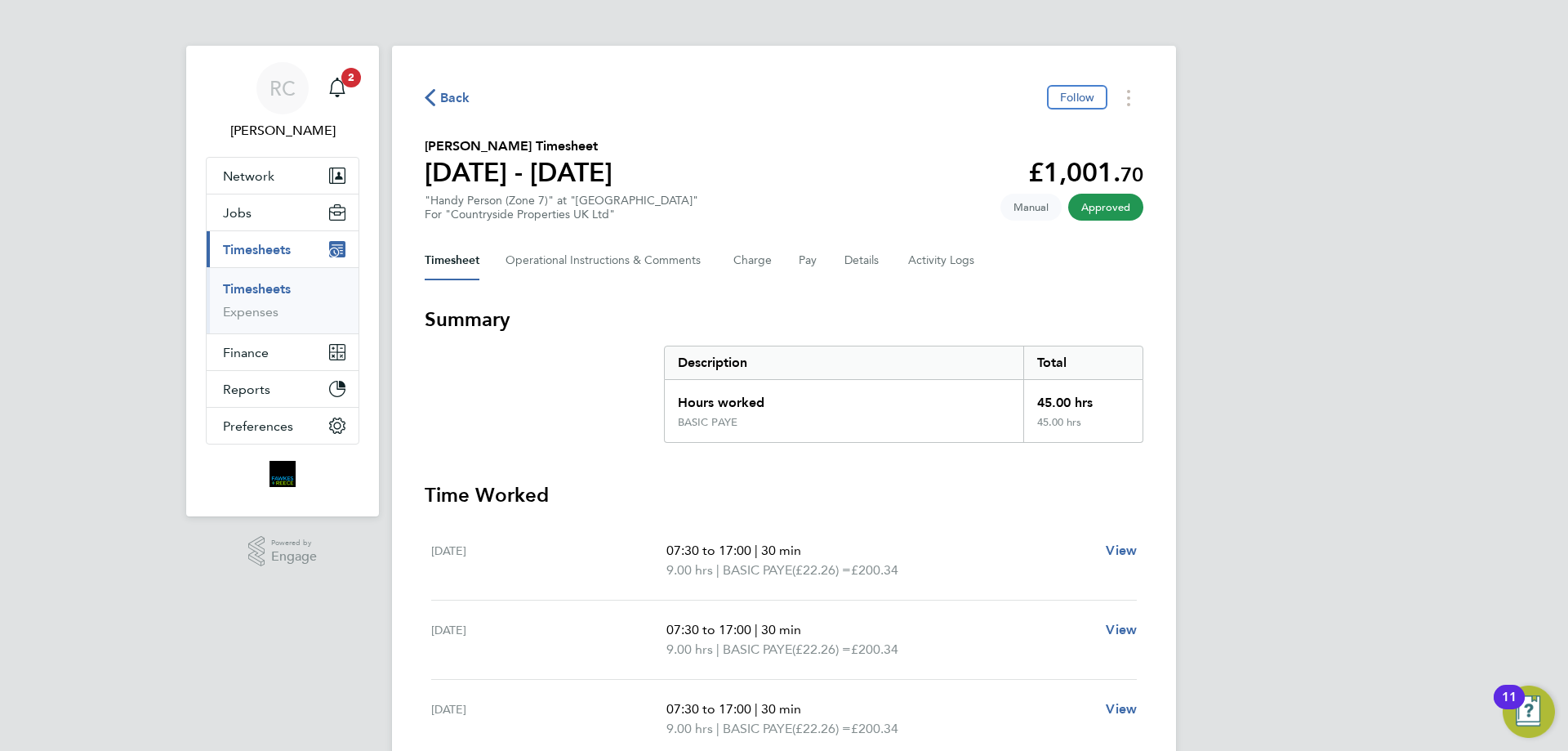
click at [254, 286] on link "Timesheets" at bounding box center [257, 288] width 68 height 15
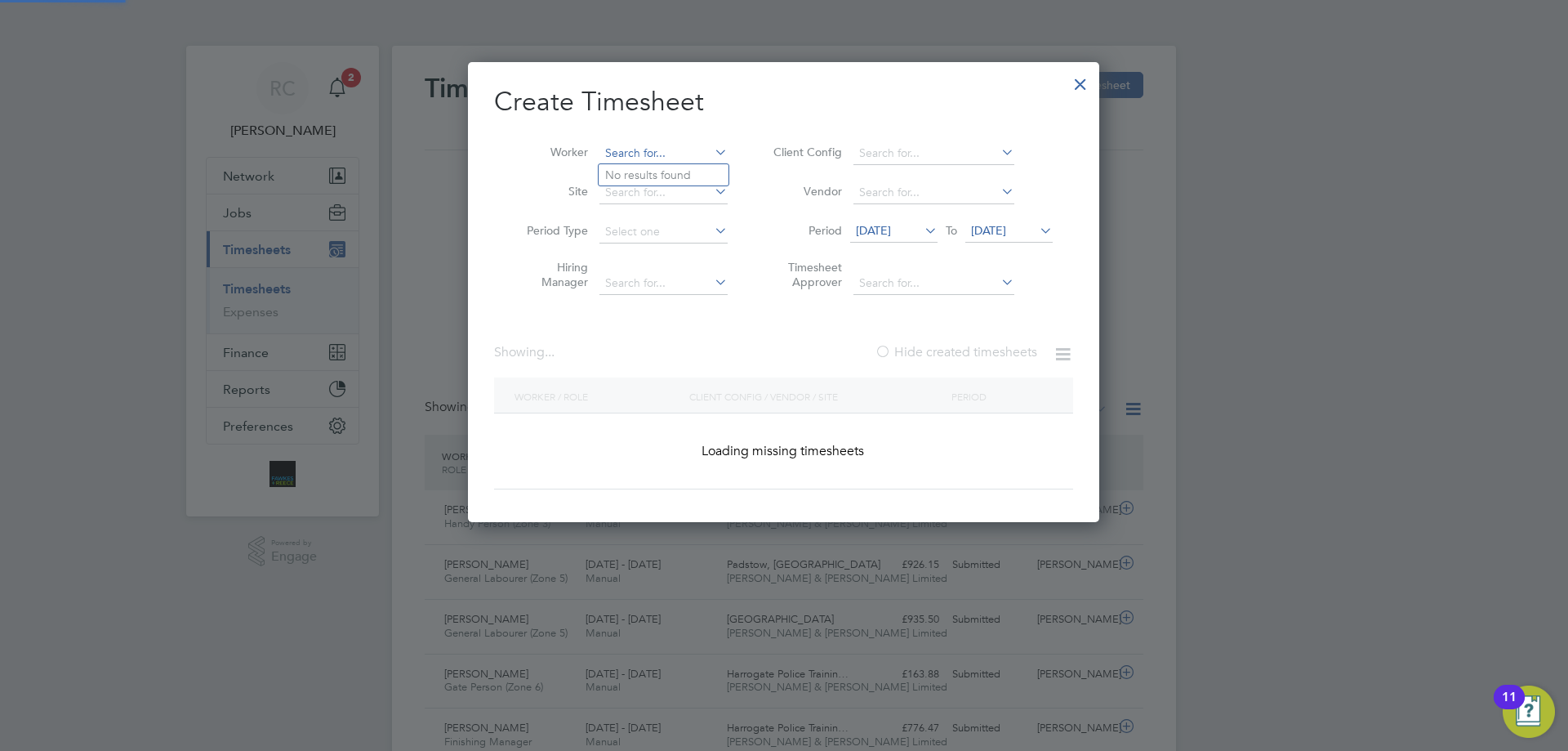
click at [631, 156] on input at bounding box center [664, 153] width 128 height 23
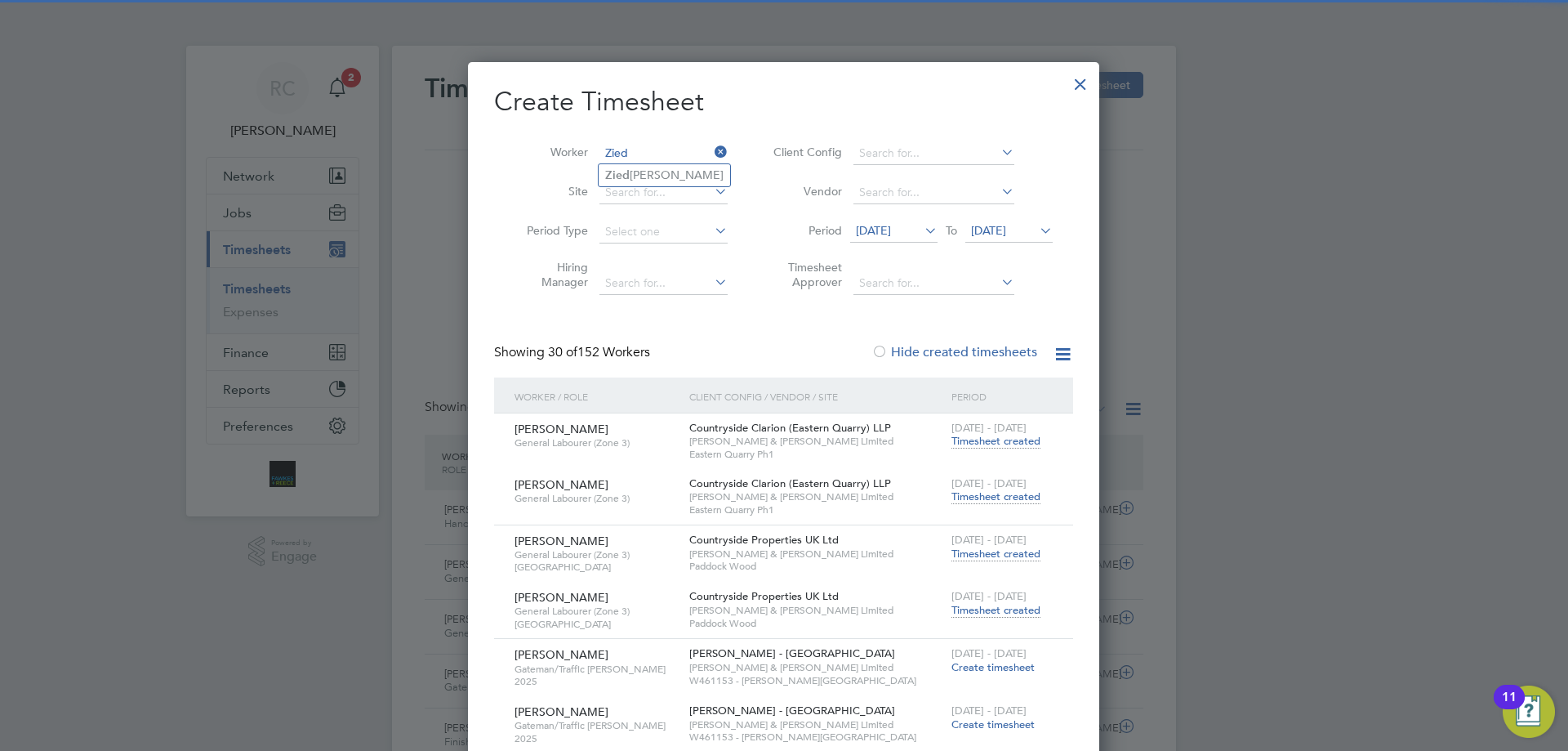
click at [634, 171] on li "Zied inos Mitrovskis" at bounding box center [665, 175] width 132 height 22
type input "[PERSON_NAME]"
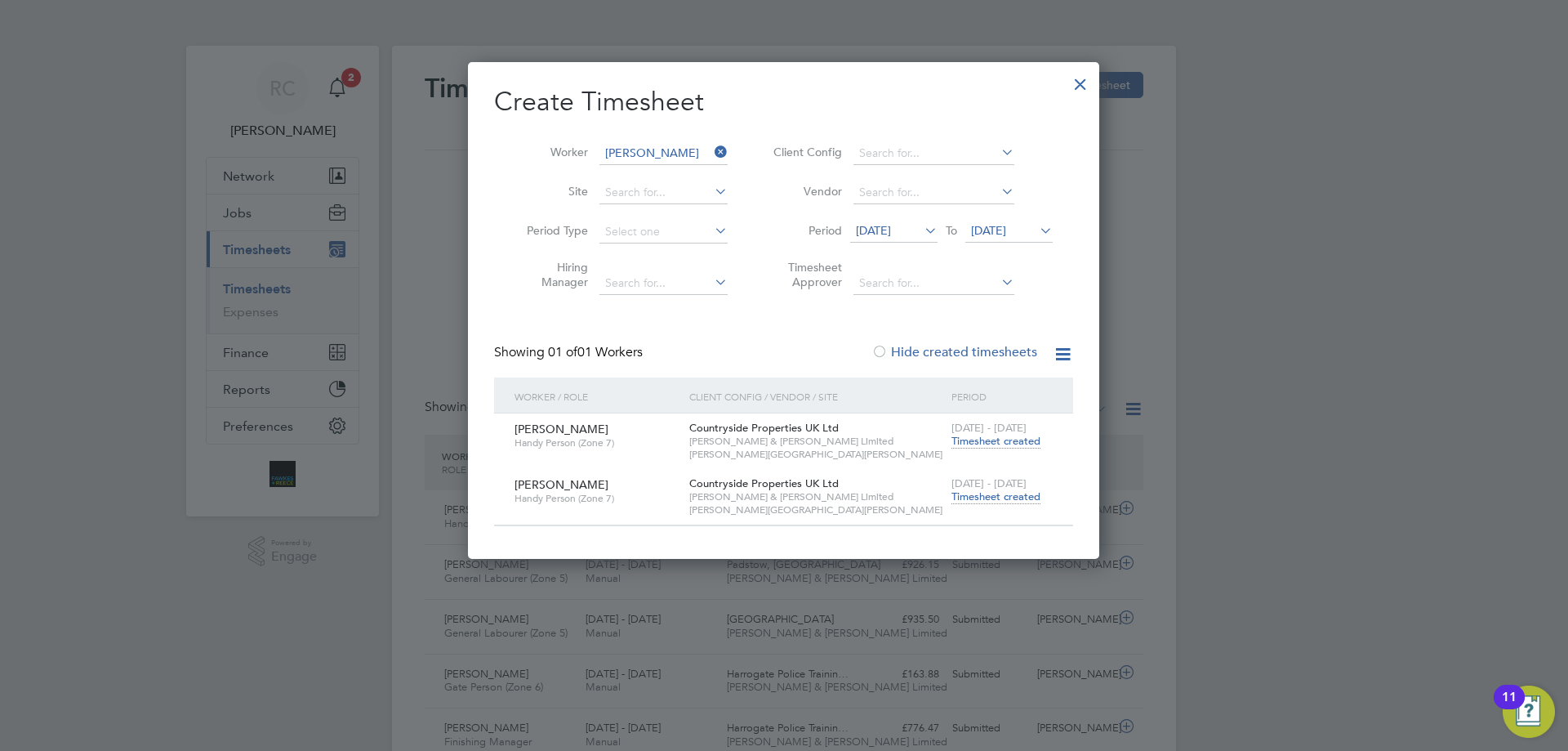
click at [1002, 493] on span "Timesheet created" at bounding box center [995, 496] width 89 height 14
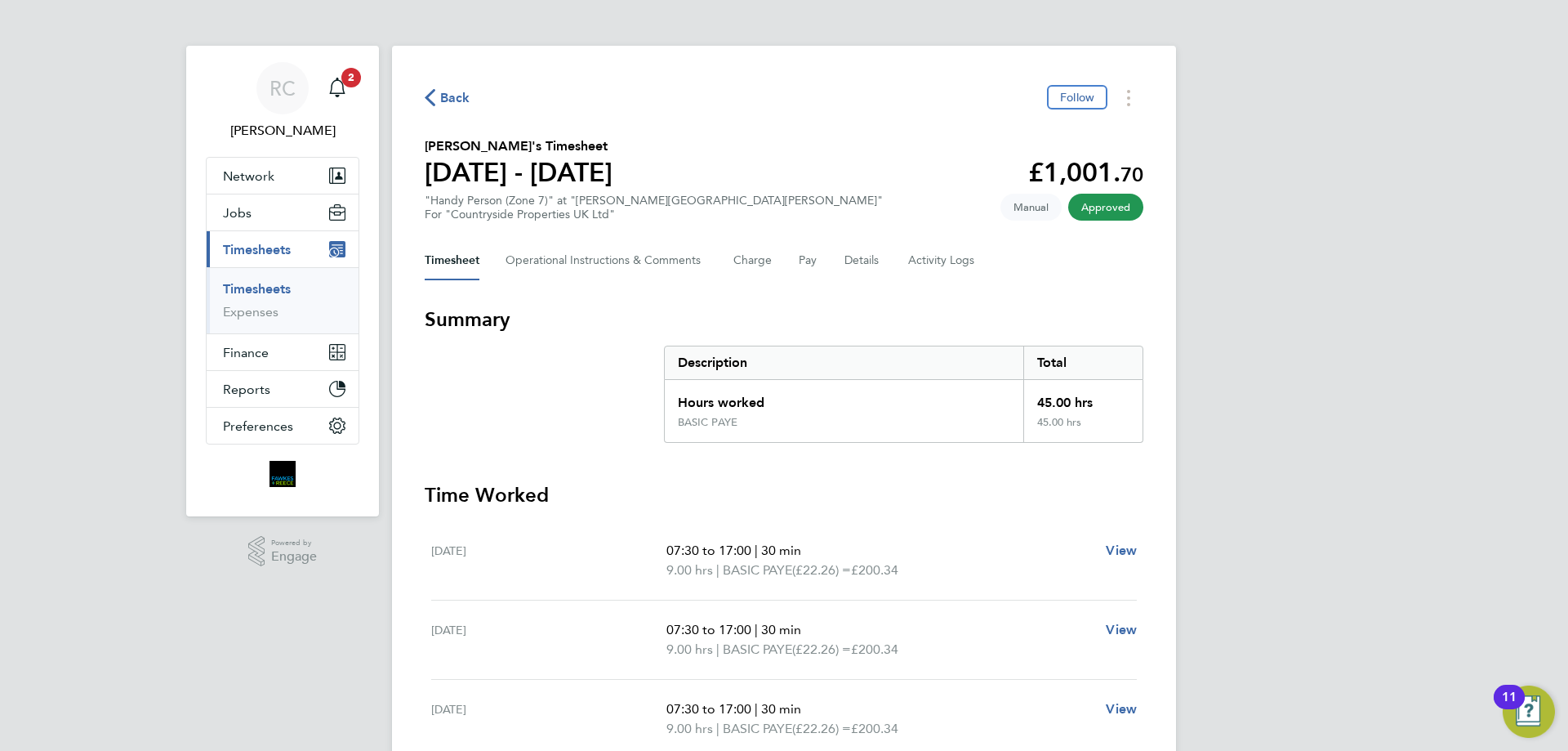
click at [282, 288] on link "Timesheets" at bounding box center [257, 288] width 68 height 15
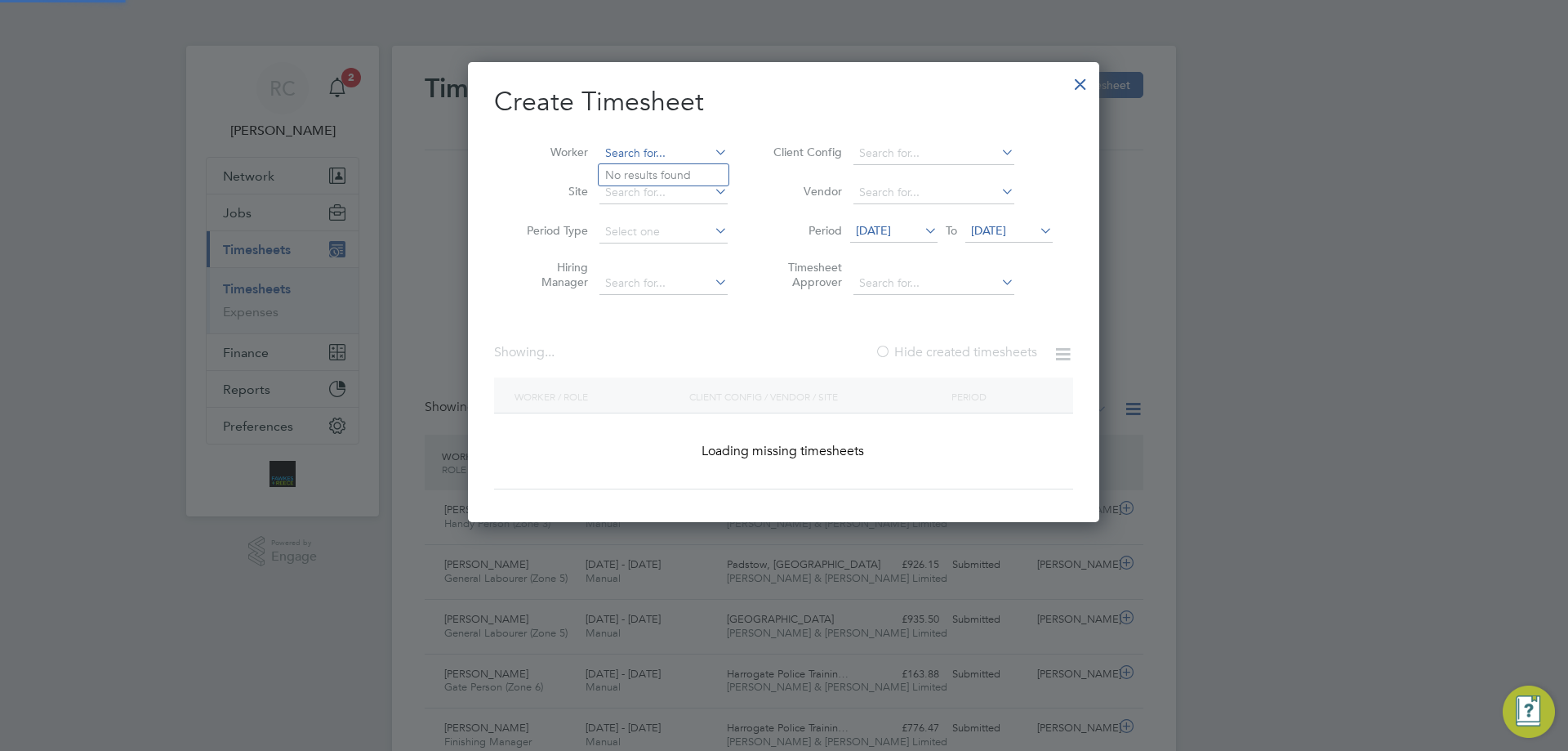
click at [671, 158] on input at bounding box center [664, 153] width 128 height 23
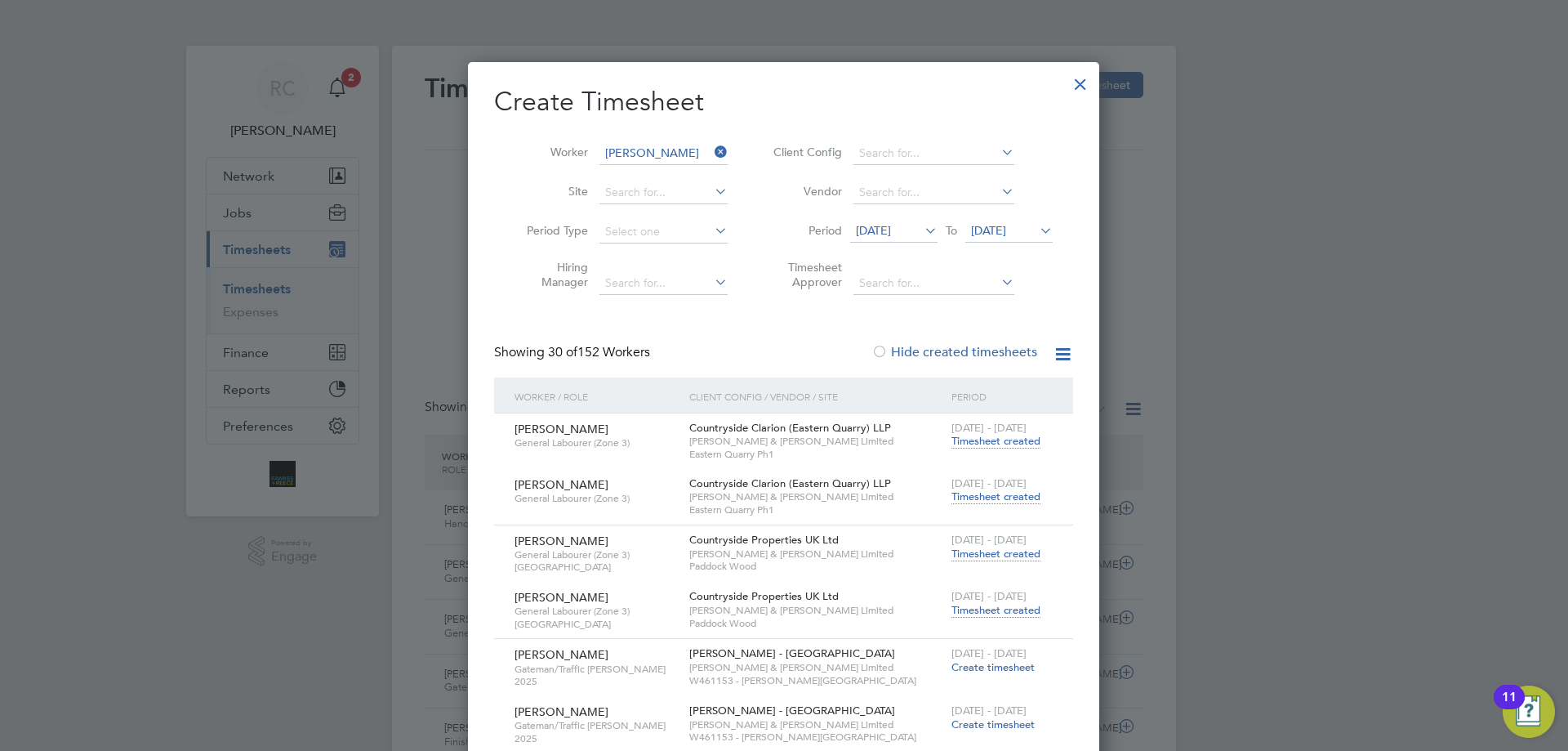
click at [660, 201] on li "[PERSON_NAME] [PERSON_NAME] [PERSON_NAME]" at bounding box center [748, 197] width 299 height 22
type input "[PERSON_NAME] [PERSON_NAME] [PERSON_NAME]"
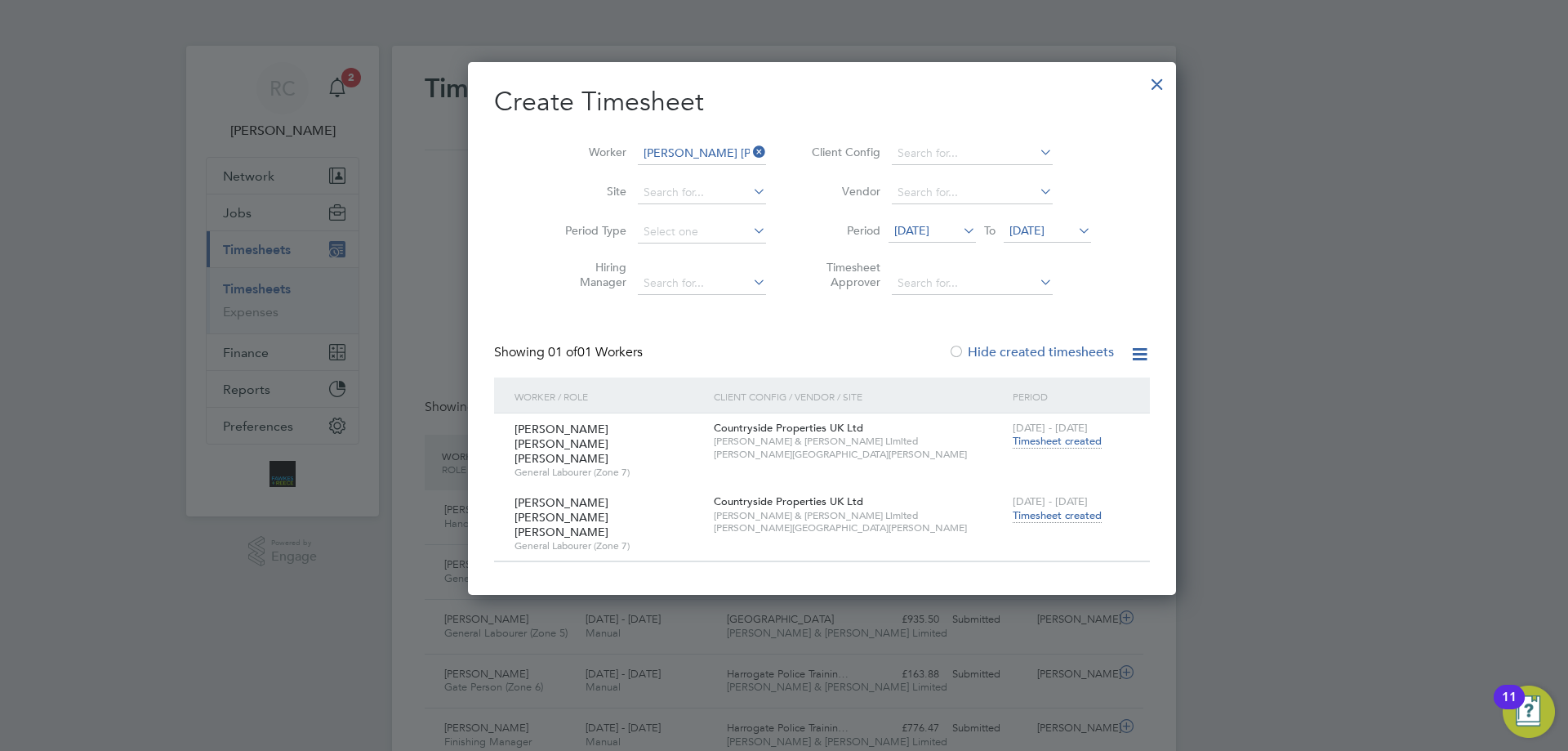
click at [1013, 508] on span "Timesheet created" at bounding box center [1057, 515] width 89 height 14
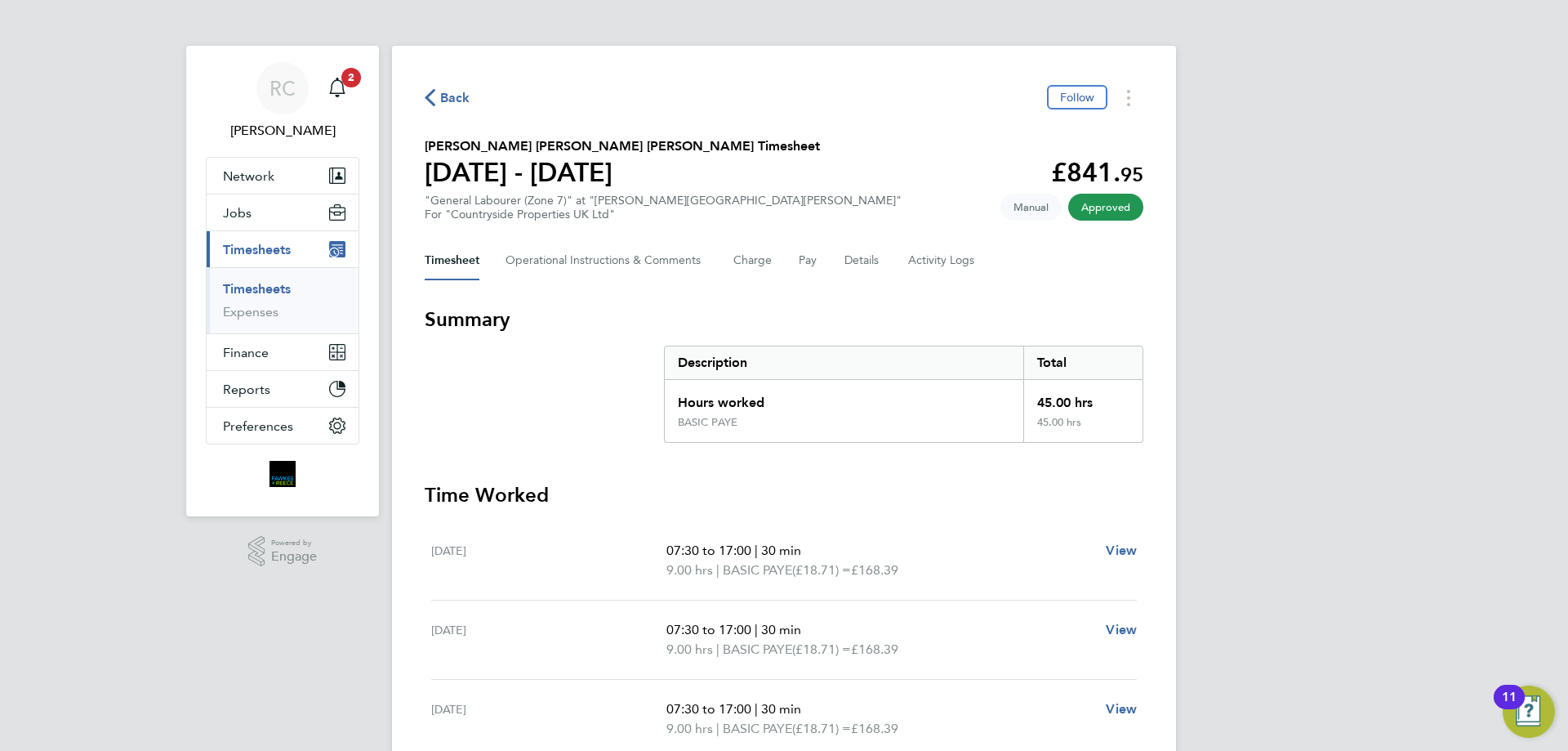
click at [271, 287] on link "Timesheets" at bounding box center [257, 288] width 68 height 15
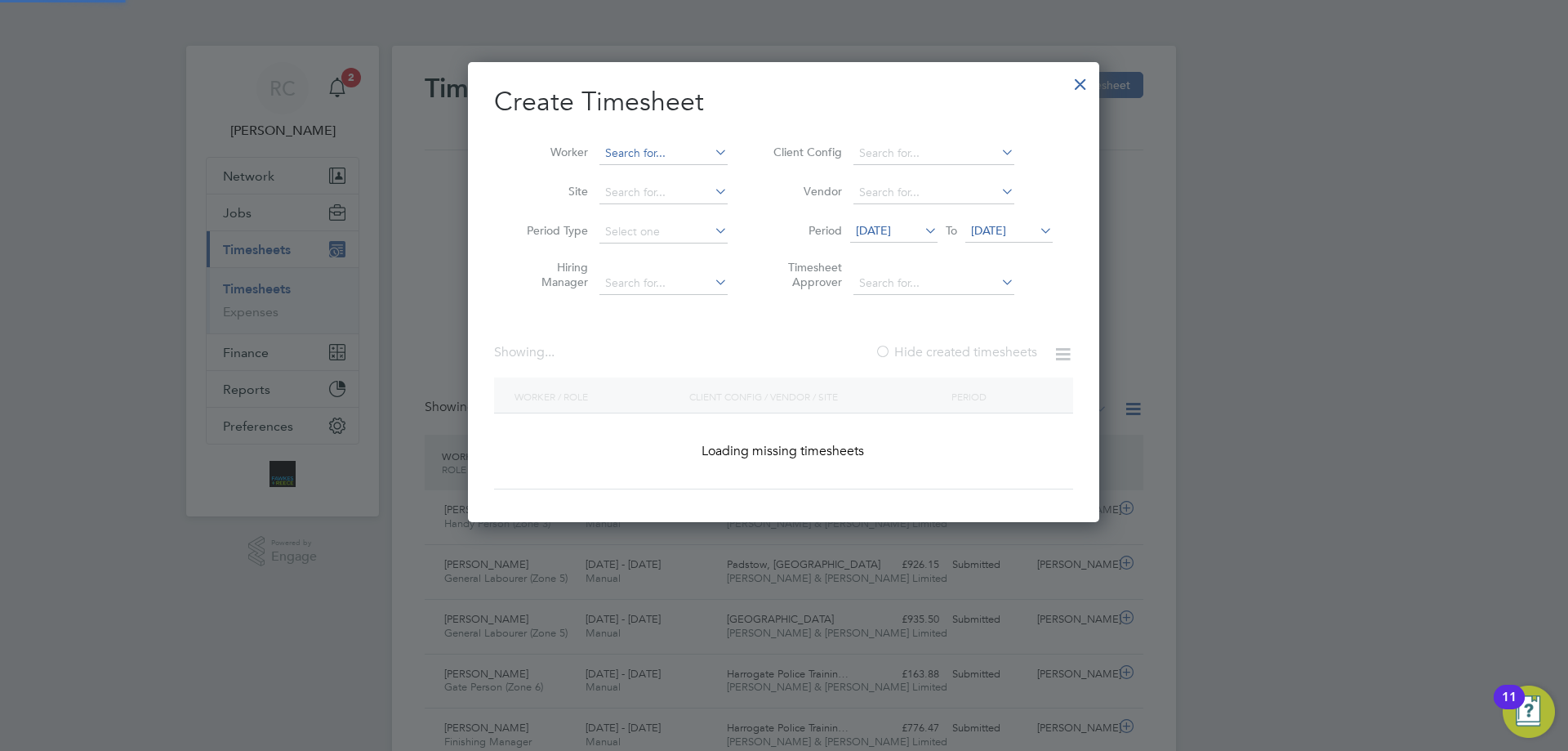
click at [638, 146] on input at bounding box center [664, 153] width 128 height 23
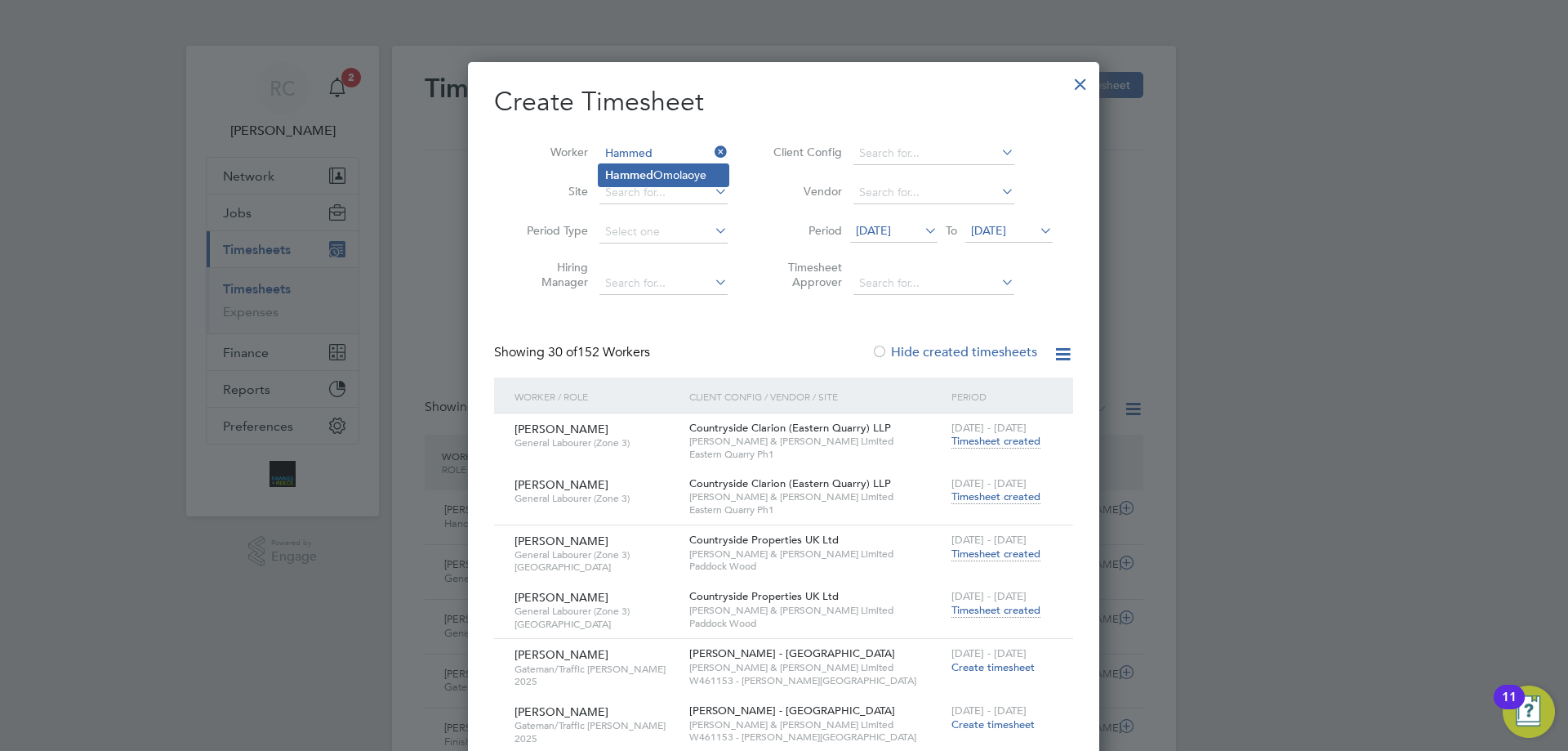
click at [639, 174] on b "Hammed" at bounding box center [629, 174] width 48 height 14
type input "Hammed Omolaoye"
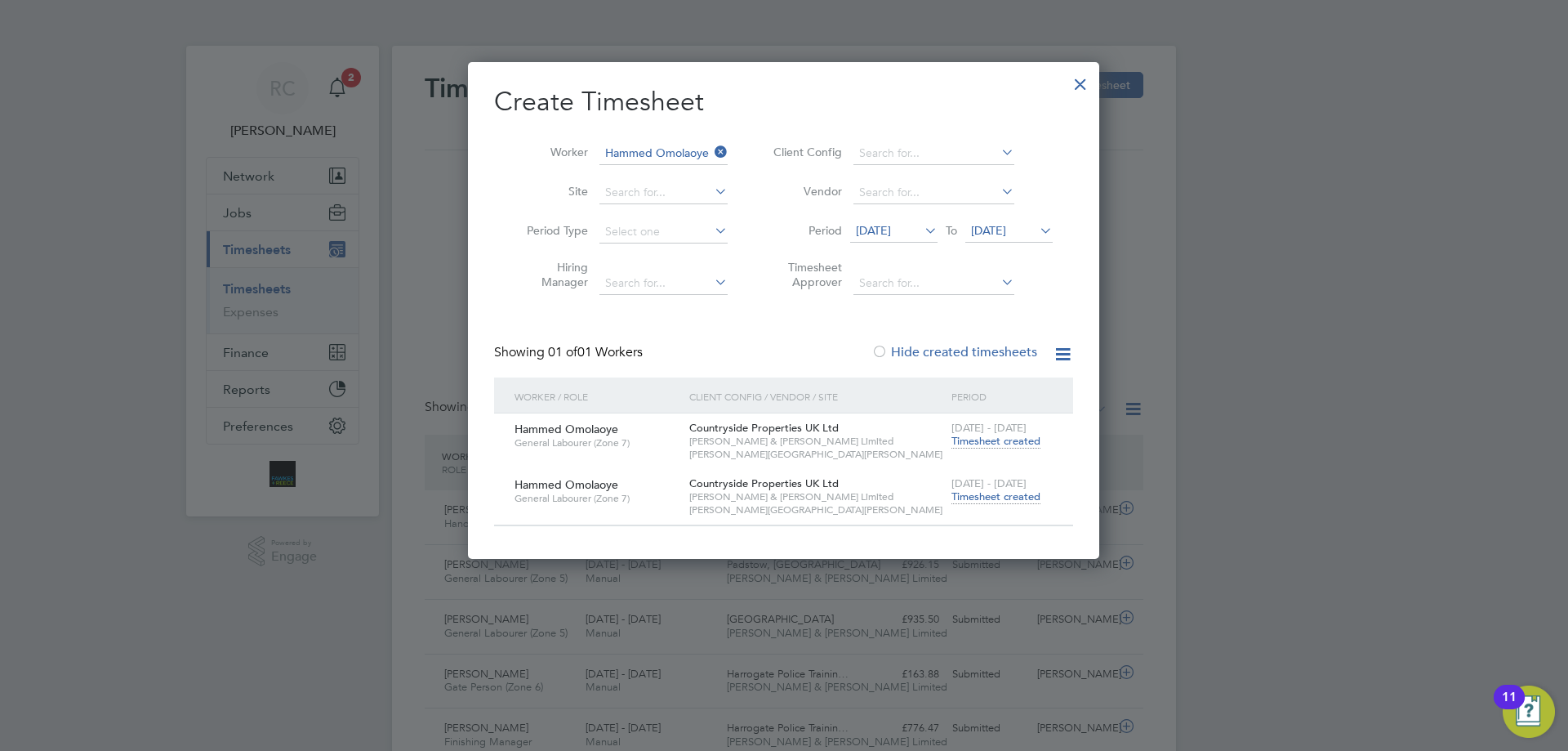
click at [997, 494] on span "Timesheet created" at bounding box center [995, 496] width 89 height 14
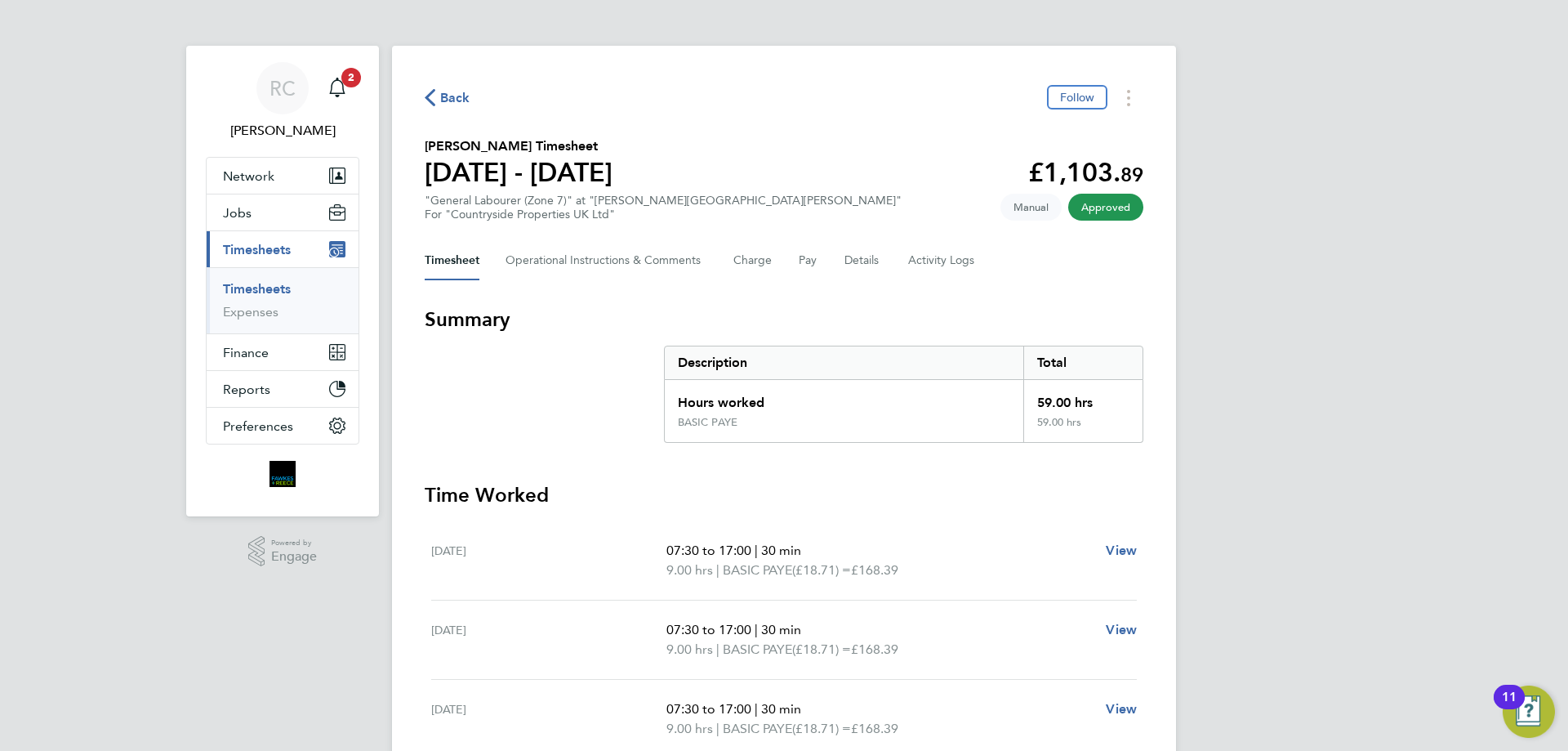
click at [247, 294] on link "Timesheets" at bounding box center [257, 288] width 68 height 15
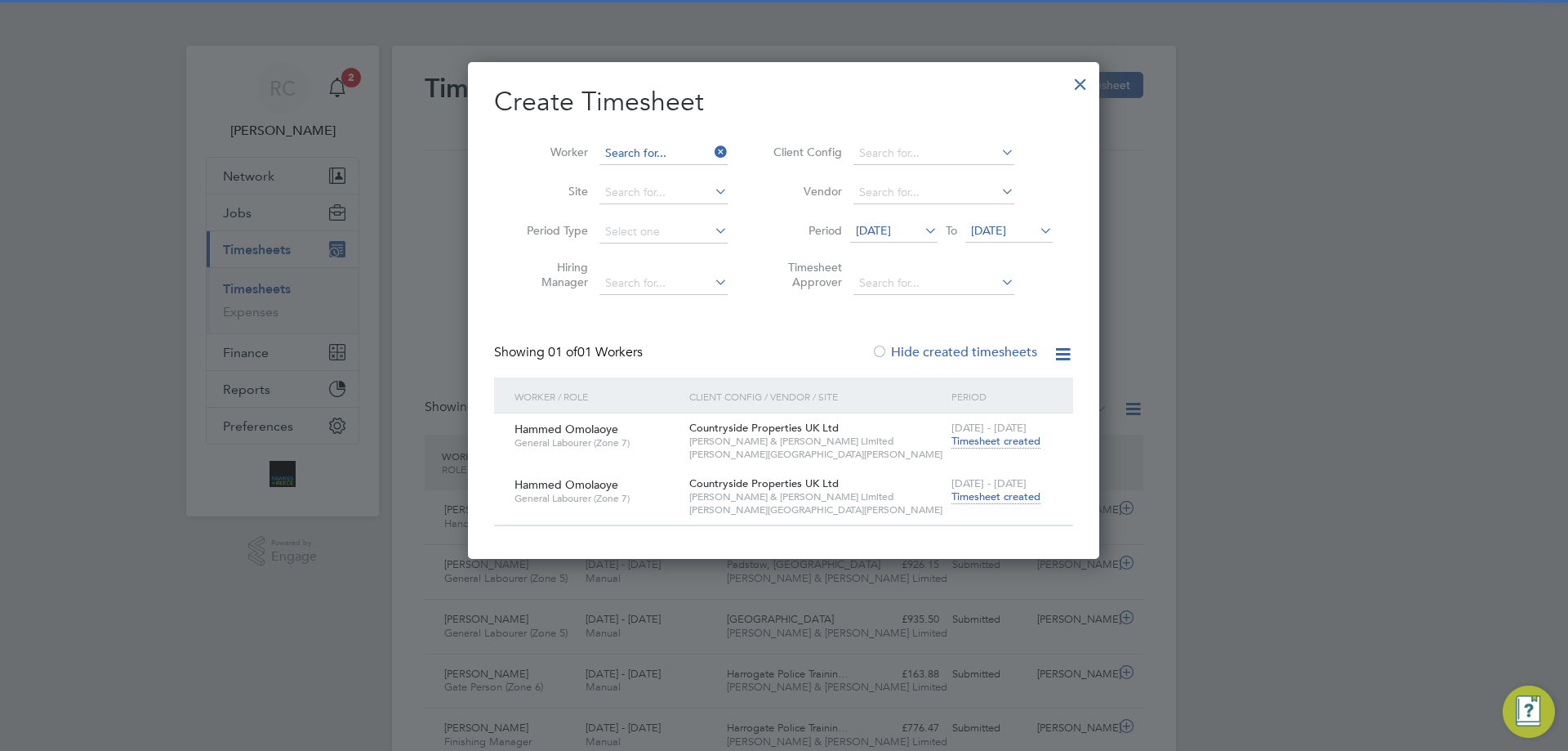
click at [669, 150] on input at bounding box center [664, 153] width 128 height 23
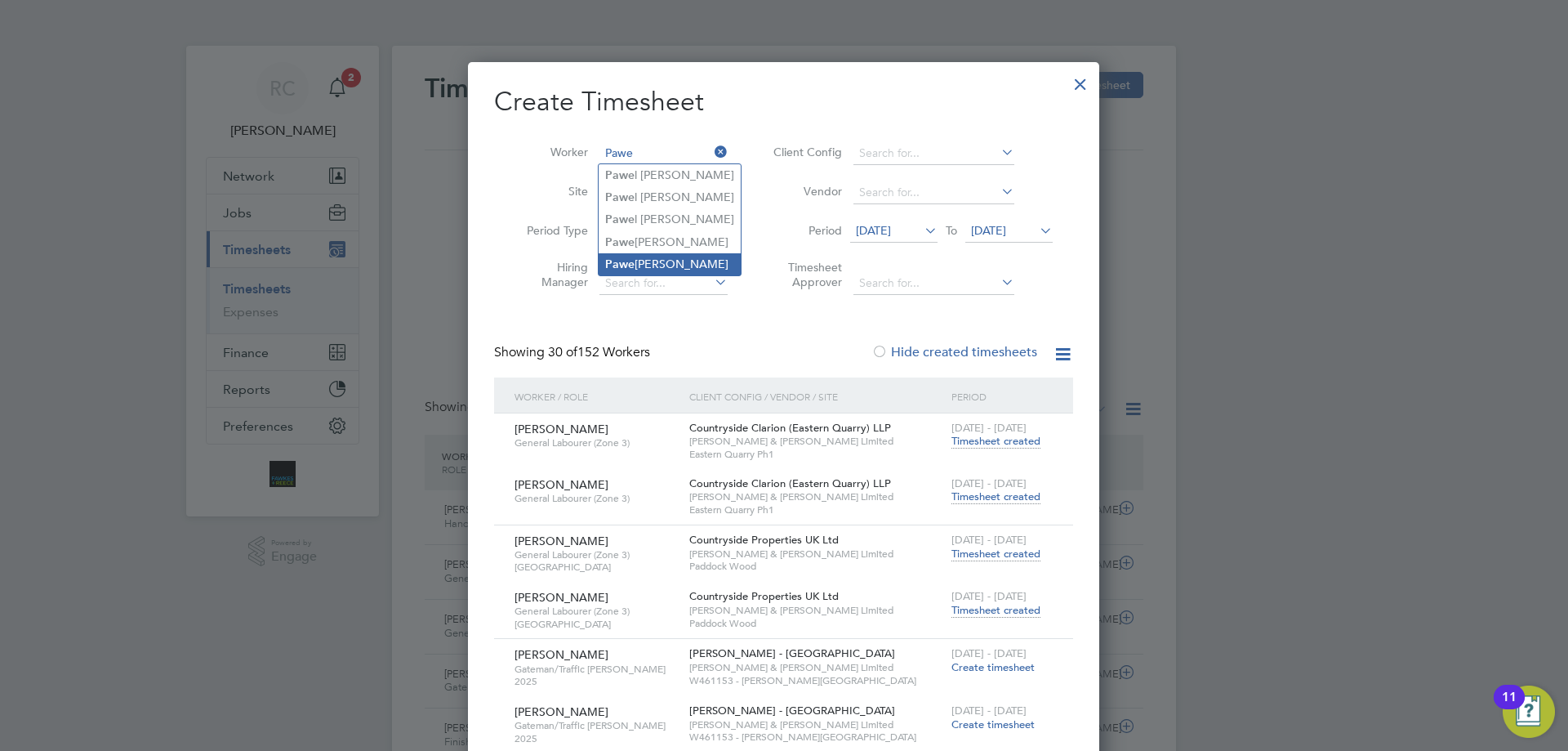
click at [653, 255] on li "Pawe l [PERSON_NAME]" at bounding box center [669, 264] width 142 height 22
type input "[PERSON_NAME]"
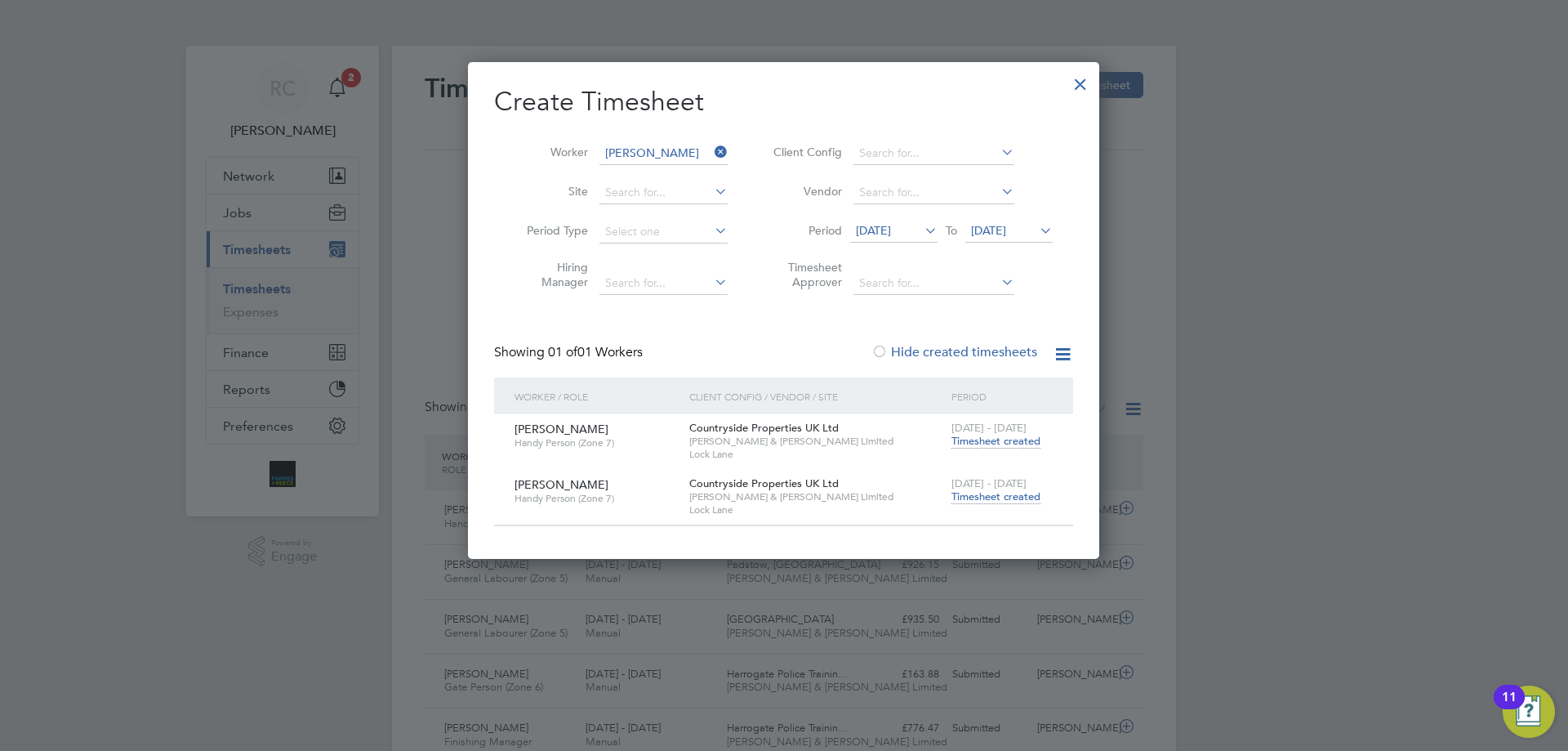
click at [1005, 498] on span "Timesheet created" at bounding box center [995, 496] width 89 height 14
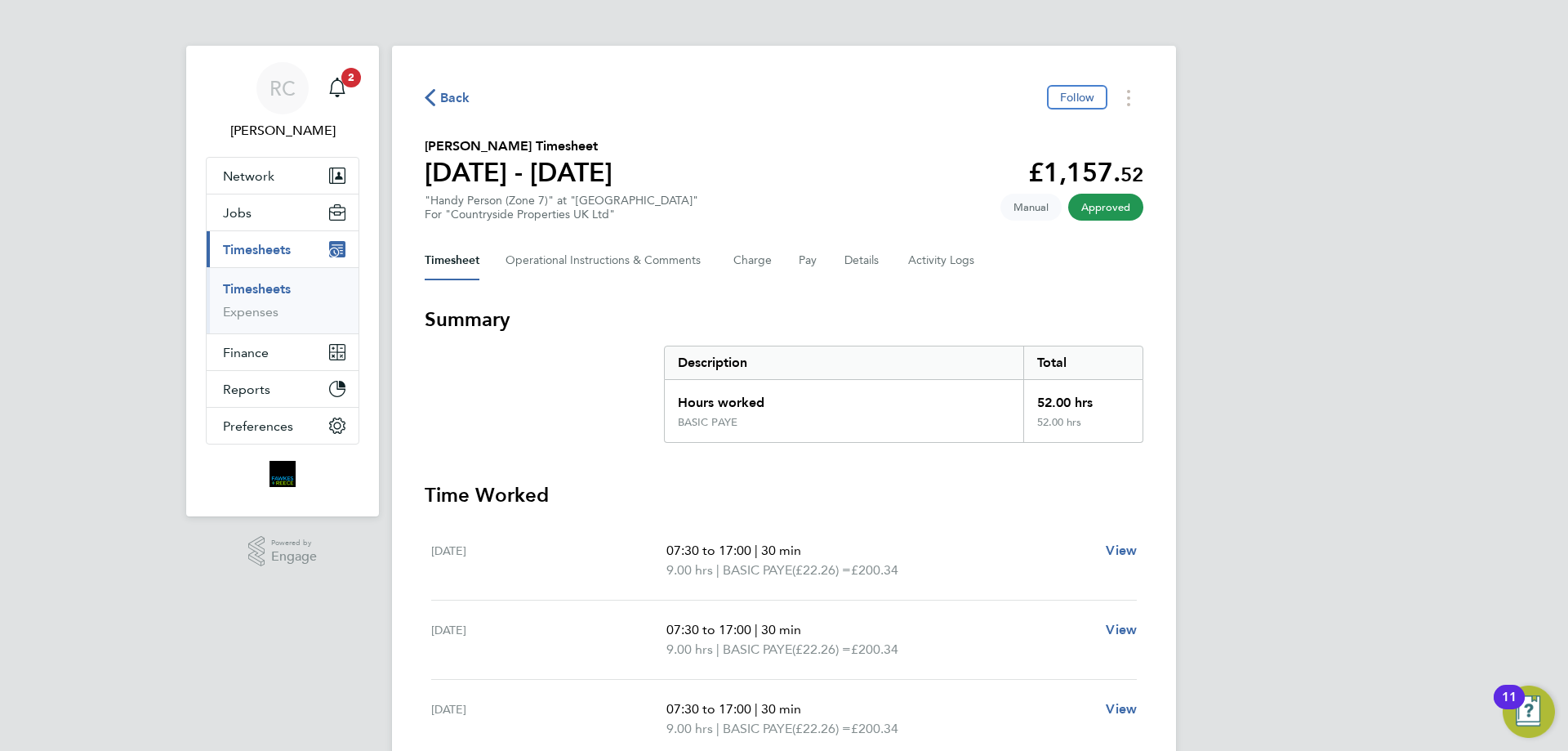
drag, startPoint x: 265, startPoint y: 286, endPoint x: 276, endPoint y: 277, distance: 14.2
click at [265, 286] on link "Timesheets" at bounding box center [257, 288] width 68 height 15
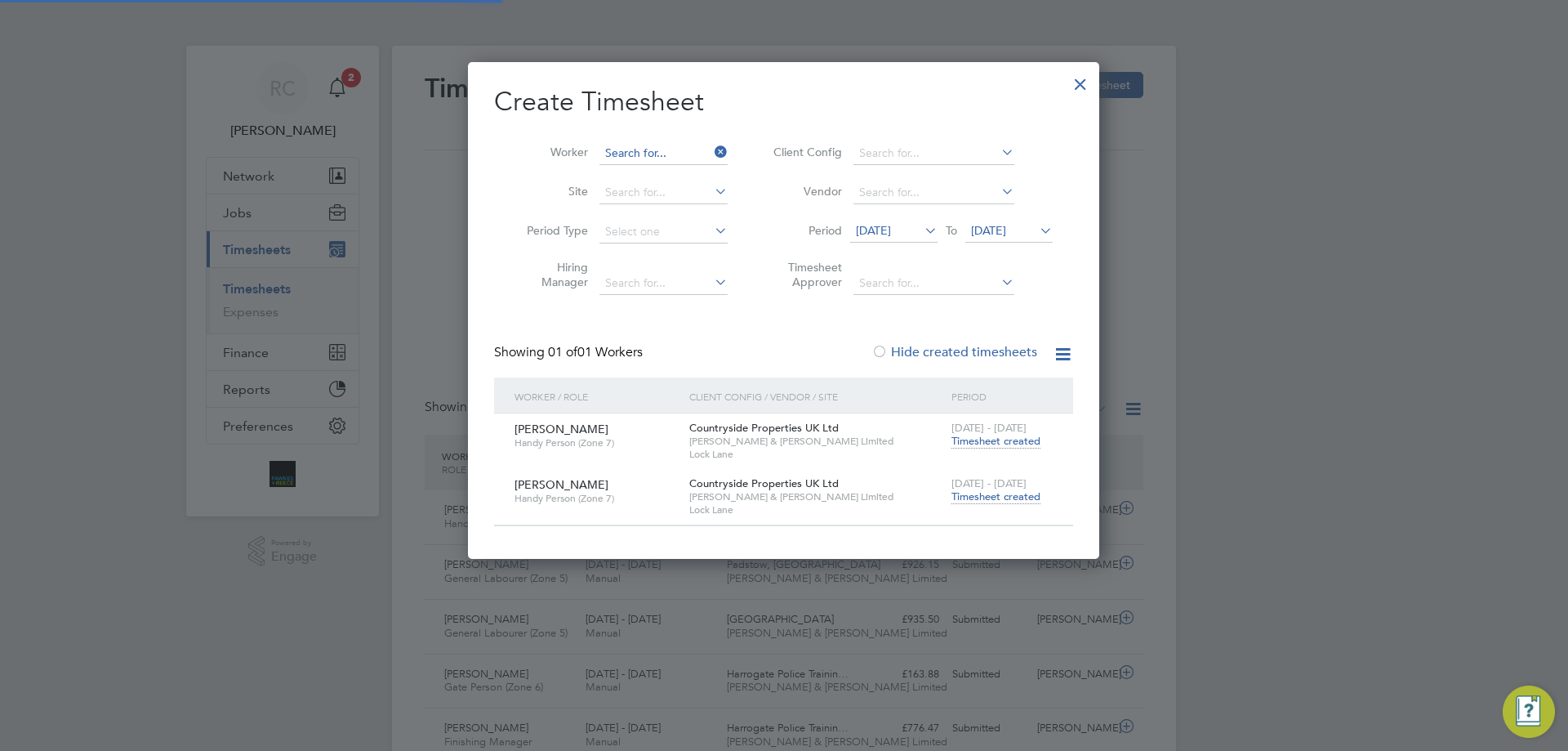
click at [656, 152] on input at bounding box center [664, 153] width 128 height 23
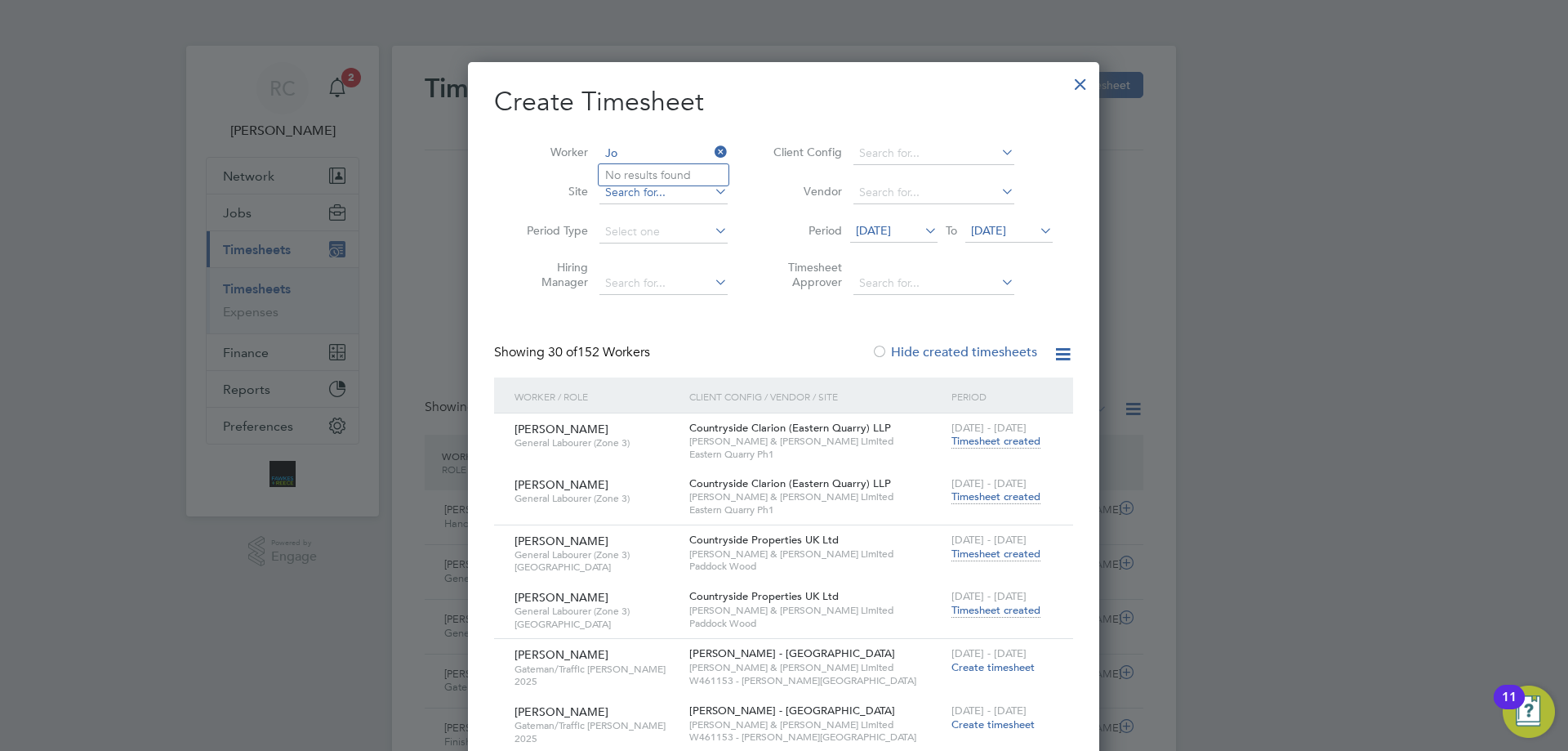
type input "J"
click at [653, 189] on li "[PERSON_NAME] le" at bounding box center [667, 197] width 137 height 22
type input "[PERSON_NAME]"
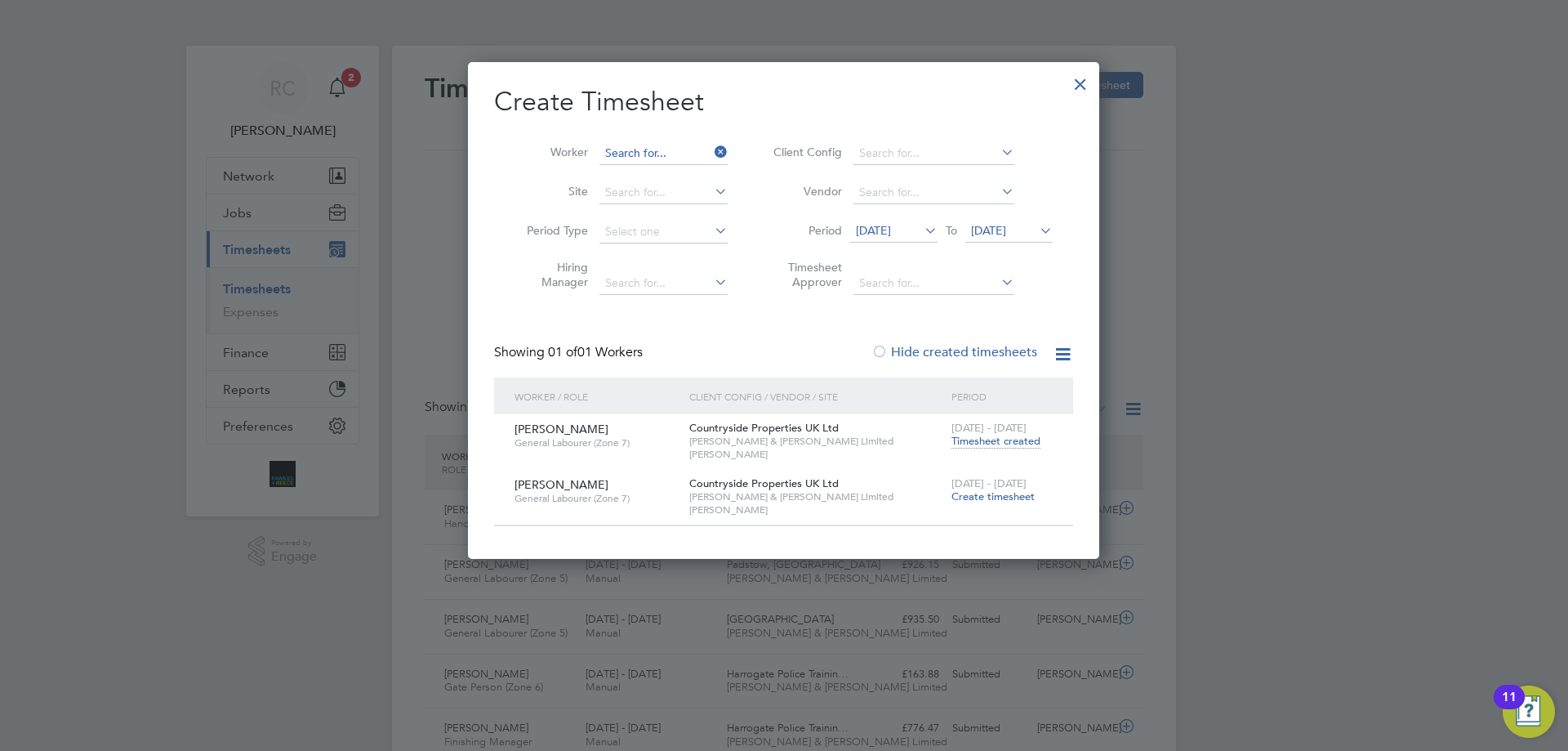
click at [625, 157] on input at bounding box center [664, 153] width 128 height 23
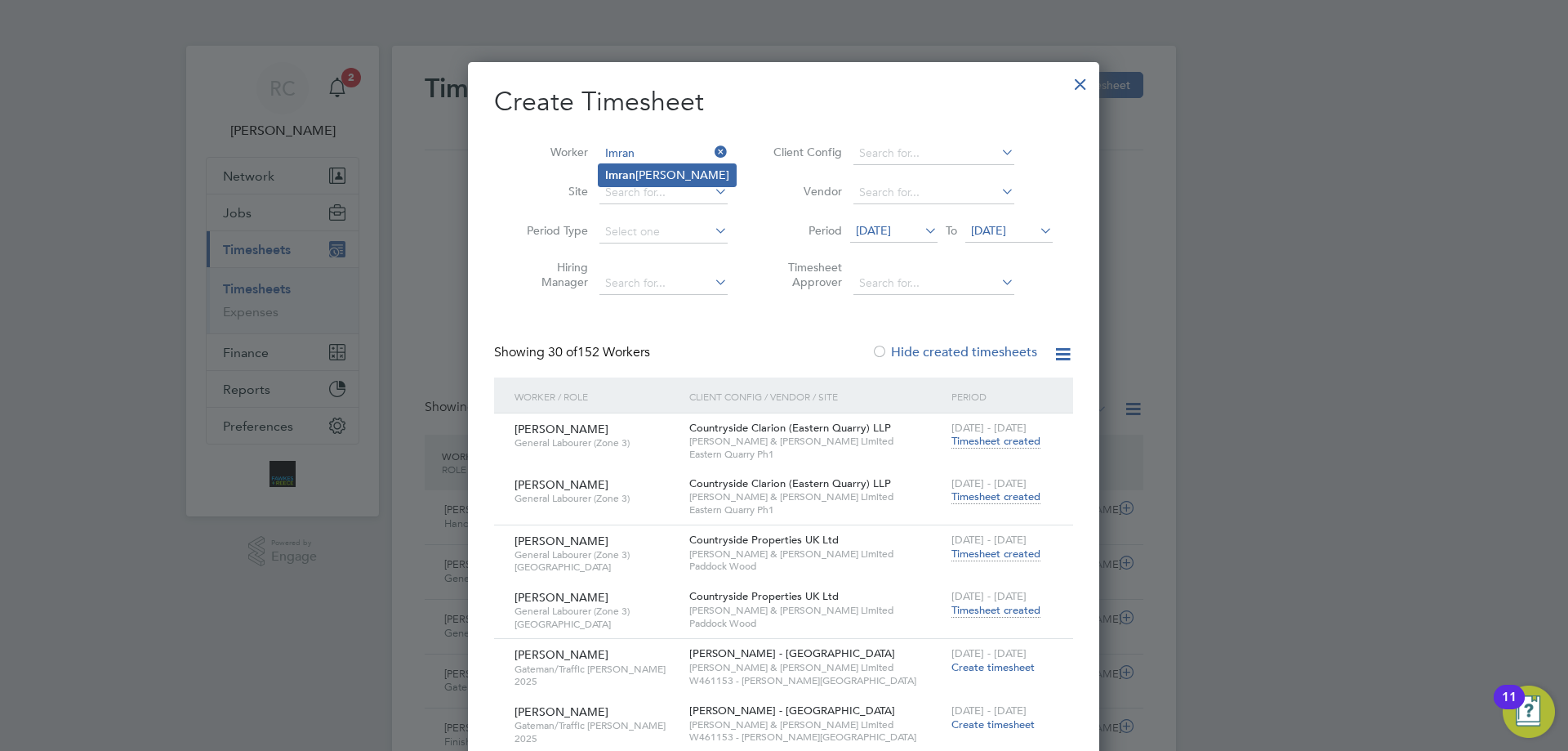
click at [636, 176] on li "[PERSON_NAME]" at bounding box center [667, 175] width 137 height 22
type input "[PERSON_NAME]"
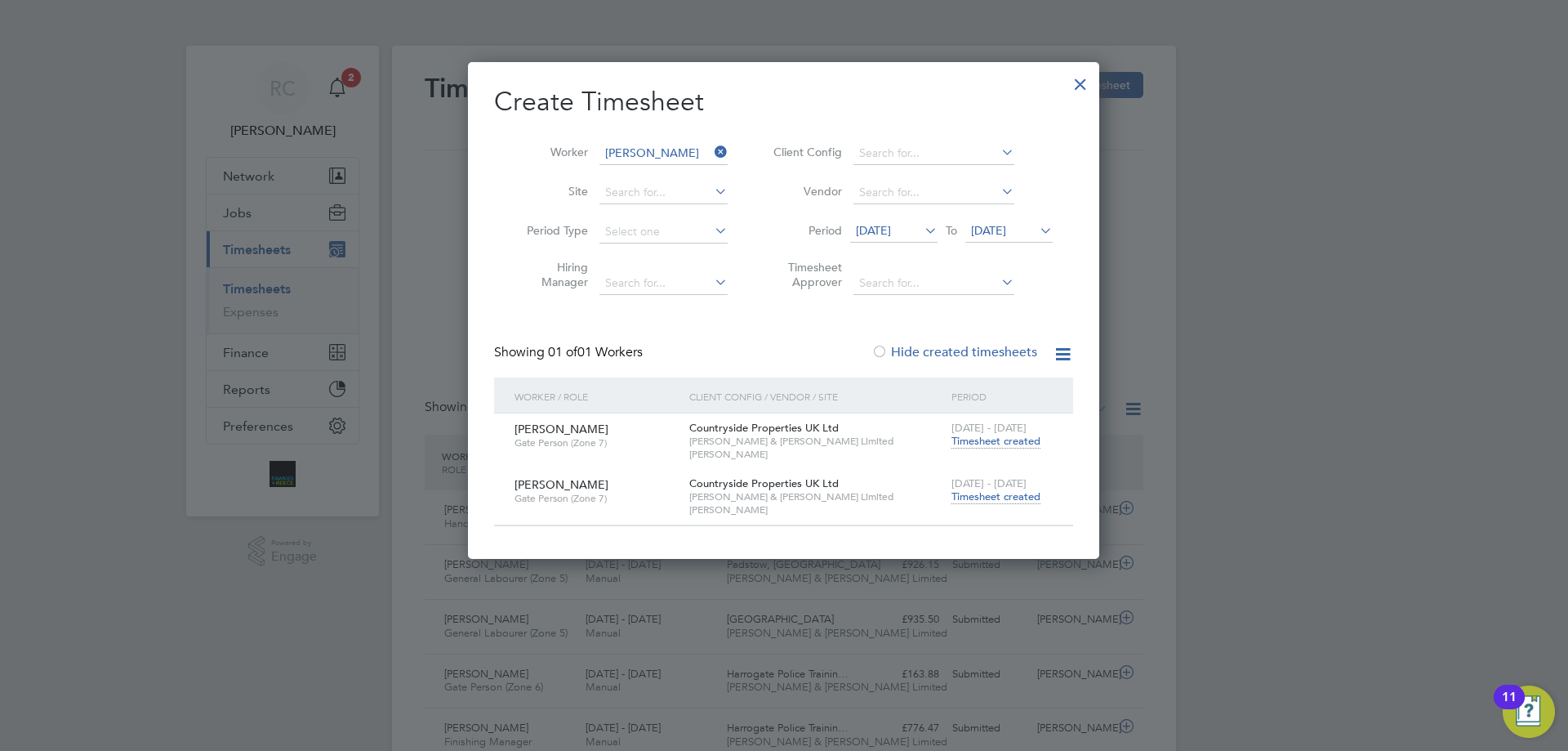
click at [993, 503] on div "[DATE] - [DATE] Timesheet created" at bounding box center [1002, 491] width 109 height 44
click at [994, 494] on span "Timesheet created" at bounding box center [995, 496] width 89 height 14
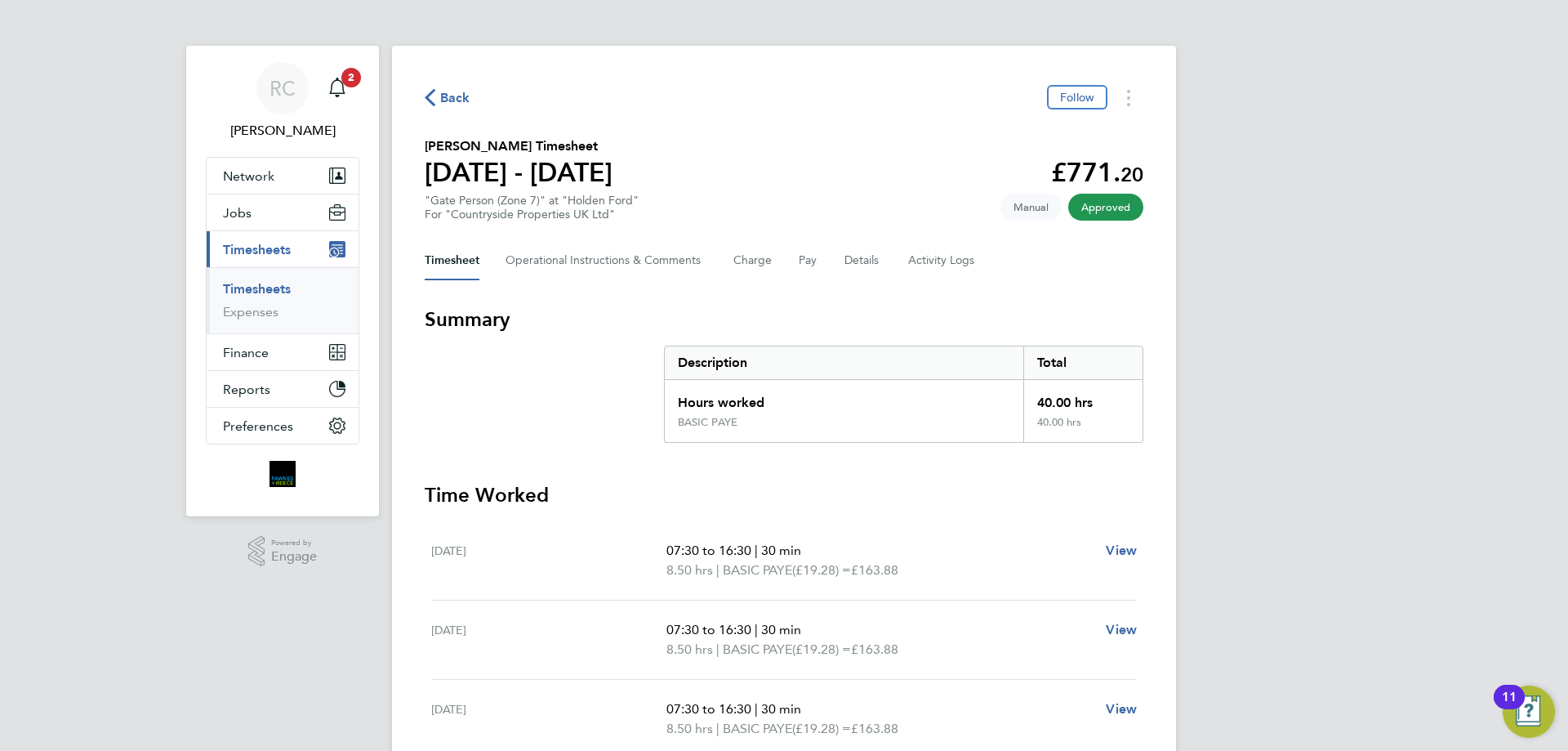
click at [257, 283] on link "Timesheets" at bounding box center [257, 288] width 68 height 15
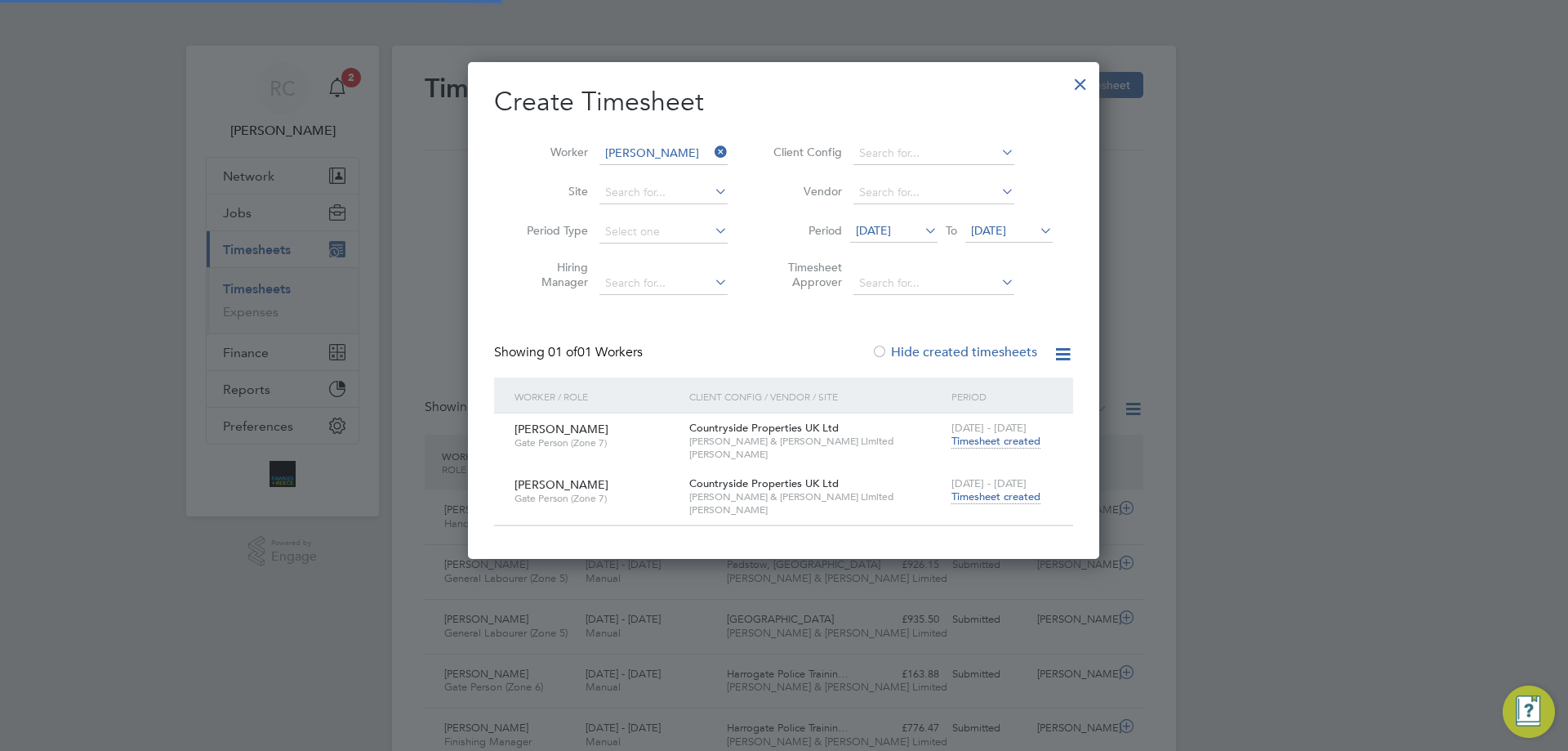
scroll to position [42, 142]
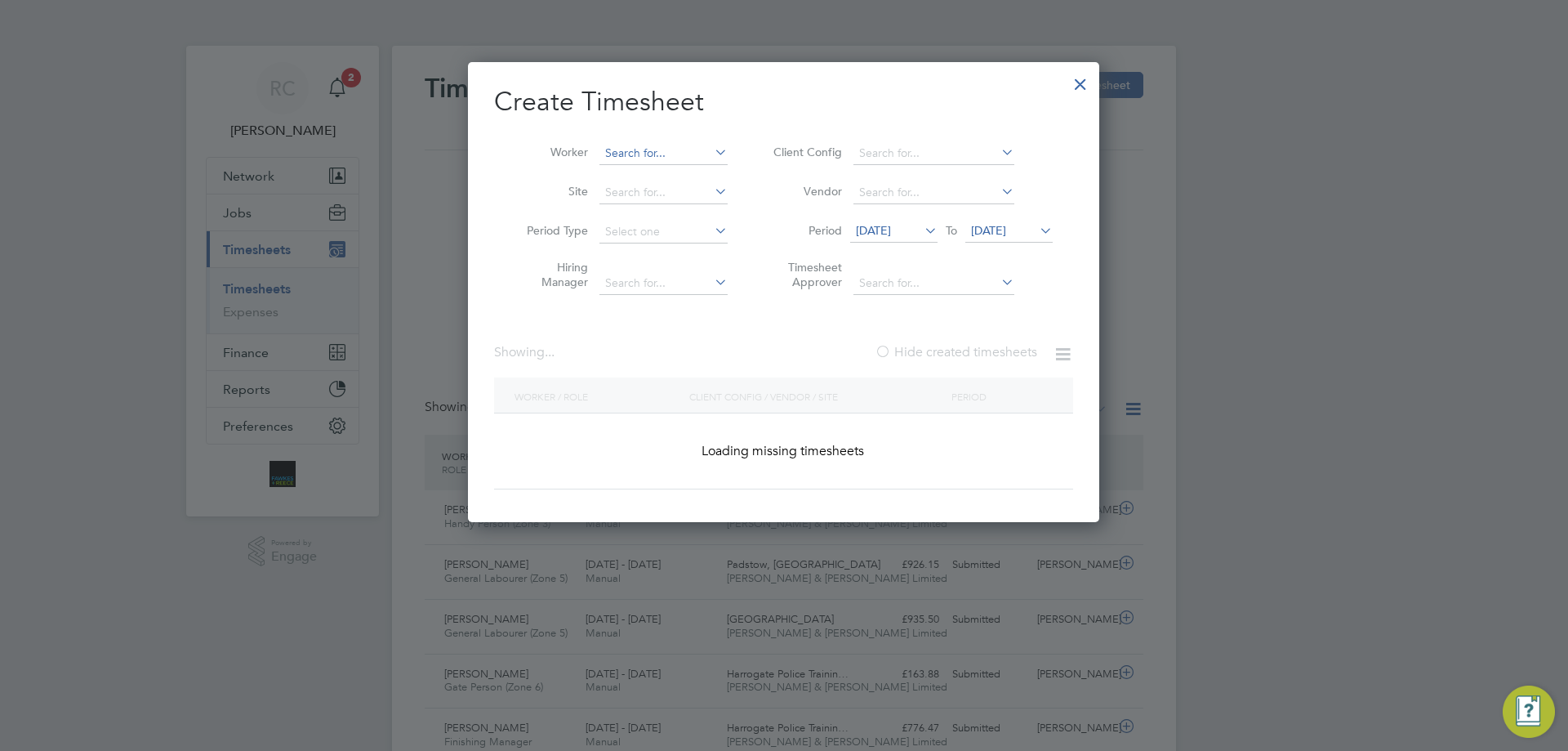
click at [627, 155] on input at bounding box center [664, 153] width 128 height 23
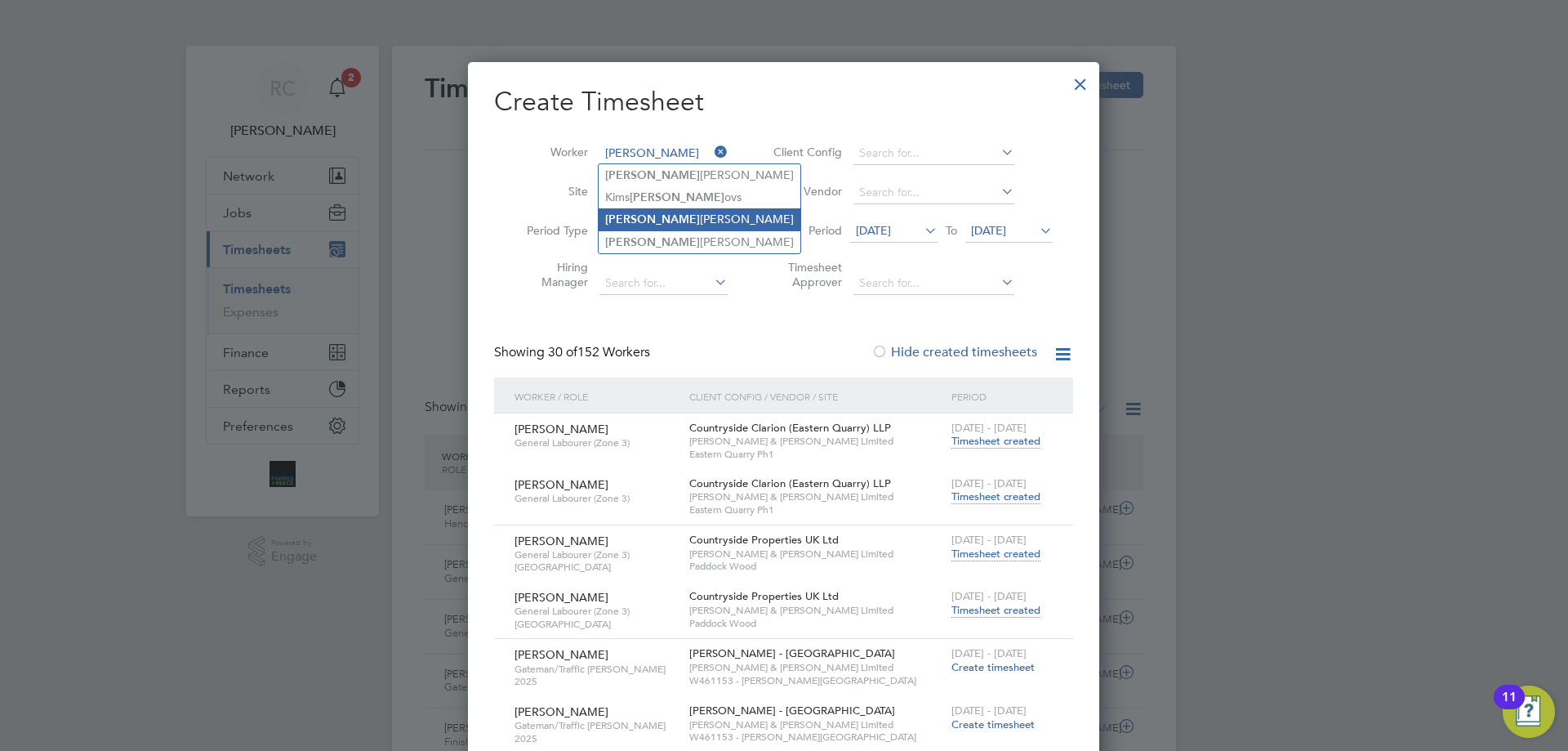
click at [646, 212] on li "[PERSON_NAME]" at bounding box center [699, 220] width 201 height 22
type input "[PERSON_NAME]"
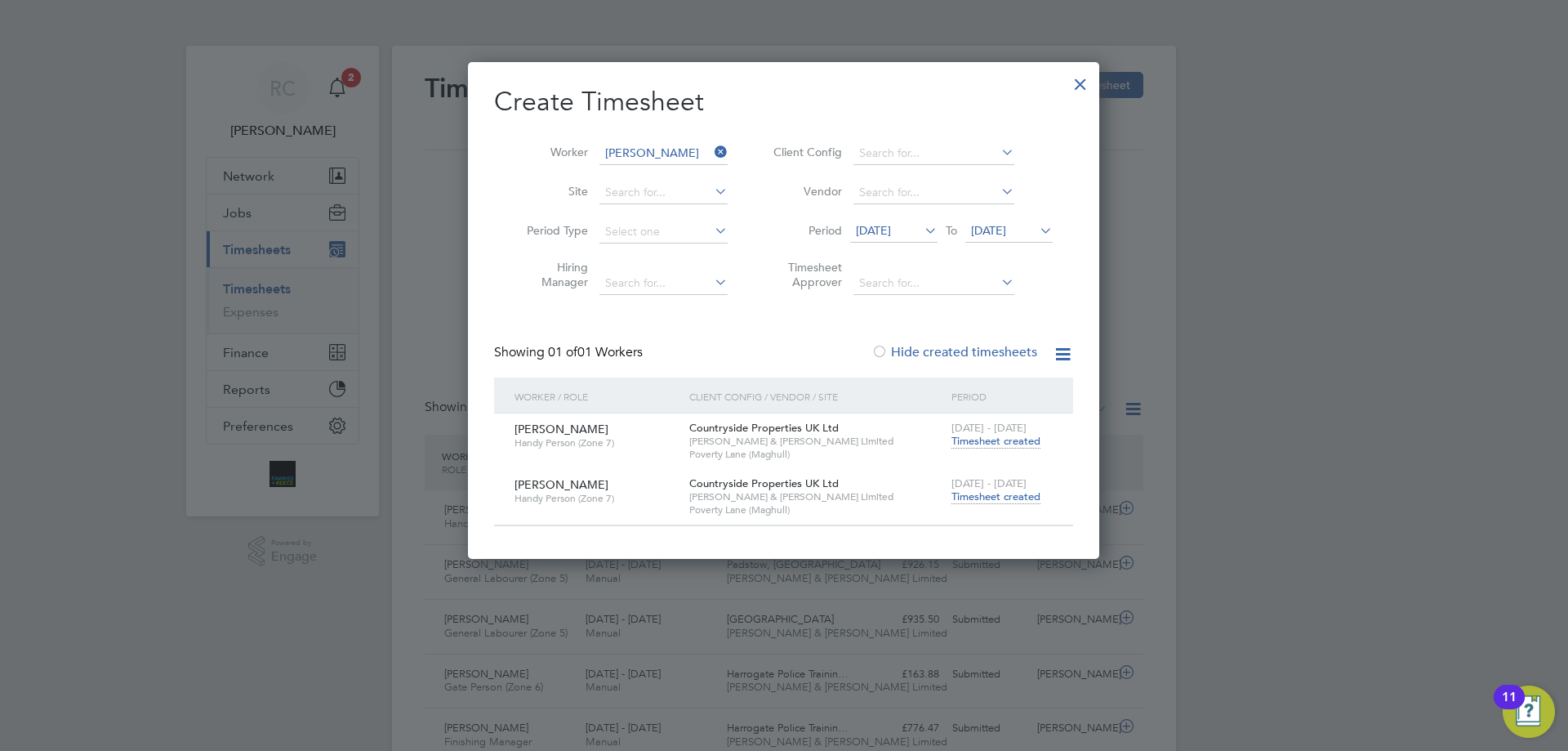
click at [1003, 489] on span "Timesheet created" at bounding box center [995, 496] width 89 height 14
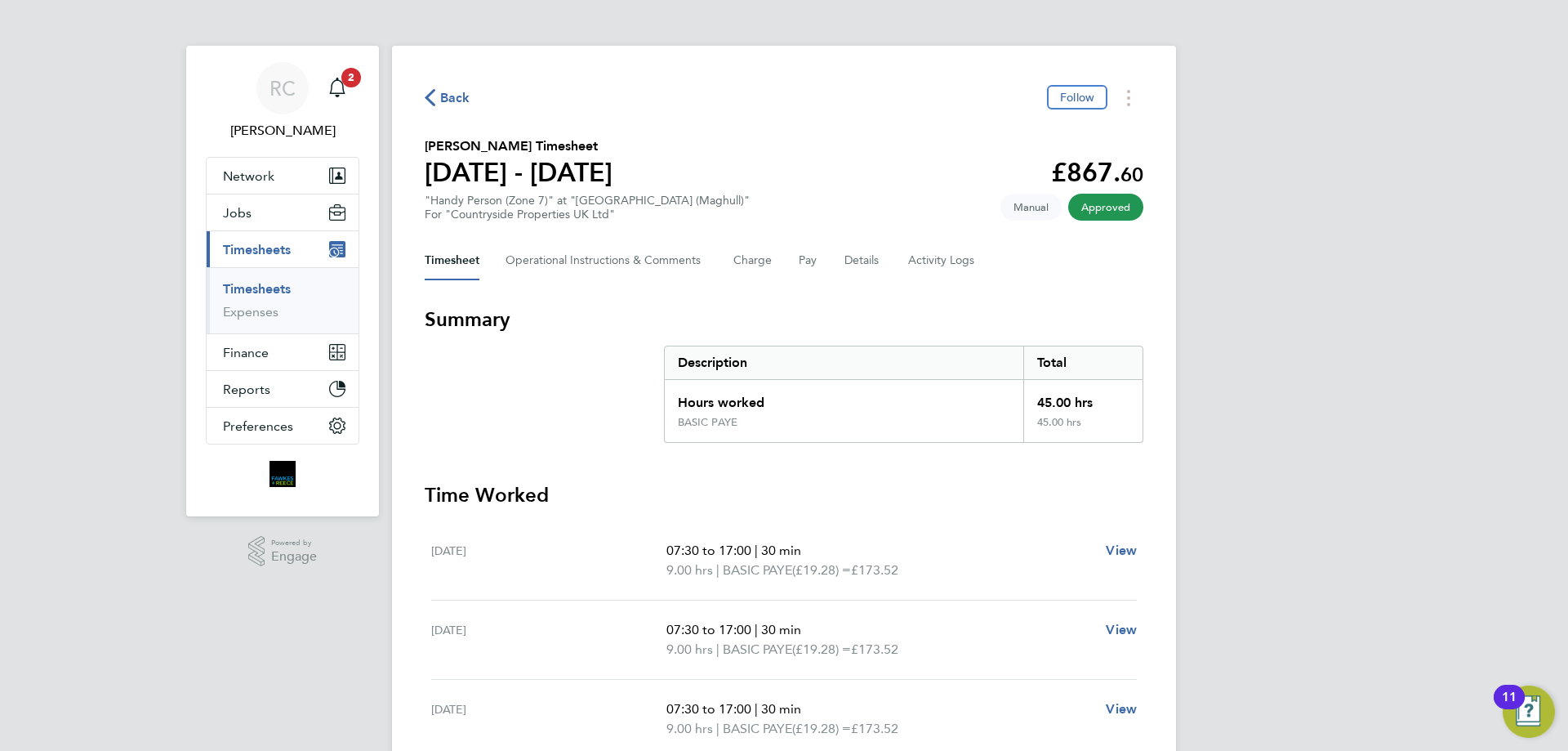
click at [261, 285] on link "Timesheets" at bounding box center [257, 288] width 68 height 15
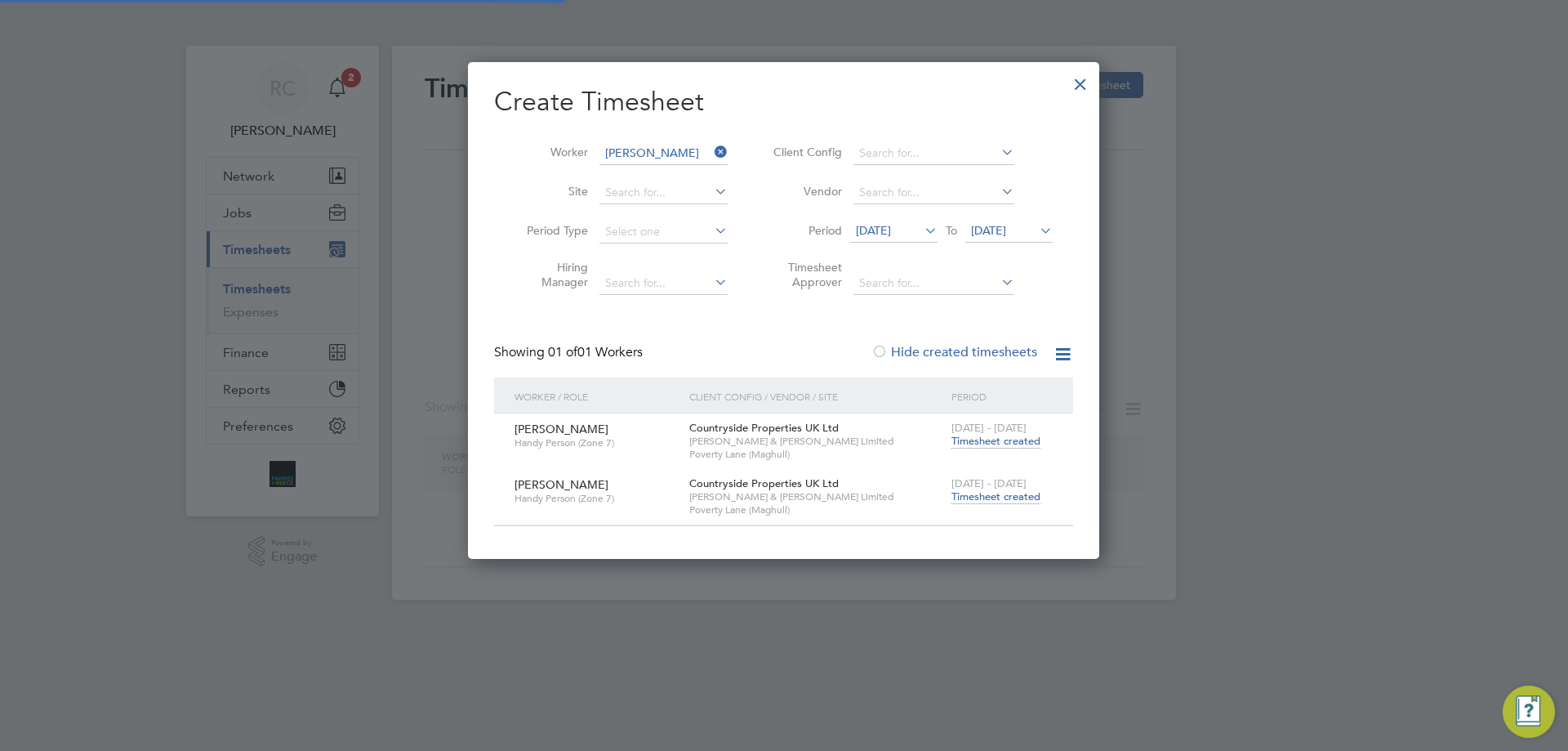
click at [610, 149] on input "[PERSON_NAME]" at bounding box center [664, 153] width 128 height 23
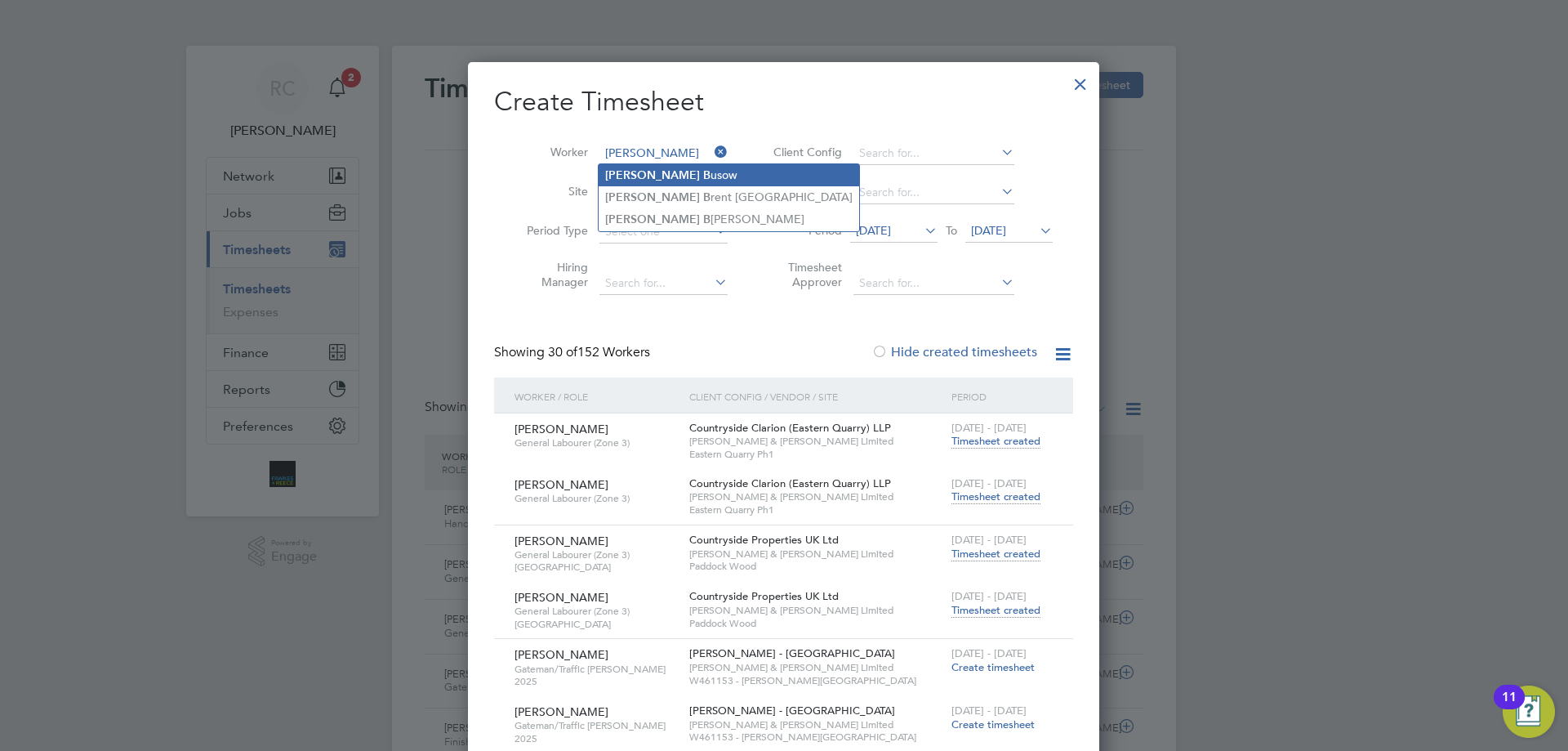
click at [676, 176] on li "[PERSON_NAME]" at bounding box center [729, 175] width 260 height 22
type input "[PERSON_NAME]"
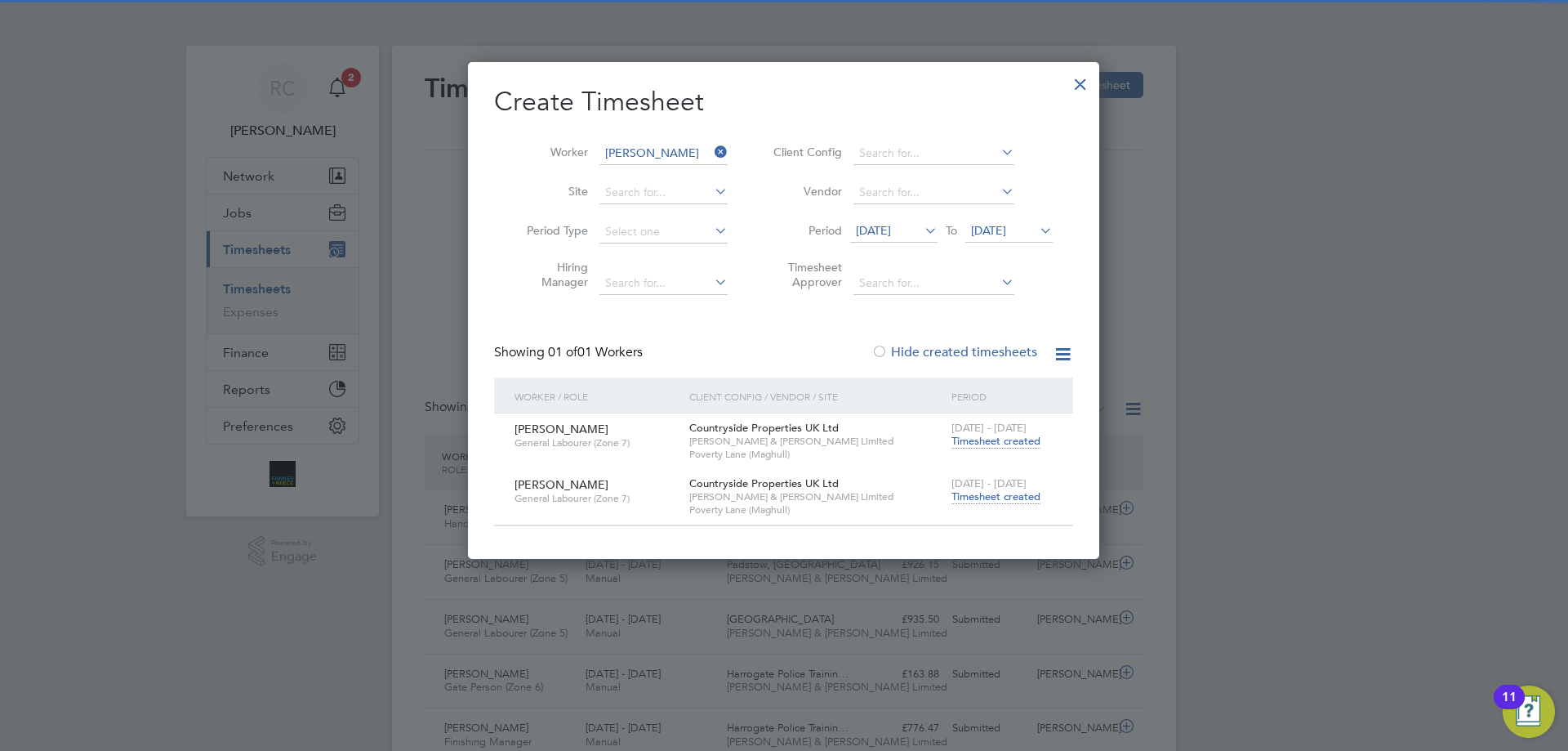
click at [976, 493] on span "Timesheet created" at bounding box center [995, 496] width 89 height 14
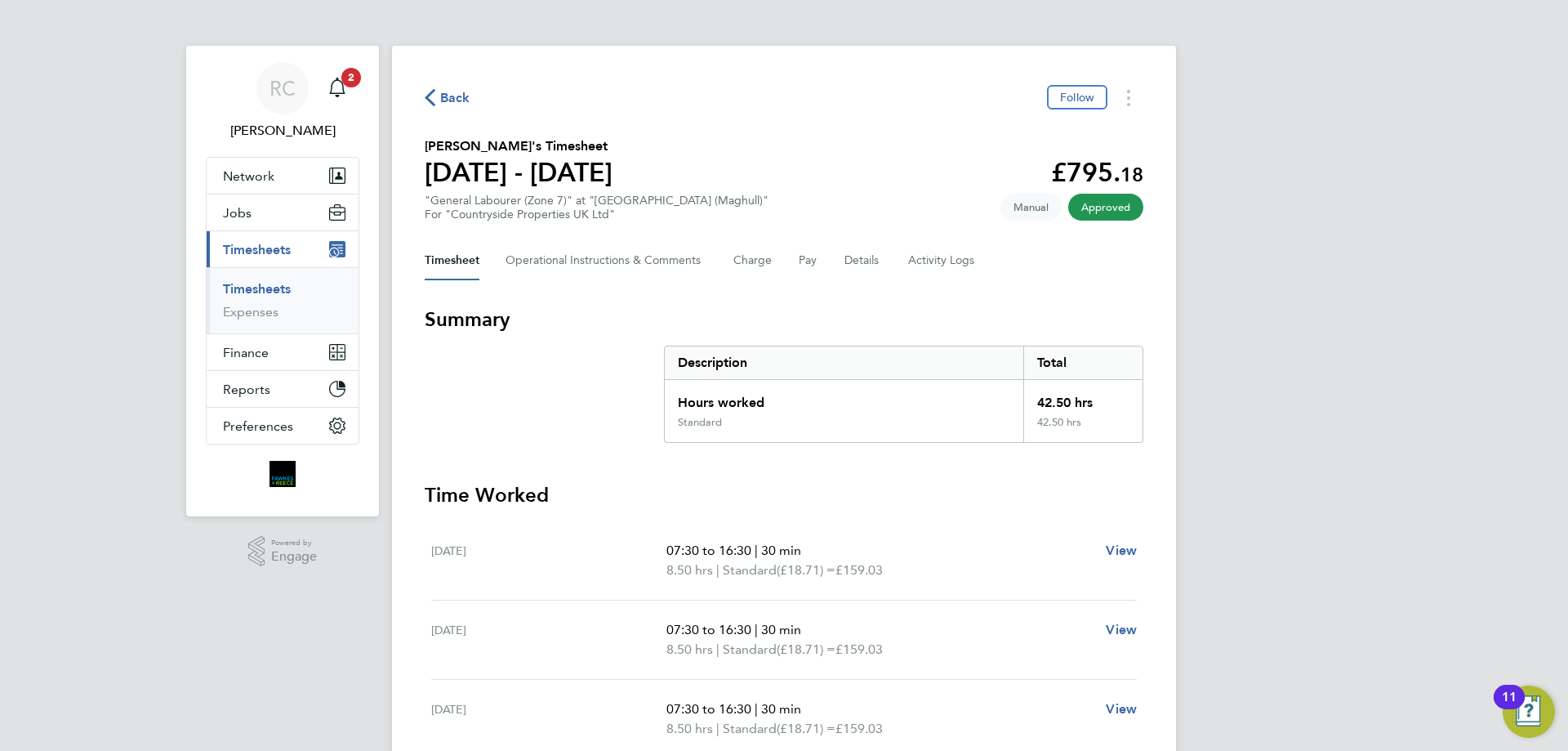
click at [257, 287] on link "Timesheets" at bounding box center [257, 288] width 68 height 15
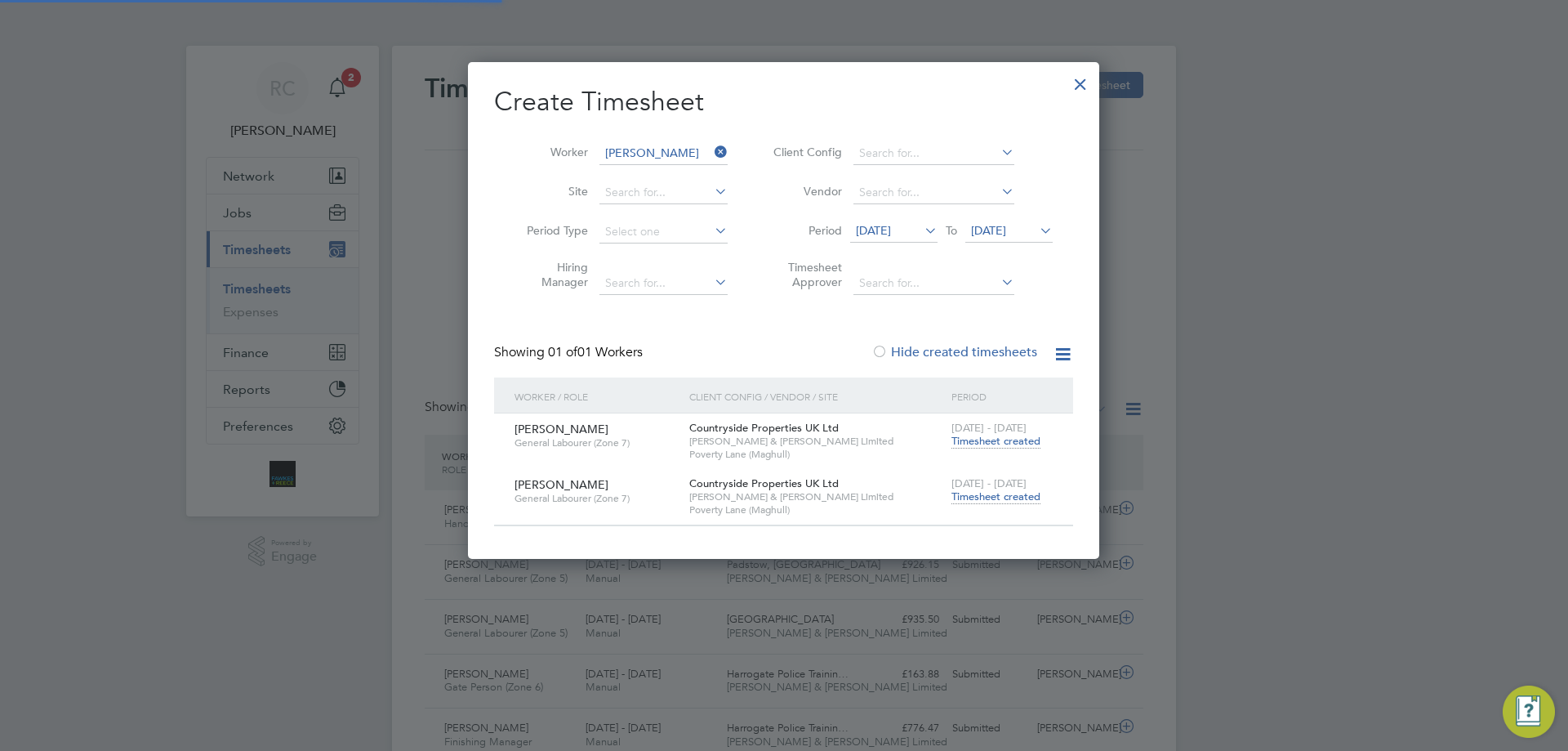
scroll to position [42, 142]
click at [642, 149] on input at bounding box center [664, 153] width 128 height 23
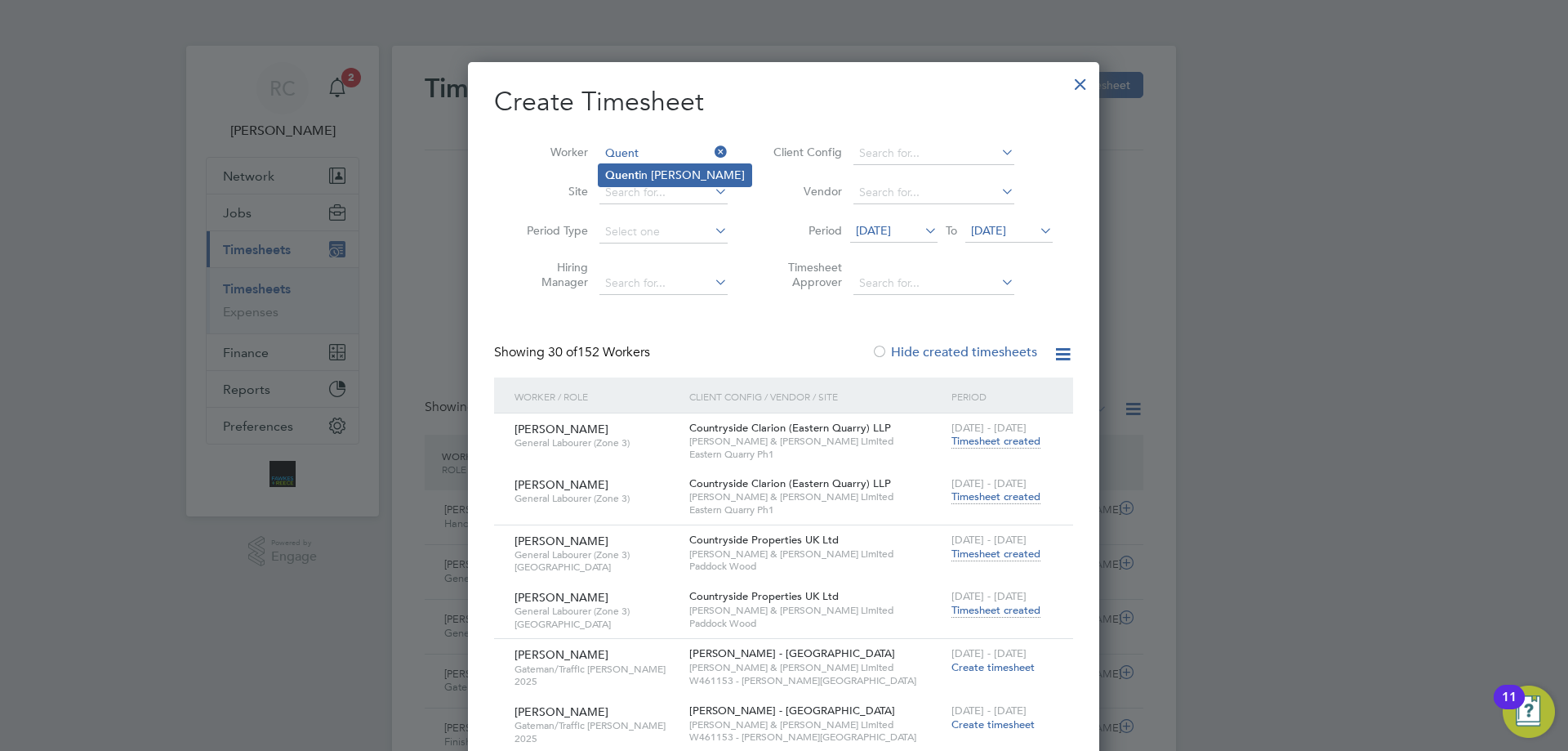
click at [657, 174] on li "Quent in [PERSON_NAME]" at bounding box center [675, 175] width 153 height 22
type input "[PERSON_NAME]"
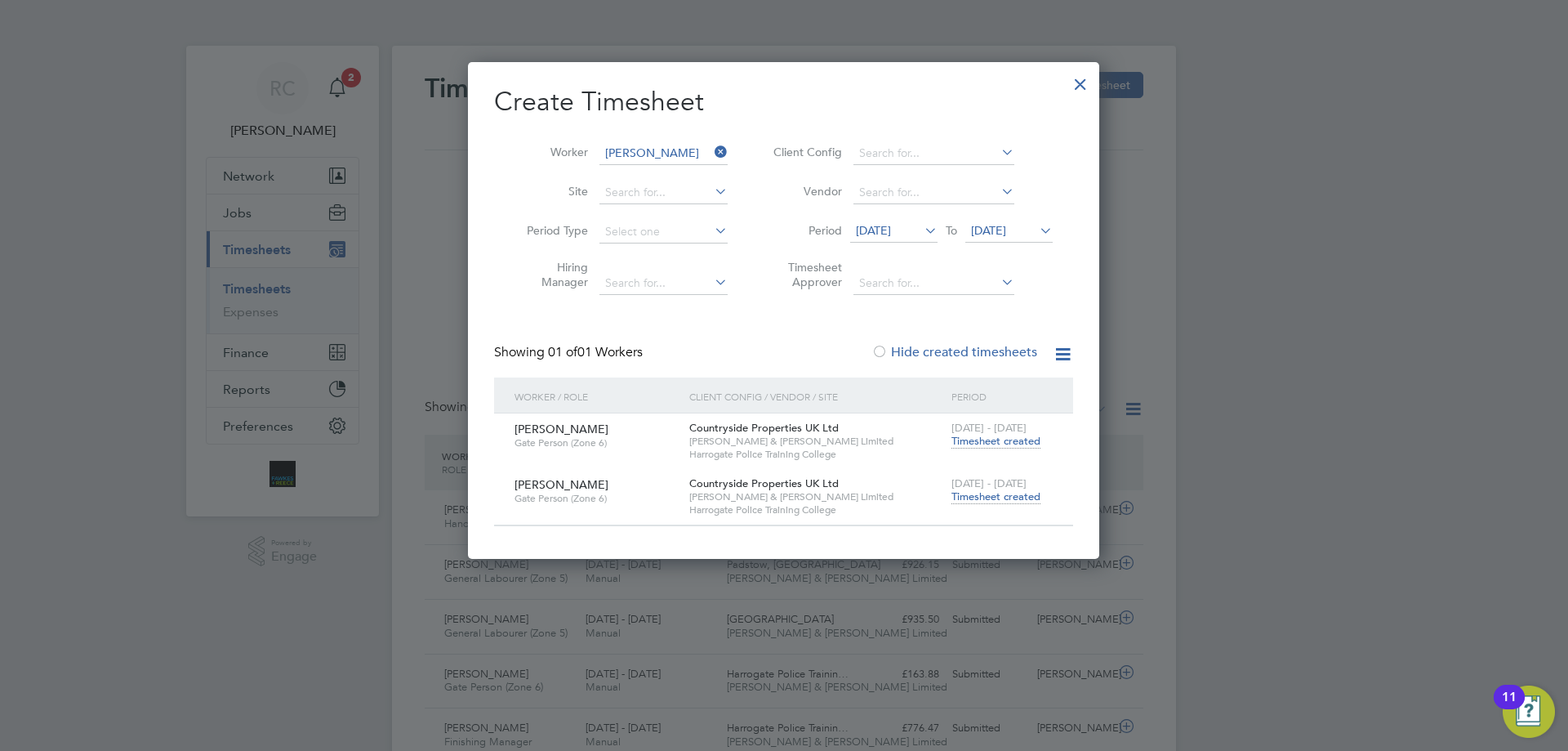
click at [1011, 498] on span "Timesheet created" at bounding box center [995, 496] width 89 height 14
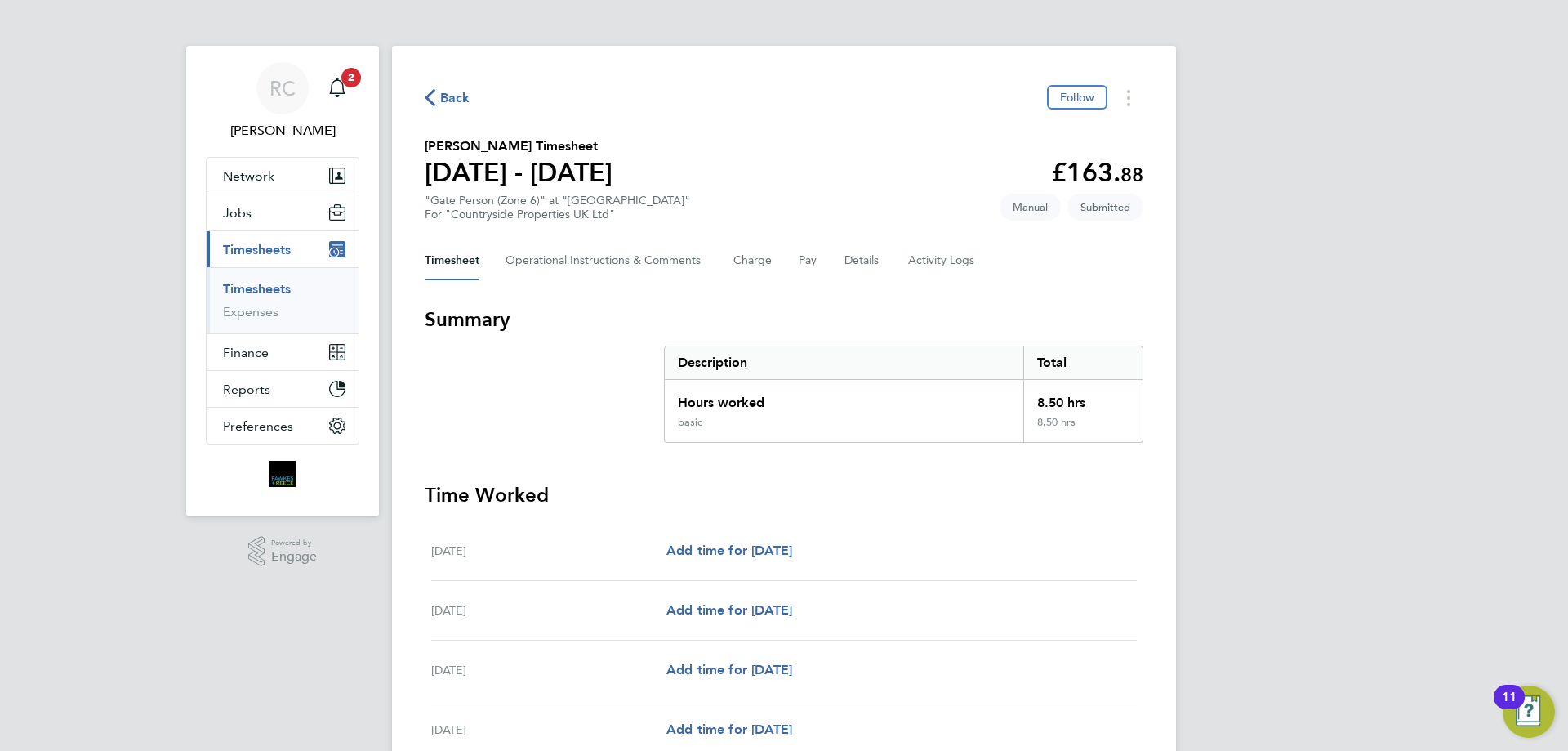
click at [268, 287] on link "Timesheets" at bounding box center [257, 288] width 68 height 15
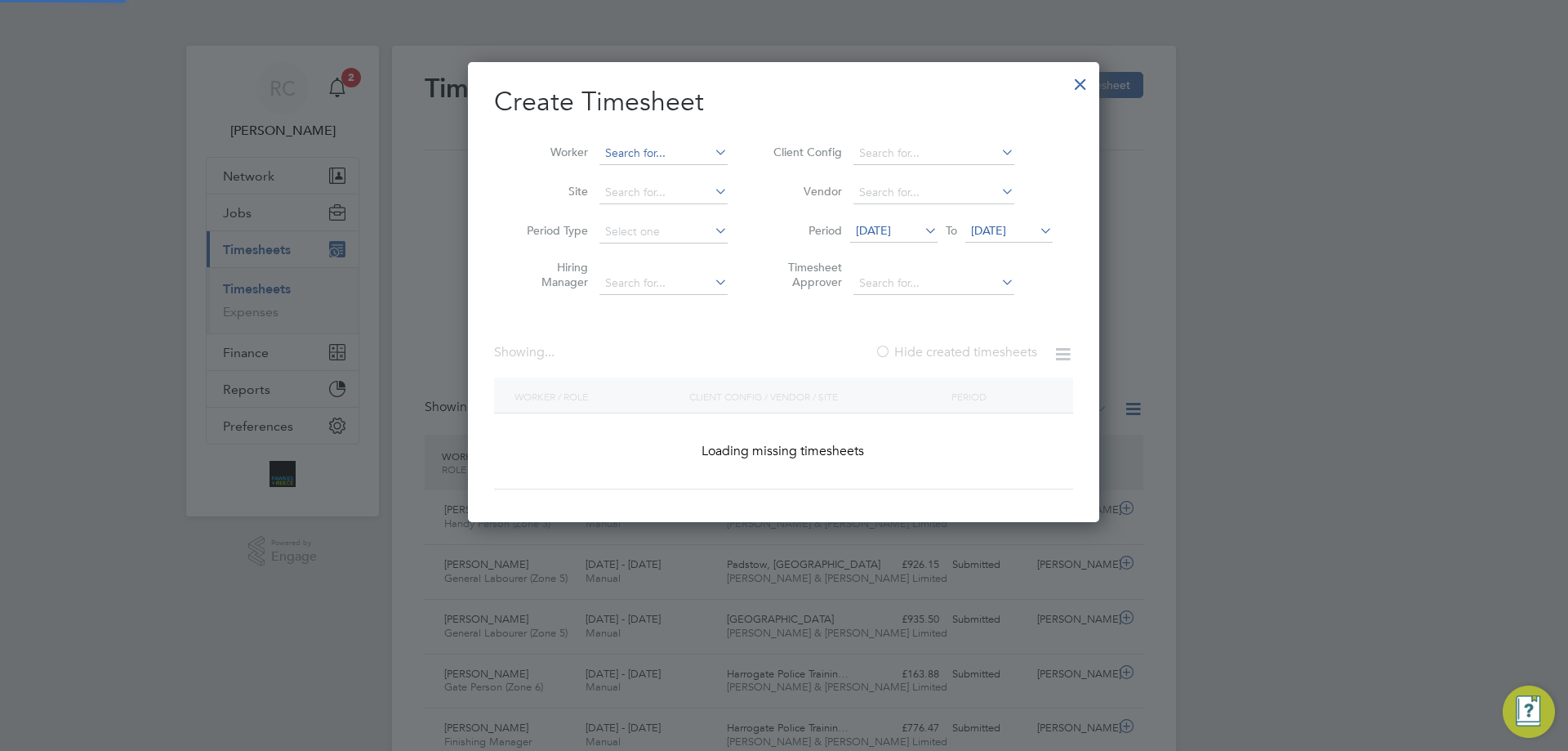
click at [639, 149] on input at bounding box center [664, 153] width 128 height 23
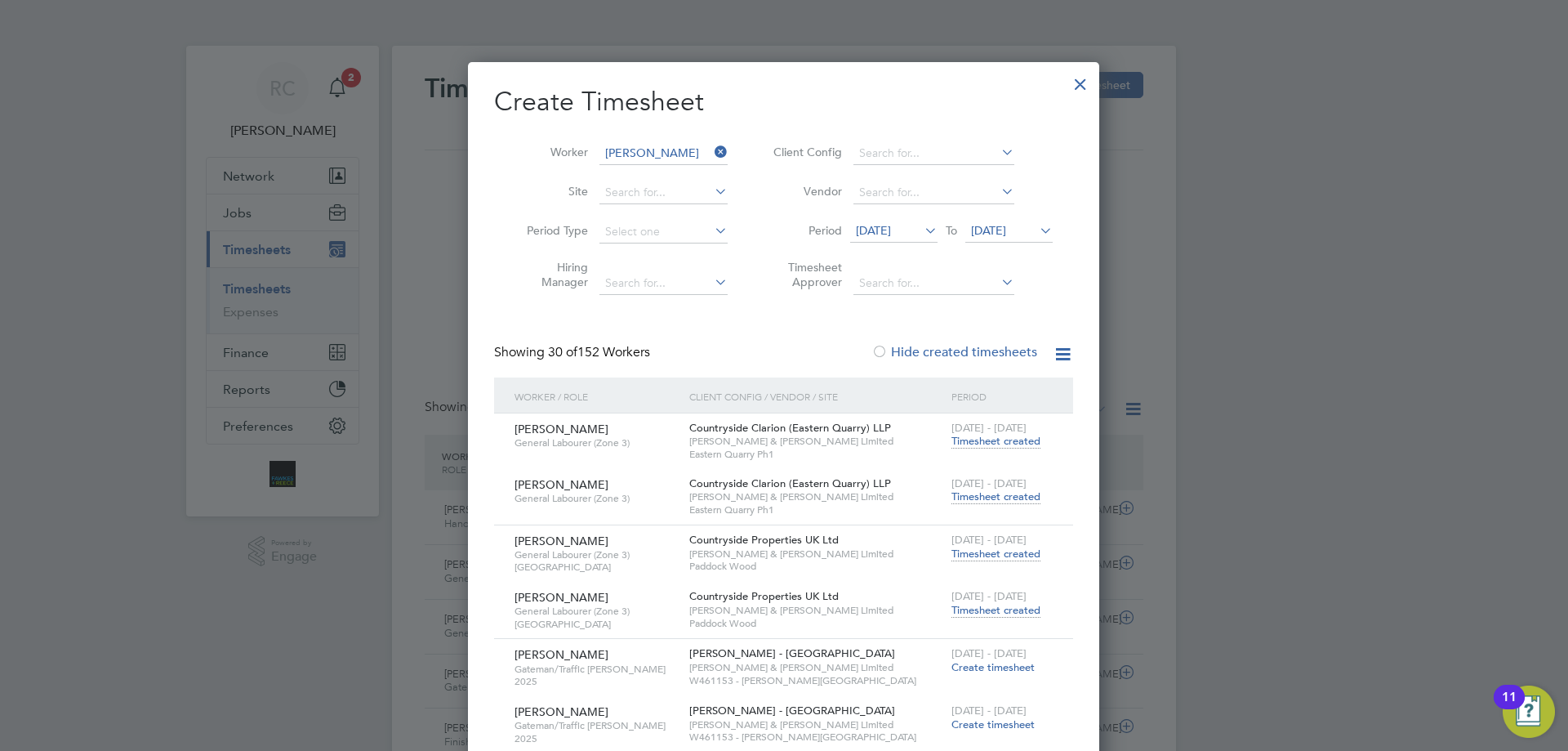
click at [637, 168] on li "[PERSON_NAME]" at bounding box center [665, 175] width 132 height 22
type input "[PERSON_NAME]"
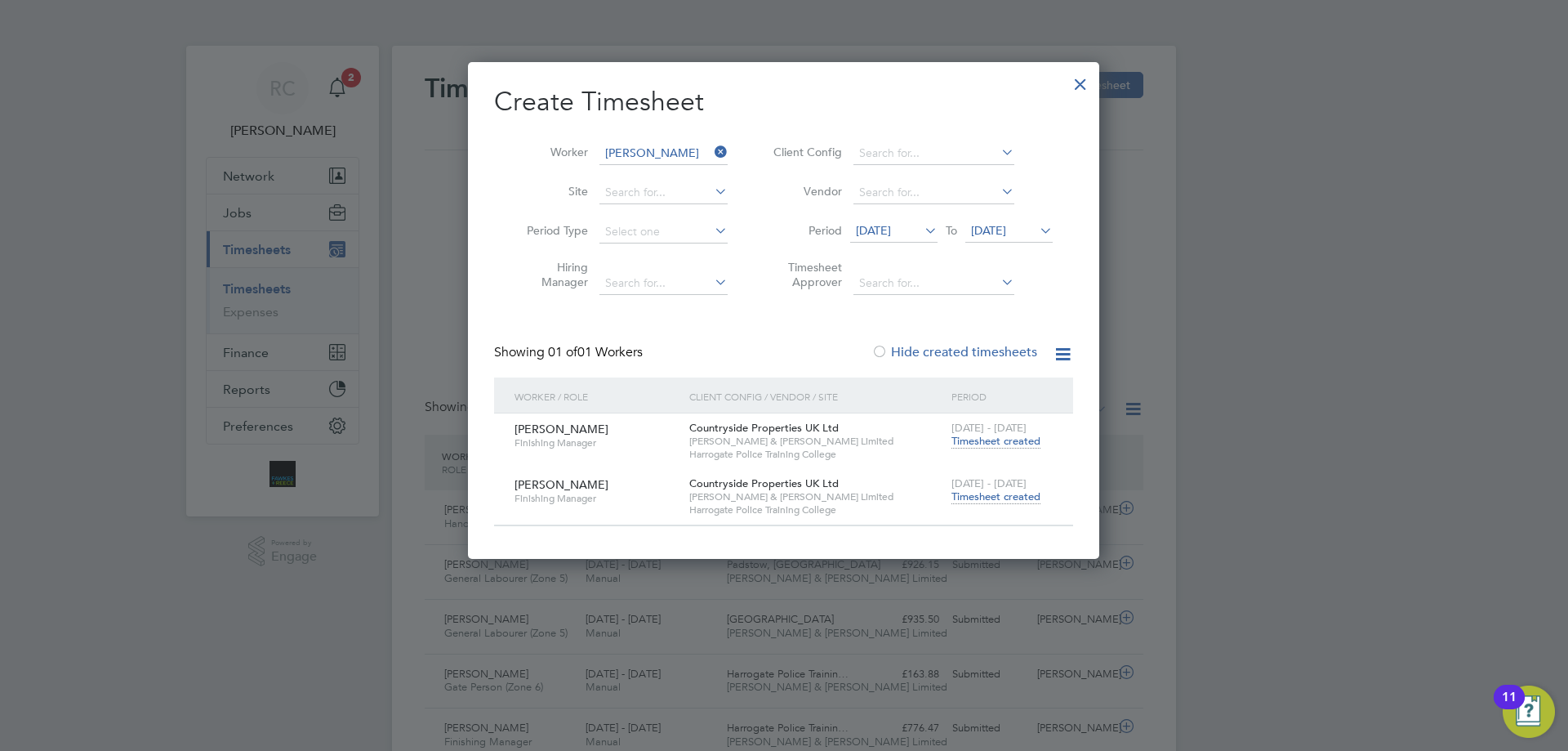
click at [1003, 494] on span "Timesheet created" at bounding box center [995, 496] width 89 height 14
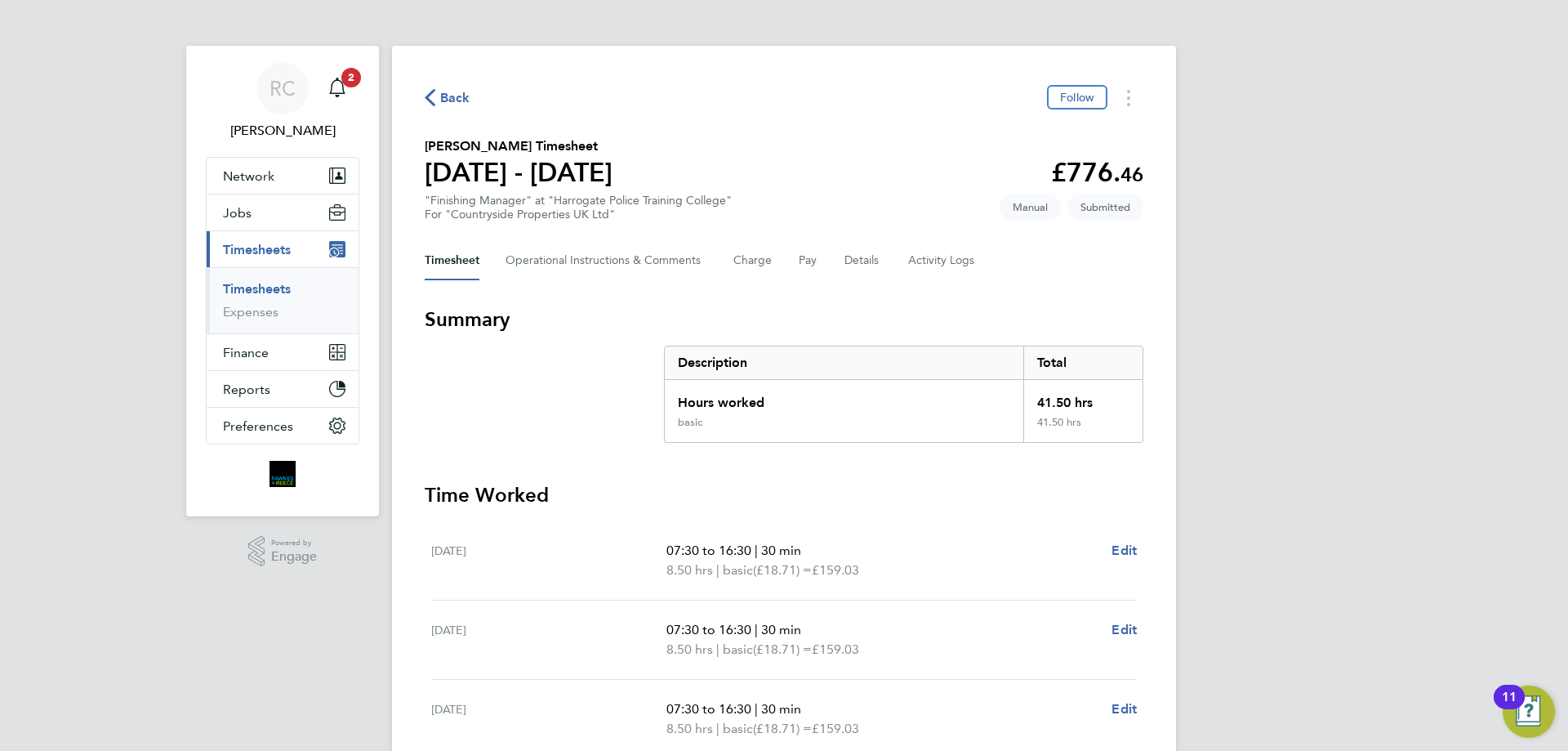
click at [274, 285] on link "Timesheets" at bounding box center [257, 288] width 68 height 15
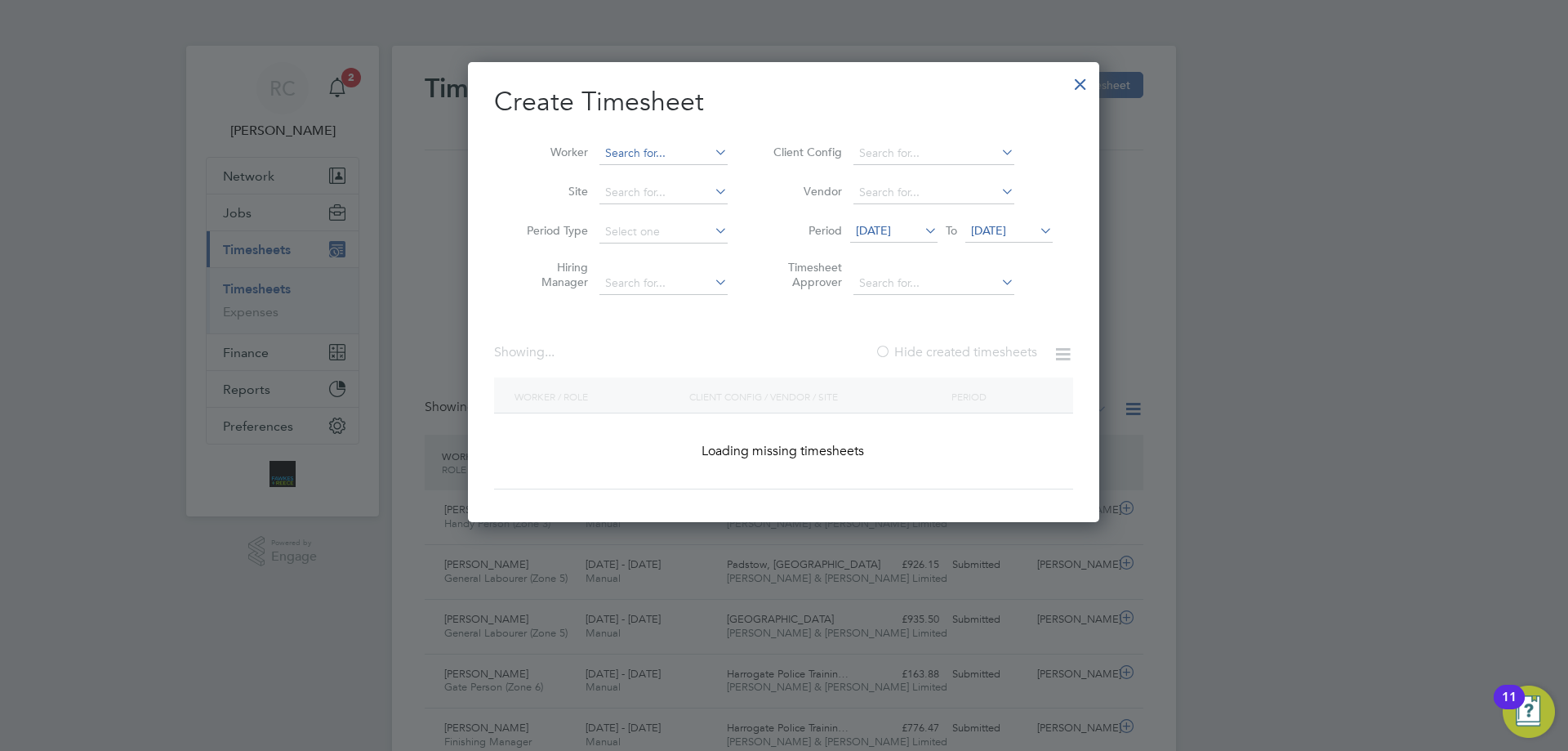
click at [639, 152] on input at bounding box center [664, 153] width 128 height 23
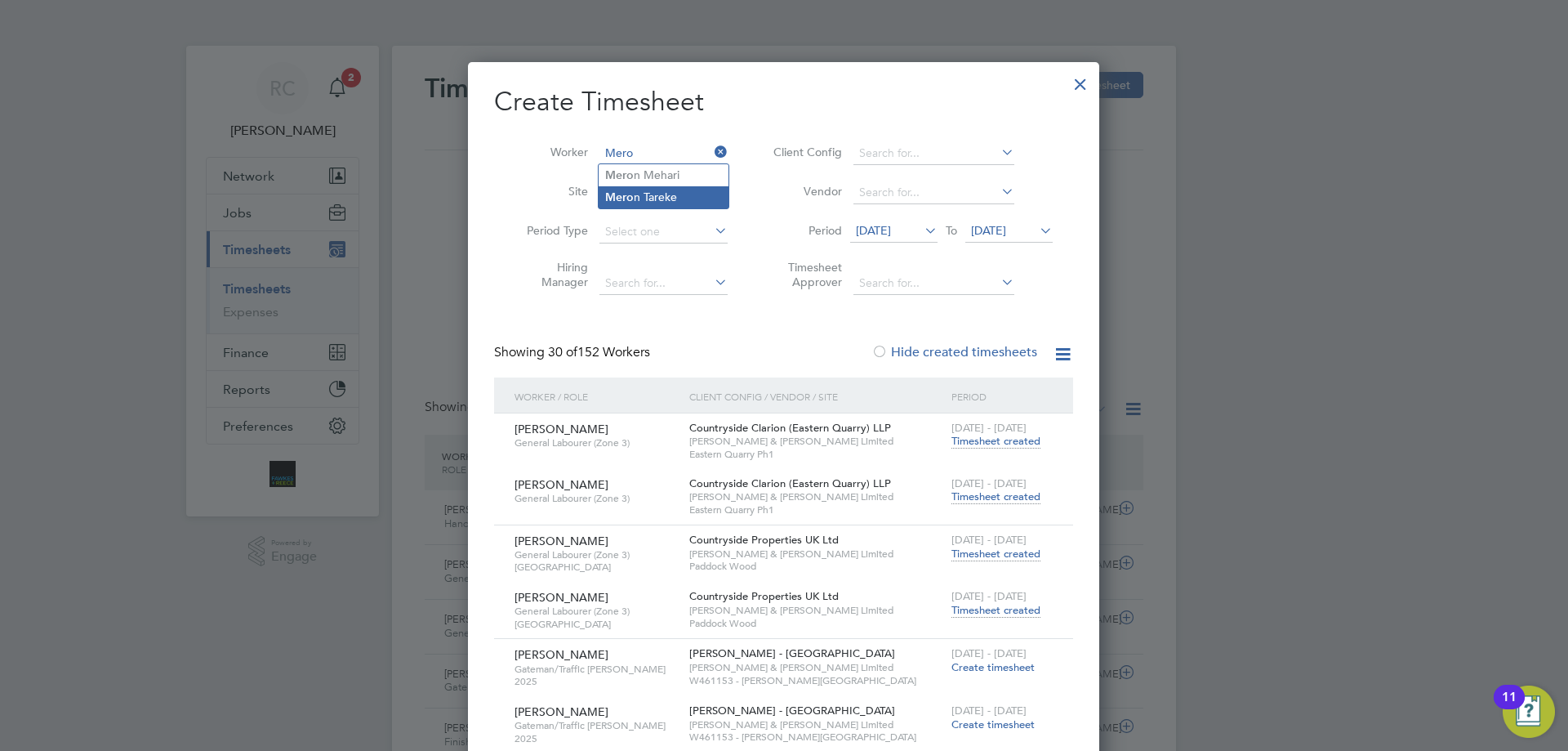
click at [693, 192] on li "Mero n Tareke" at bounding box center [664, 197] width 130 height 22
type input "[PERSON_NAME]"
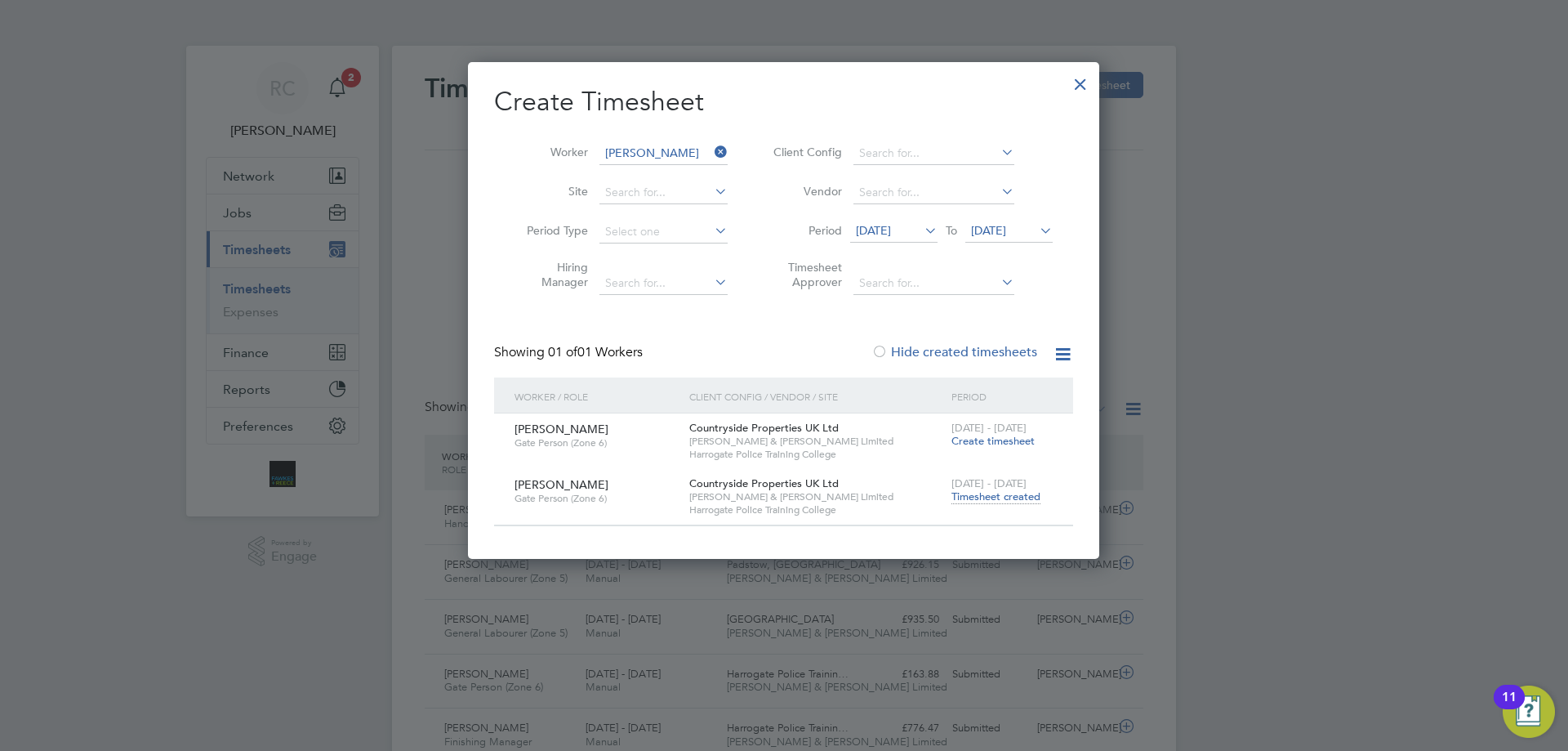
click at [988, 504] on div "[DATE] - [DATE] Timesheet created" at bounding box center [1002, 491] width 109 height 44
click at [988, 495] on span "Timesheet created" at bounding box center [995, 496] width 89 height 14
